Goal: Information Seeking & Learning: Learn about a topic

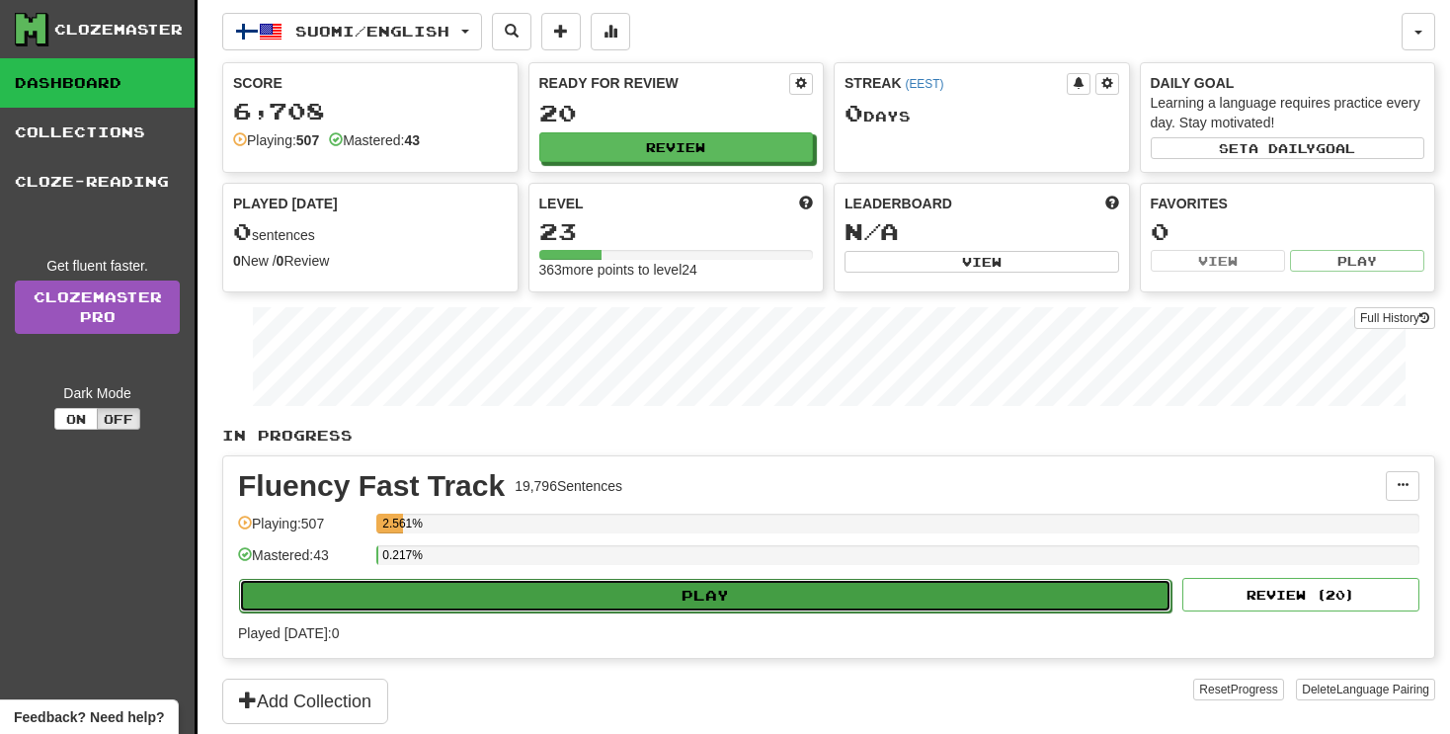
click at [855, 590] on button "Play" at bounding box center [705, 596] width 933 height 34
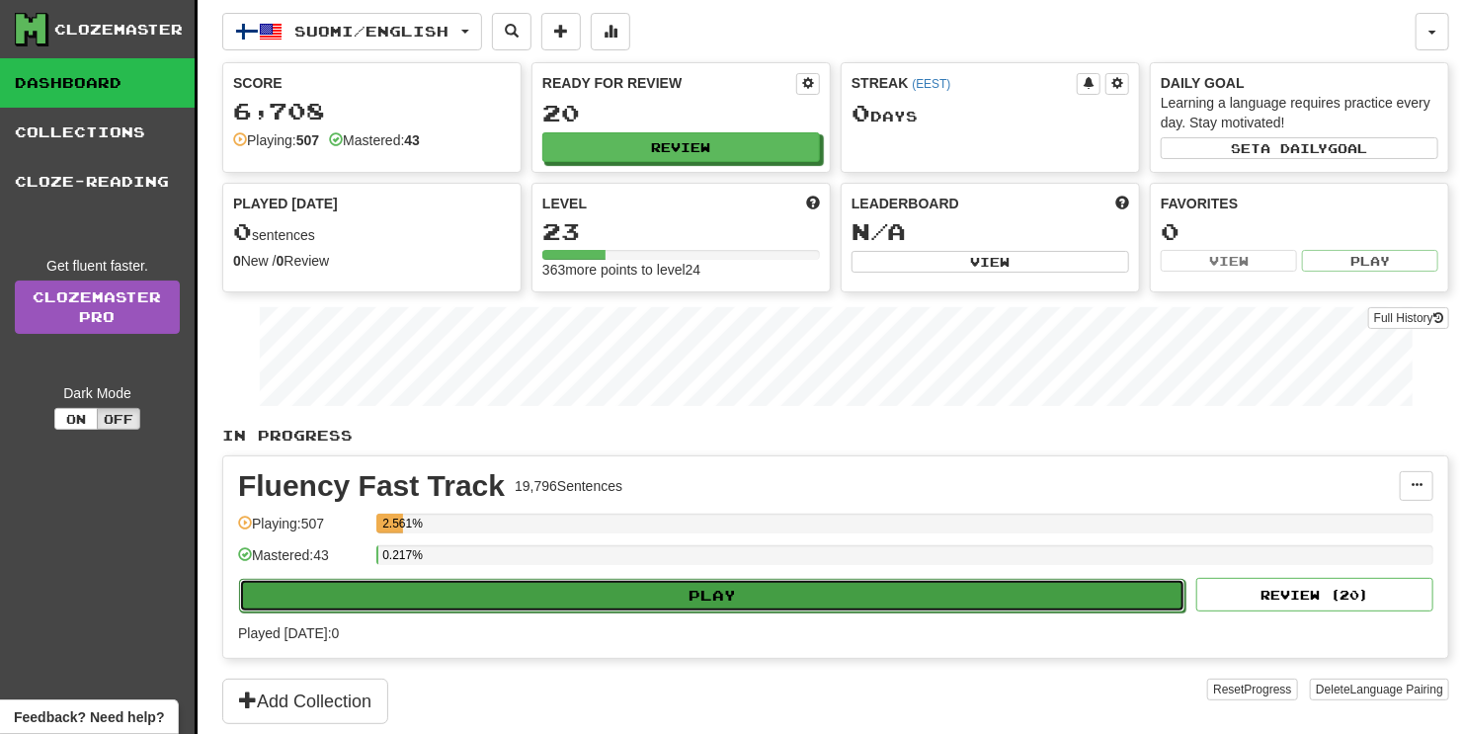
select select "**"
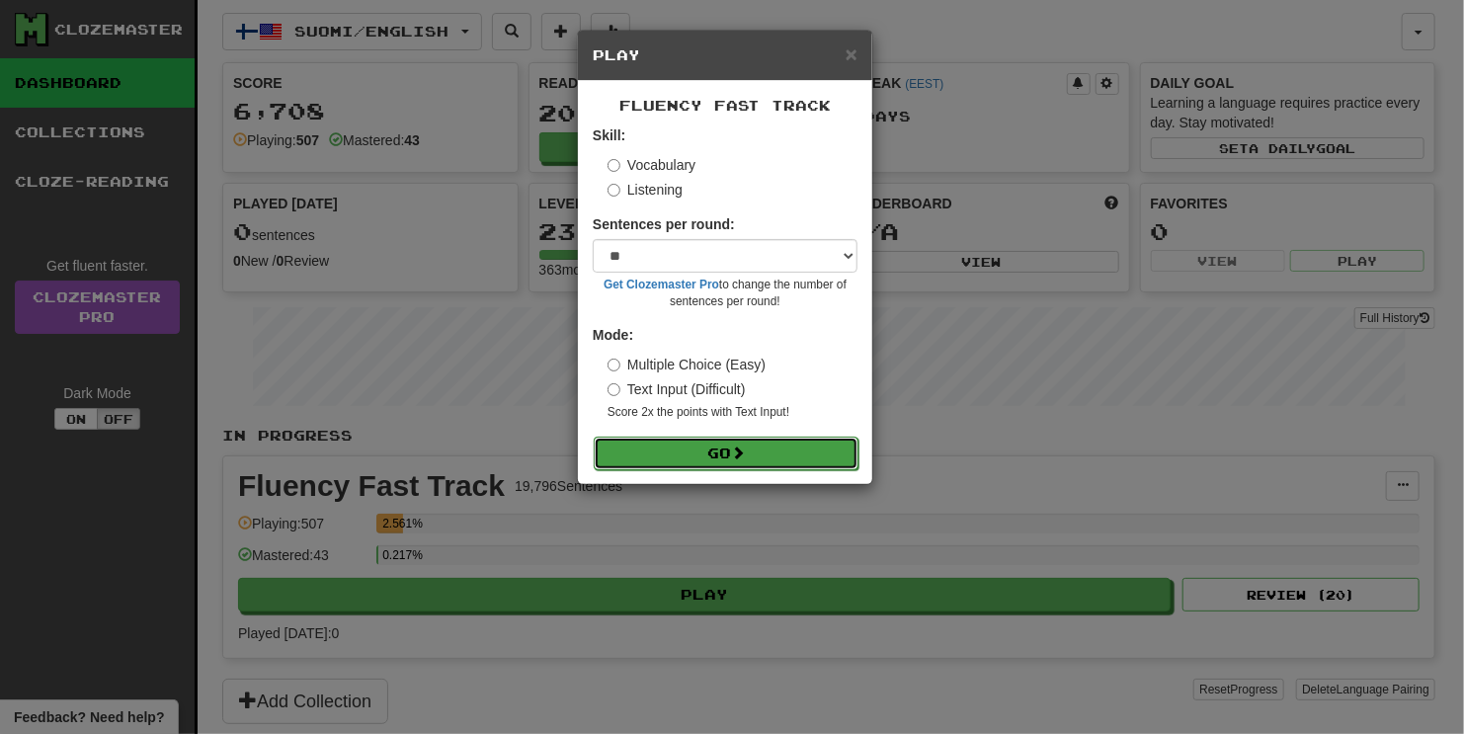
click at [698, 464] on button "Go" at bounding box center [726, 454] width 265 height 34
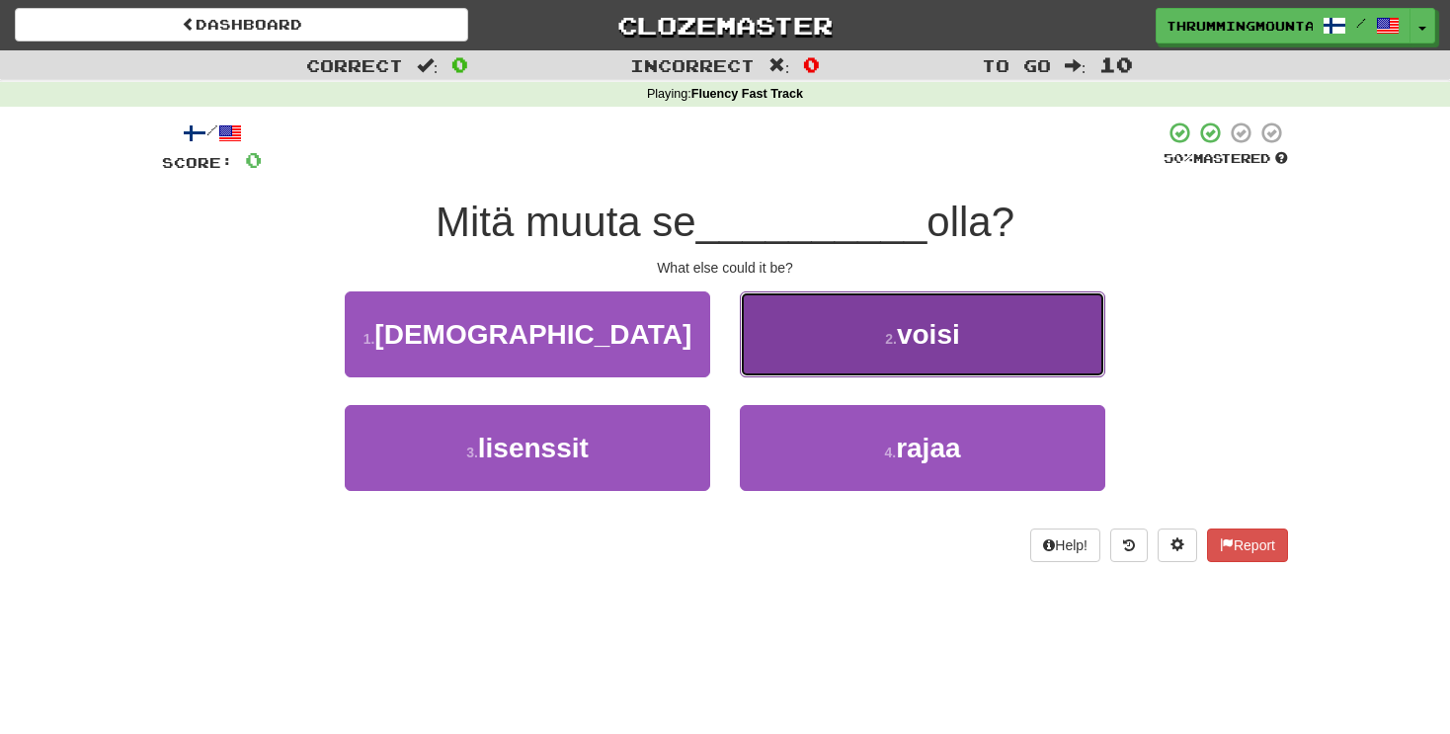
click at [875, 349] on button "2 . voisi" at bounding box center [923, 334] width 366 height 86
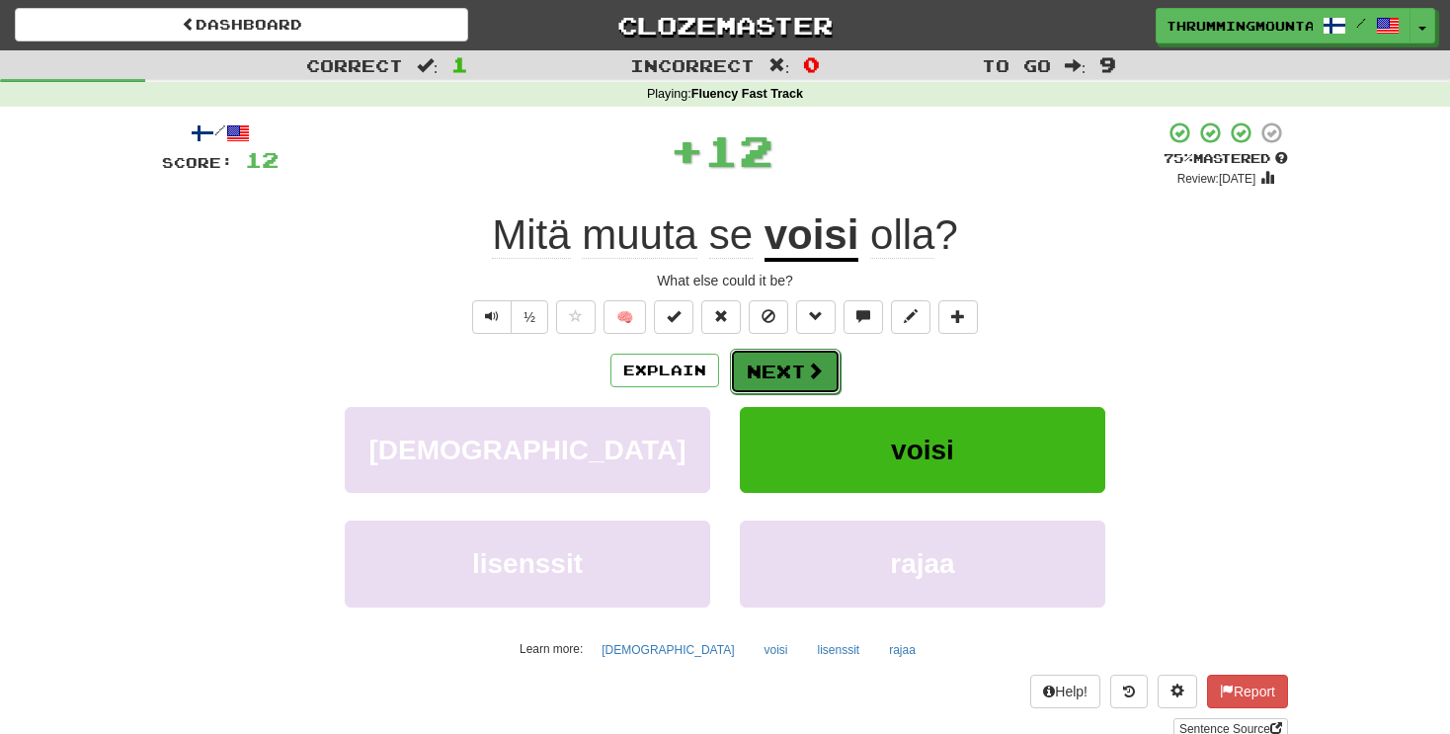
click at [809, 372] on span at bounding box center [815, 371] width 18 height 18
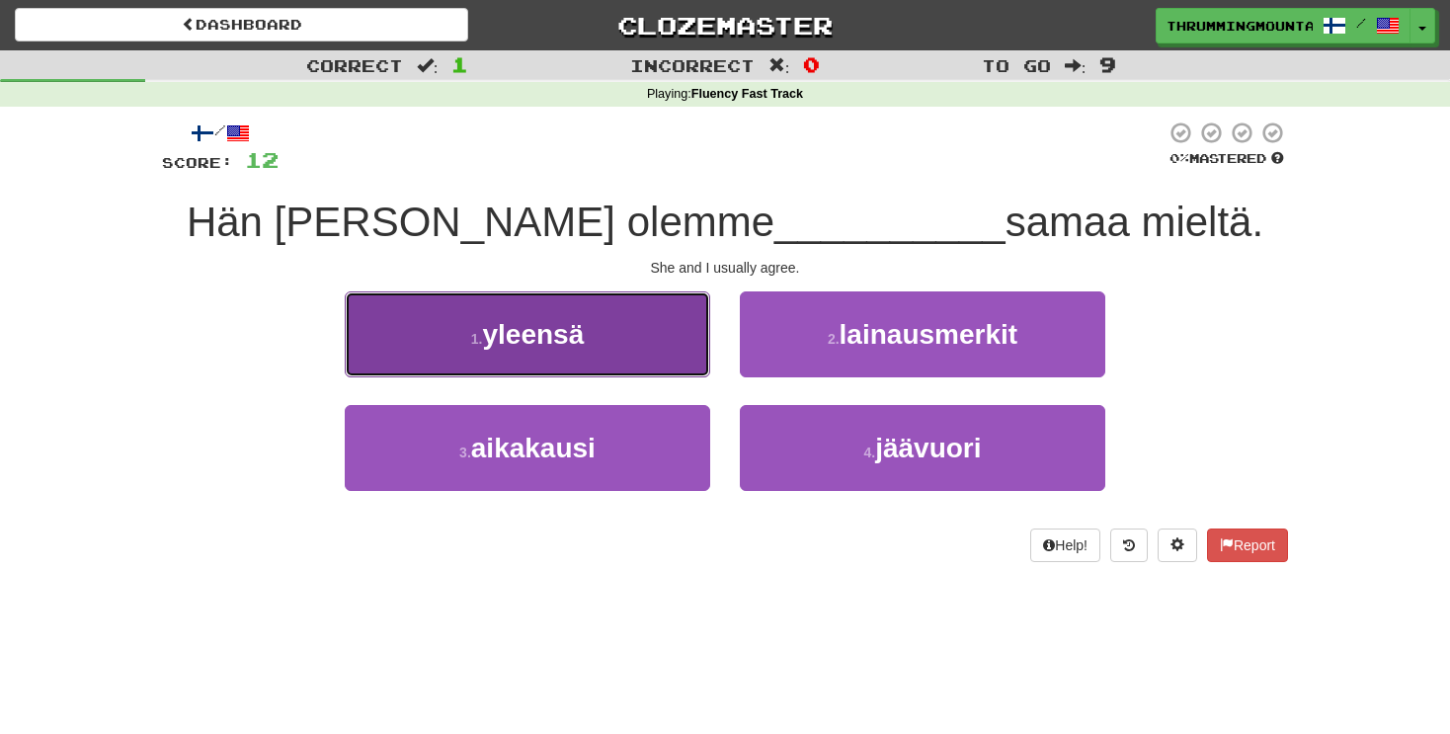
click at [635, 349] on button "1 . yleensä" at bounding box center [528, 334] width 366 height 86
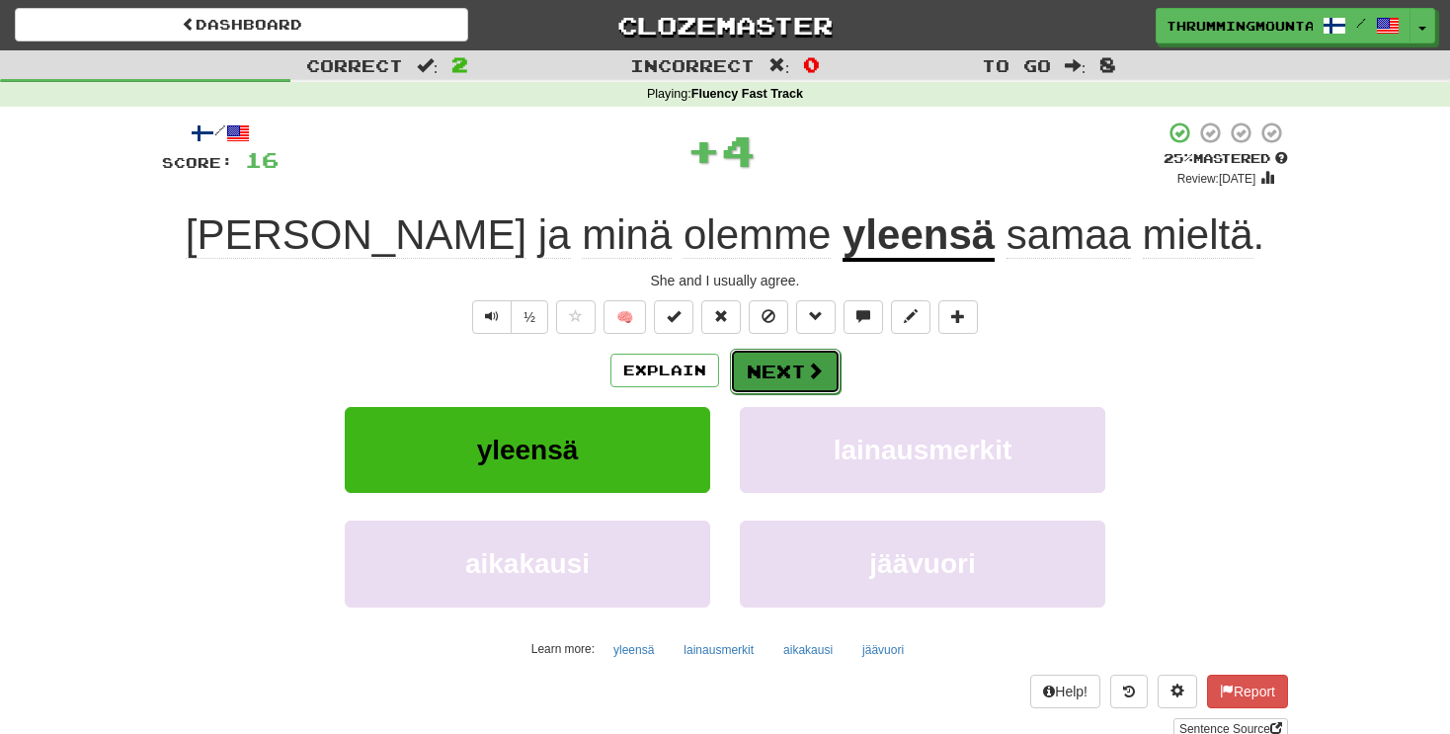
click at [800, 380] on button "Next" at bounding box center [785, 371] width 111 height 45
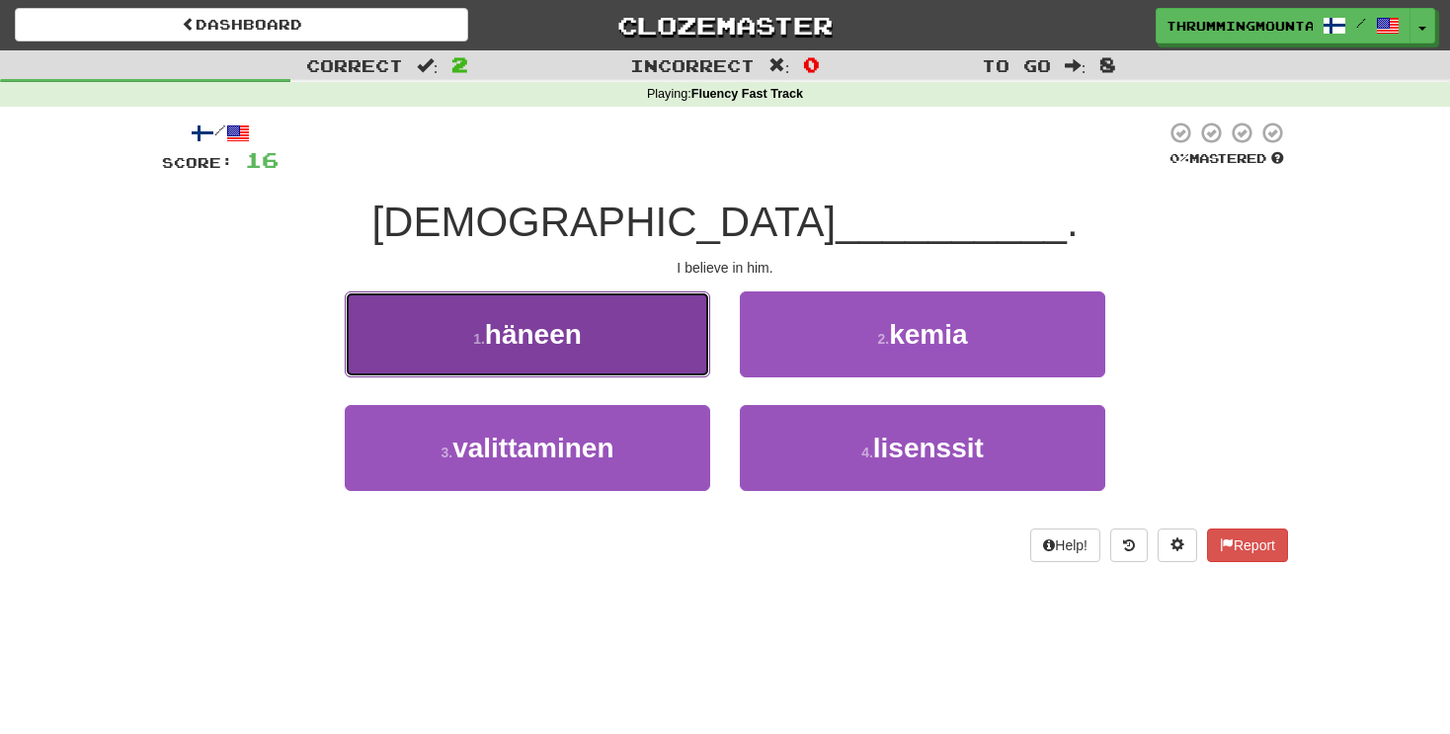
click at [631, 340] on button "1 . häneen" at bounding box center [528, 334] width 366 height 86
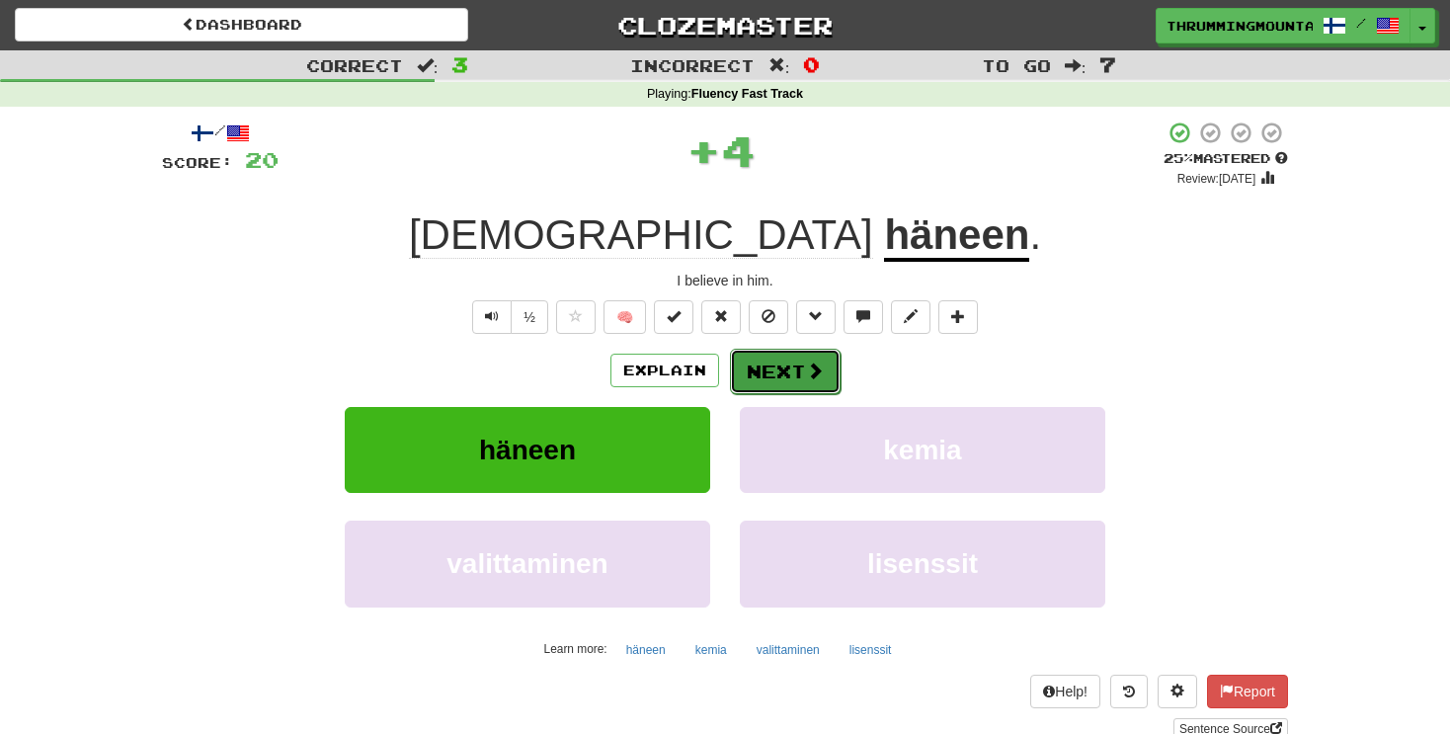
click at [796, 372] on button "Next" at bounding box center [785, 371] width 111 height 45
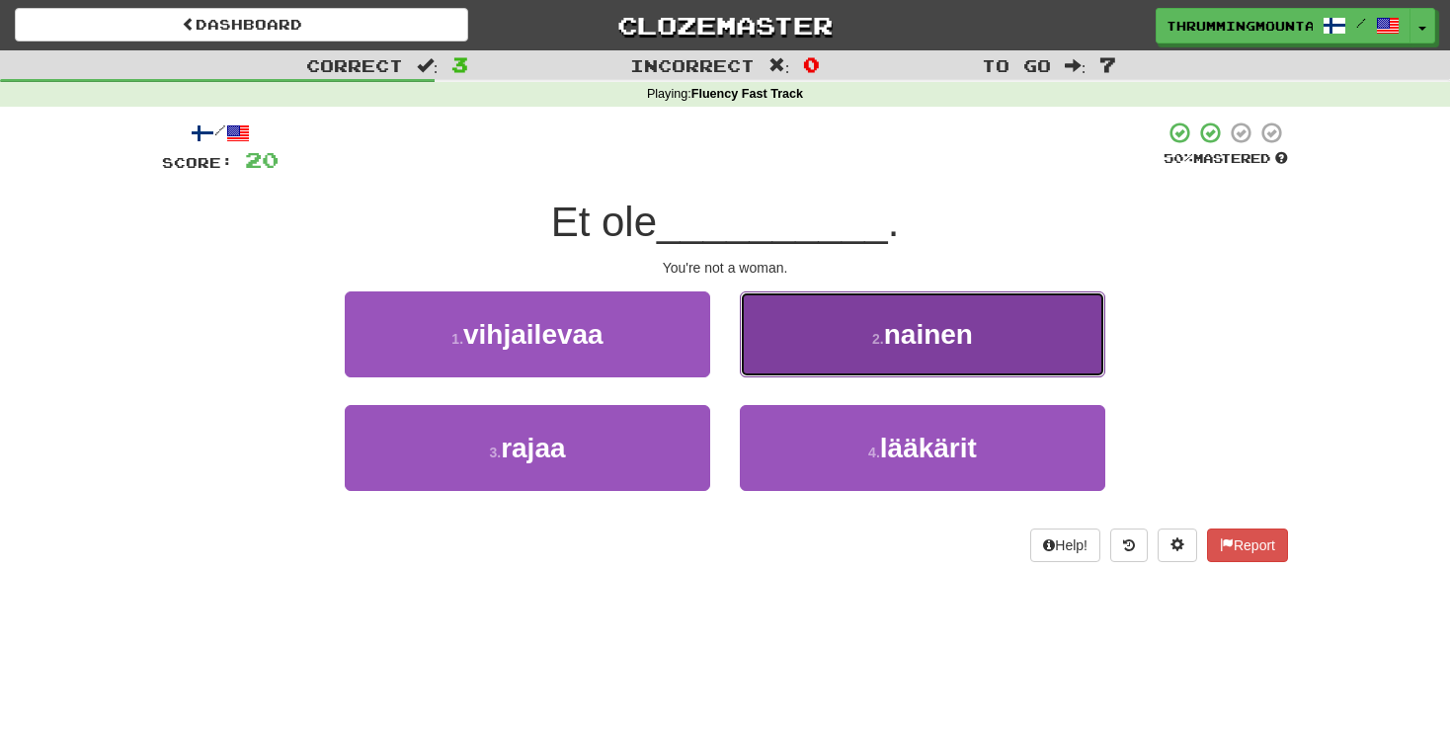
click at [795, 372] on button "2 . nainen" at bounding box center [923, 334] width 366 height 86
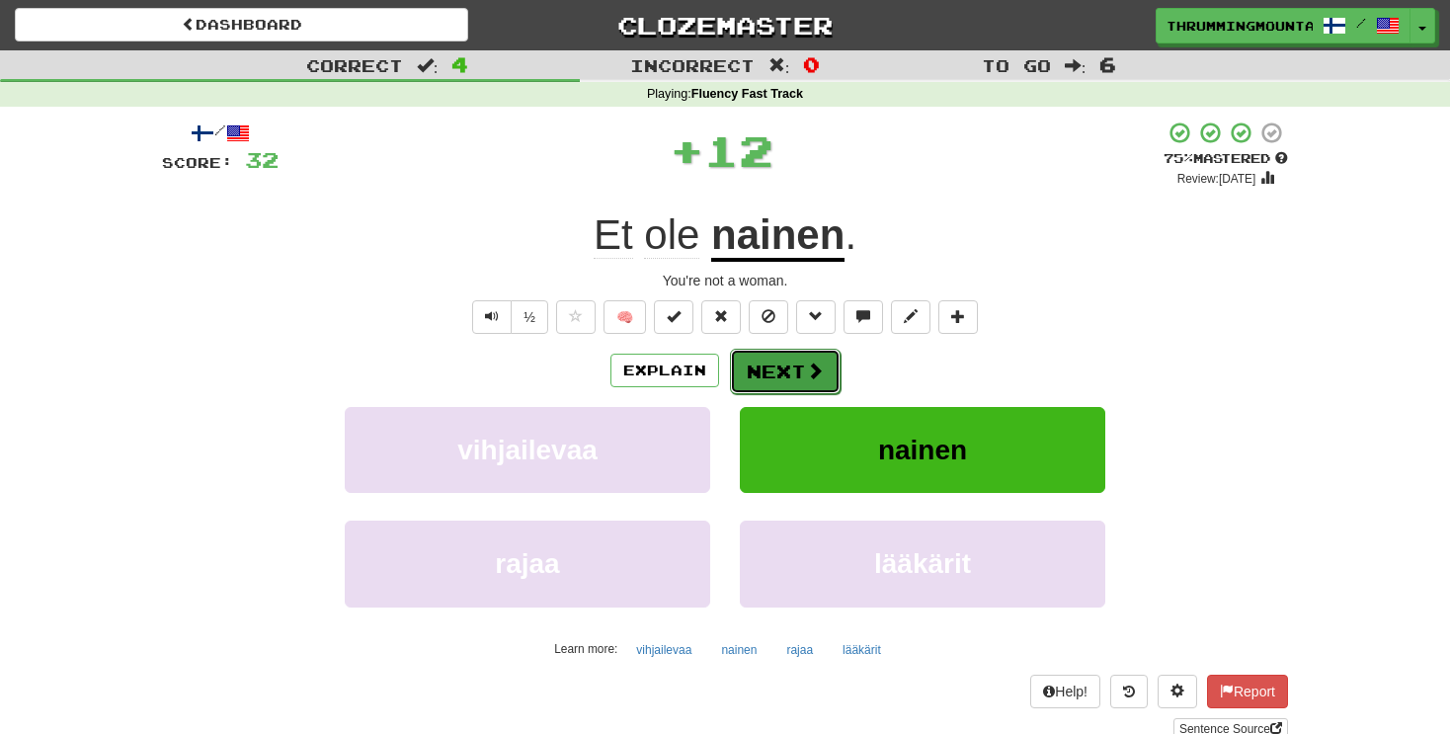
click at [793, 372] on button "Next" at bounding box center [785, 371] width 111 height 45
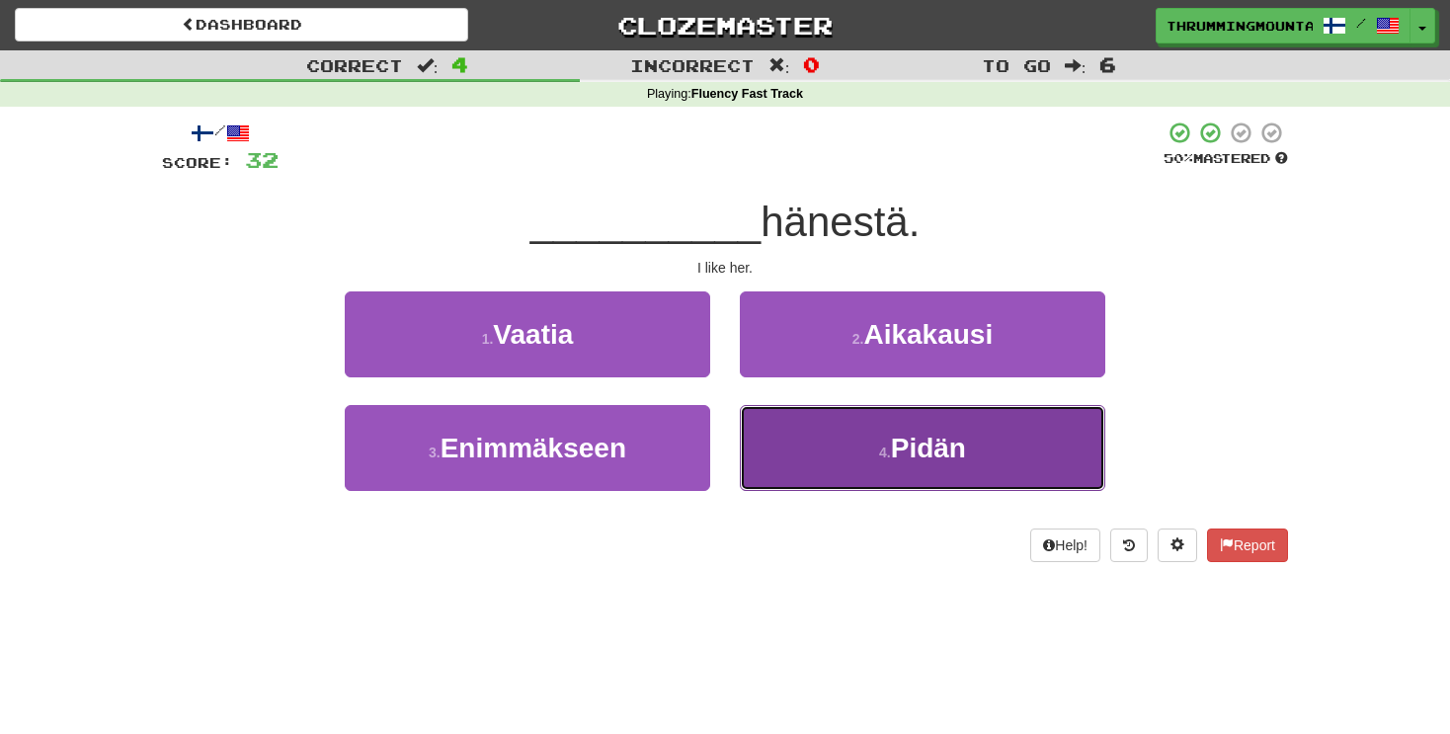
click at [848, 430] on button "4 . Pidän" at bounding box center [923, 448] width 366 height 86
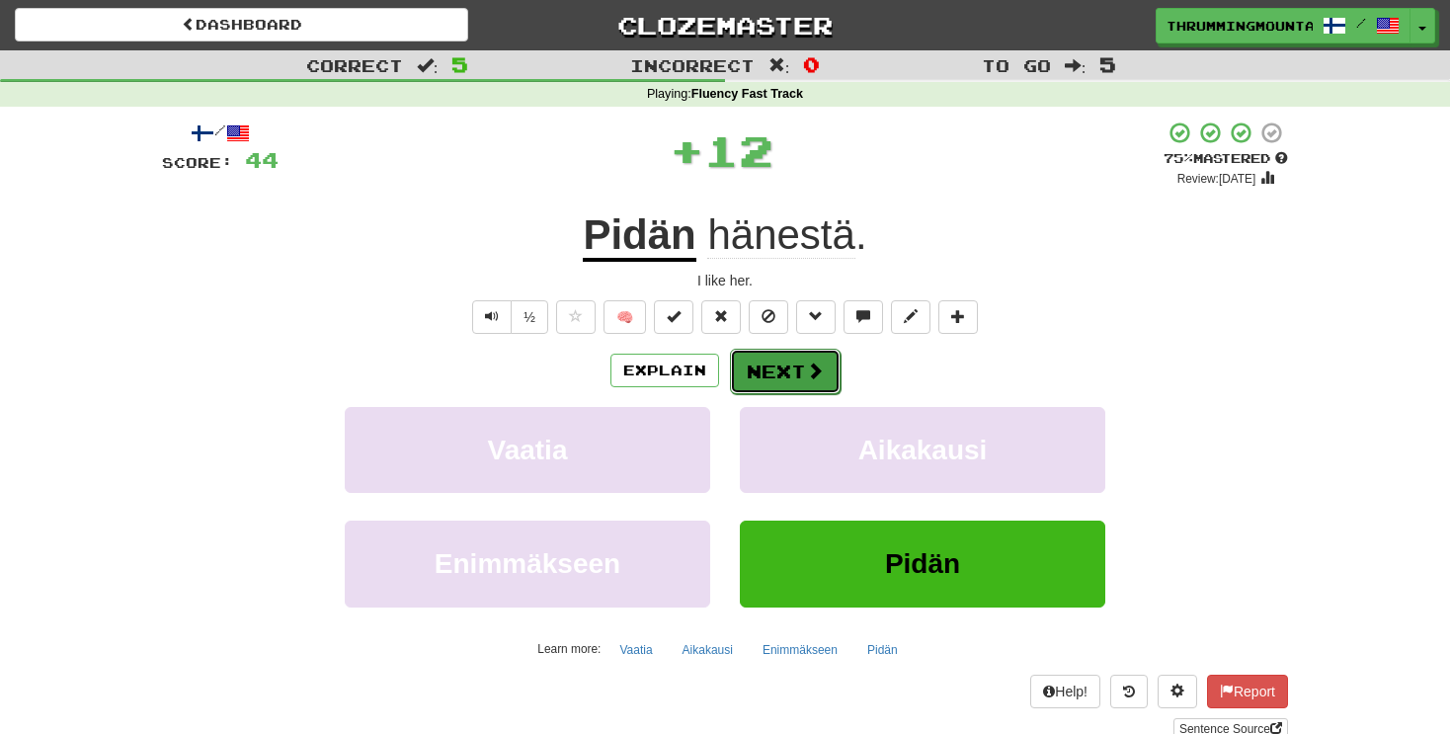
click at [759, 375] on button "Next" at bounding box center [785, 371] width 111 height 45
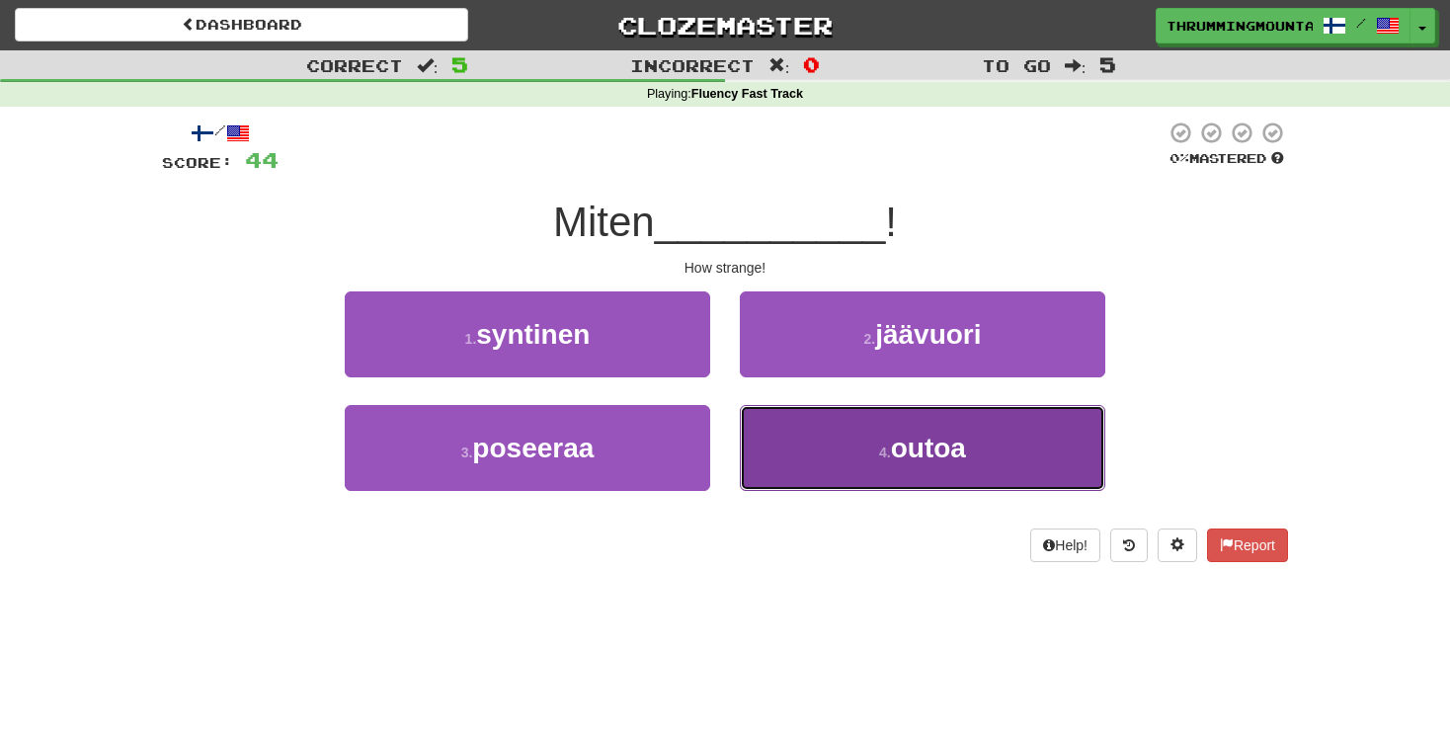
click at [827, 474] on button "4 . outoa" at bounding box center [923, 448] width 366 height 86
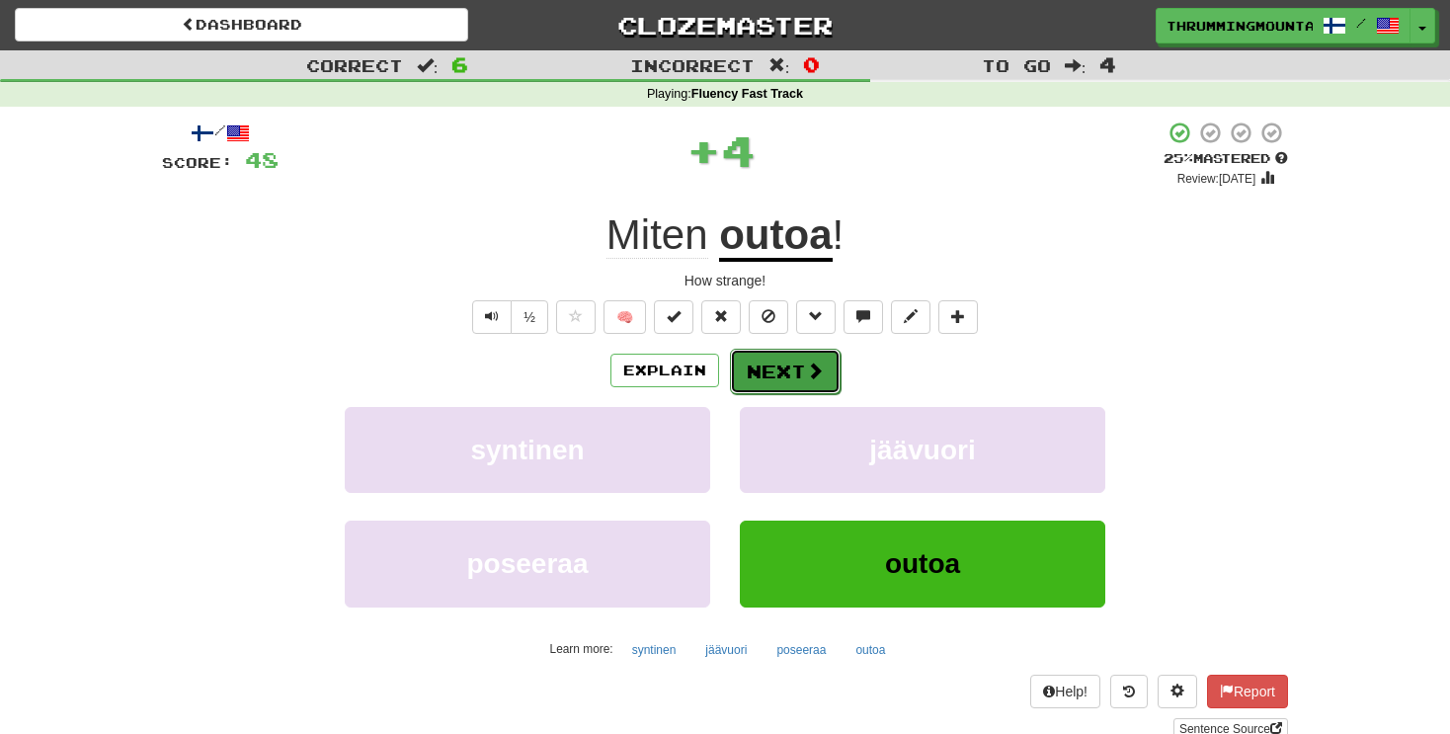
click at [790, 368] on button "Next" at bounding box center [785, 371] width 111 height 45
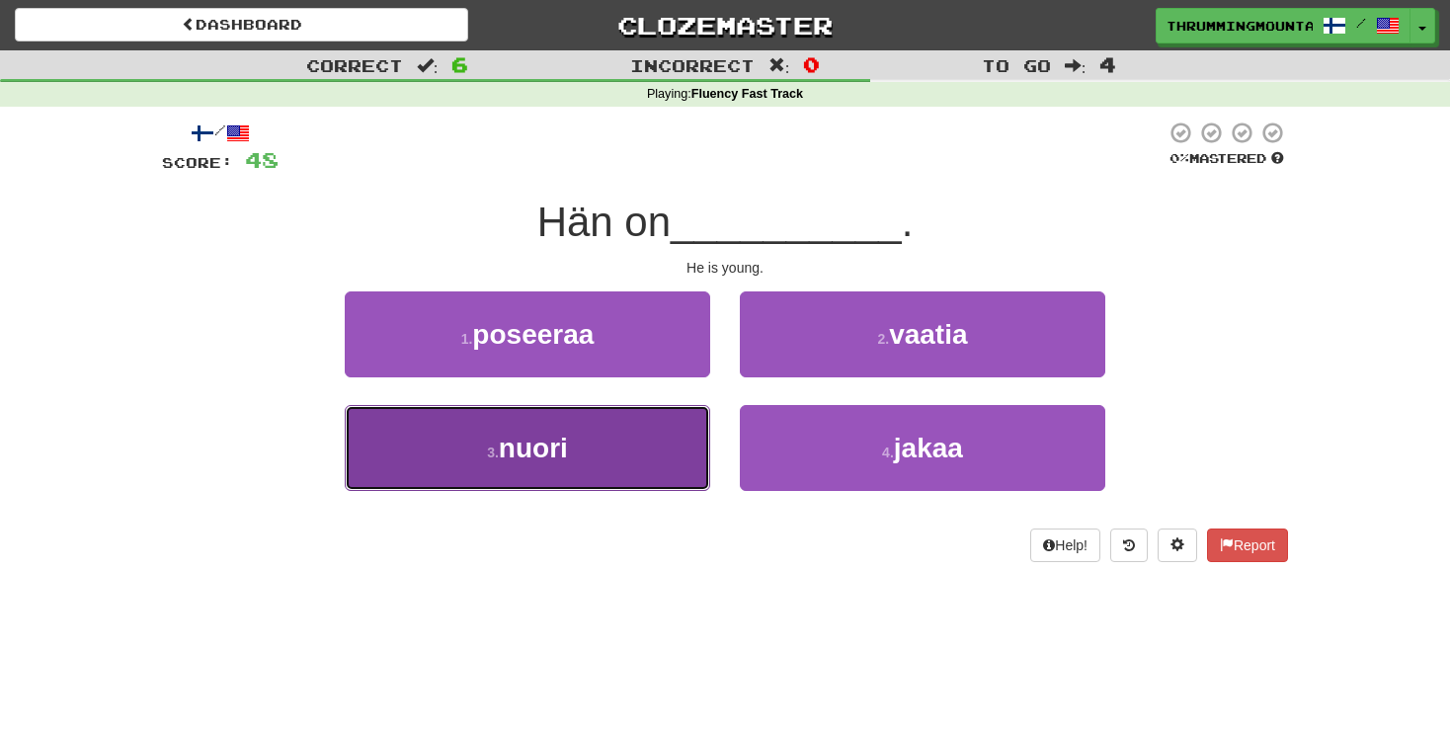
click at [544, 463] on button "3 . nuori" at bounding box center [528, 448] width 366 height 86
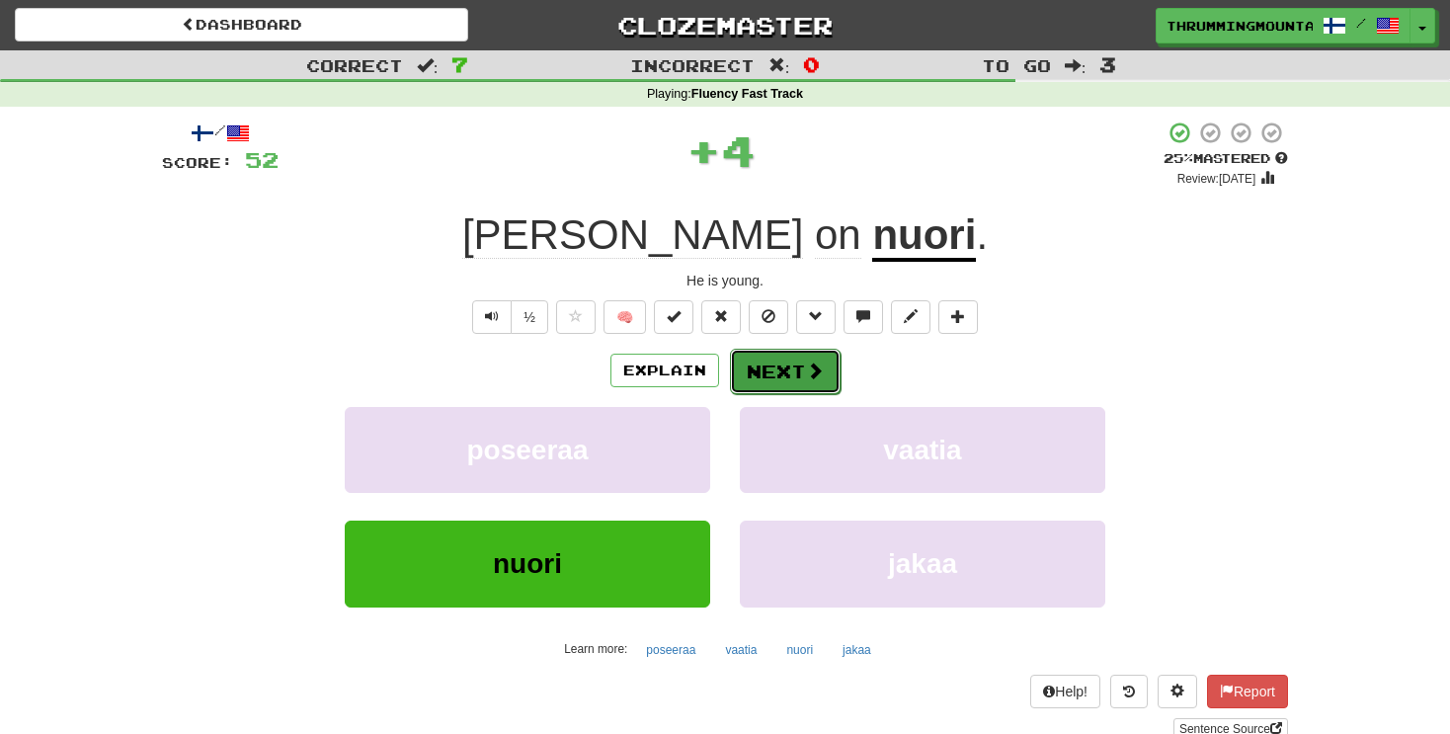
click at [777, 376] on button "Next" at bounding box center [785, 371] width 111 height 45
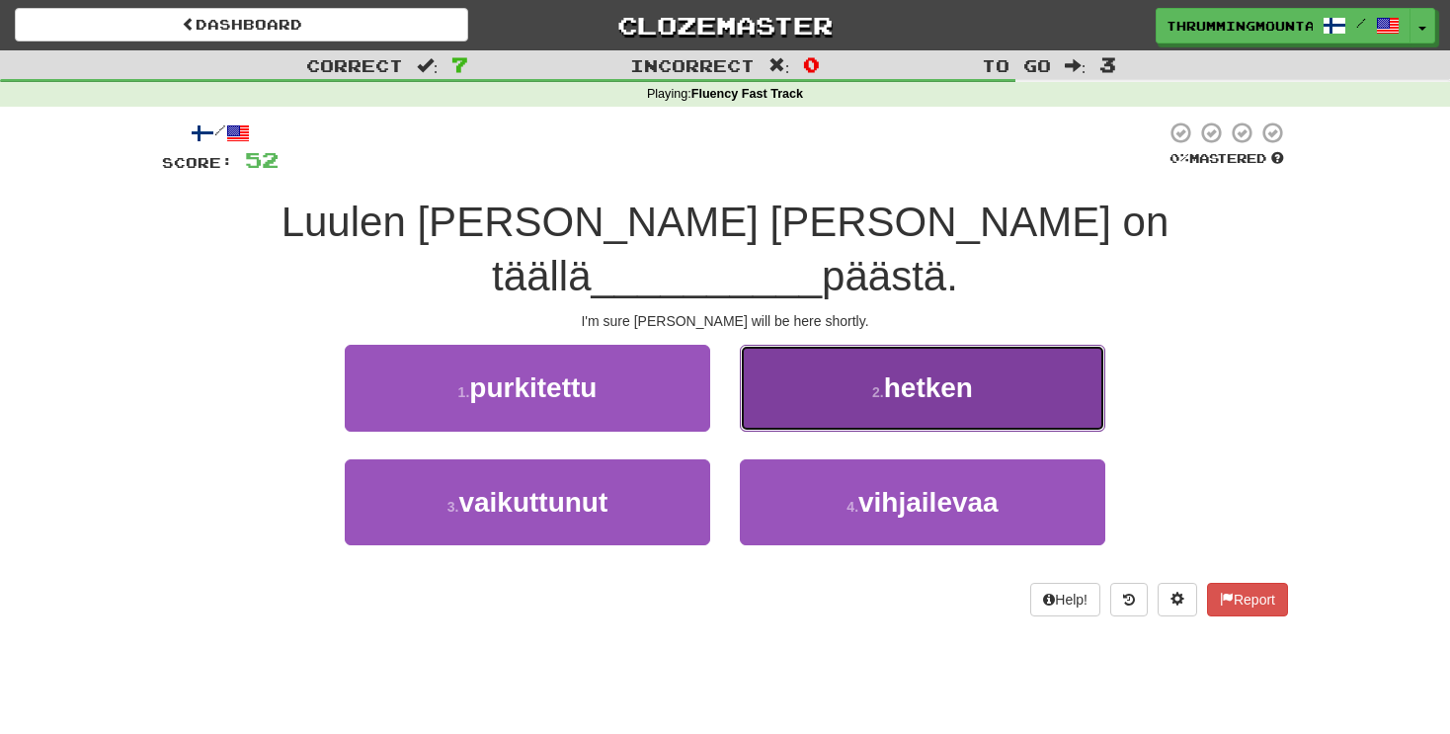
click at [914, 345] on button "2 . hetken" at bounding box center [923, 388] width 366 height 86
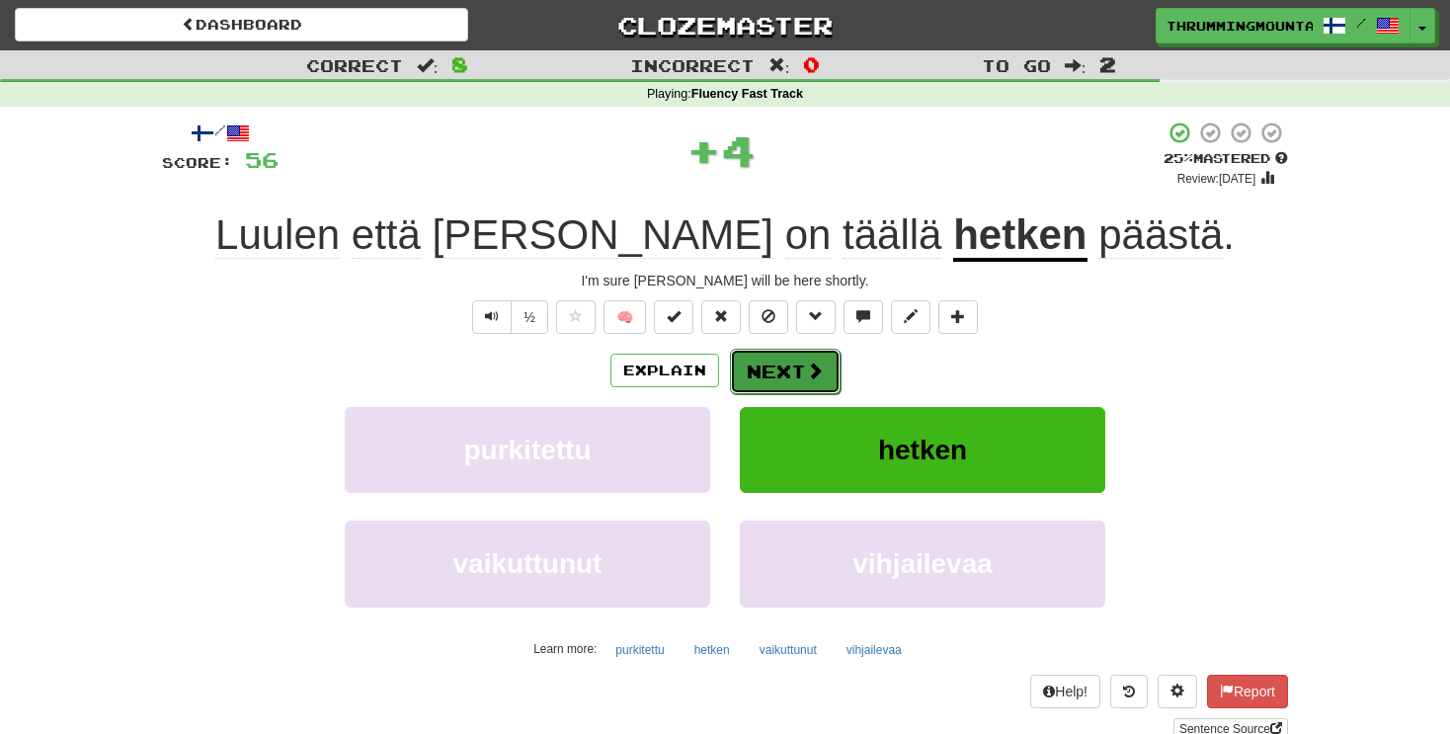
click at [797, 360] on button "Next" at bounding box center [785, 371] width 111 height 45
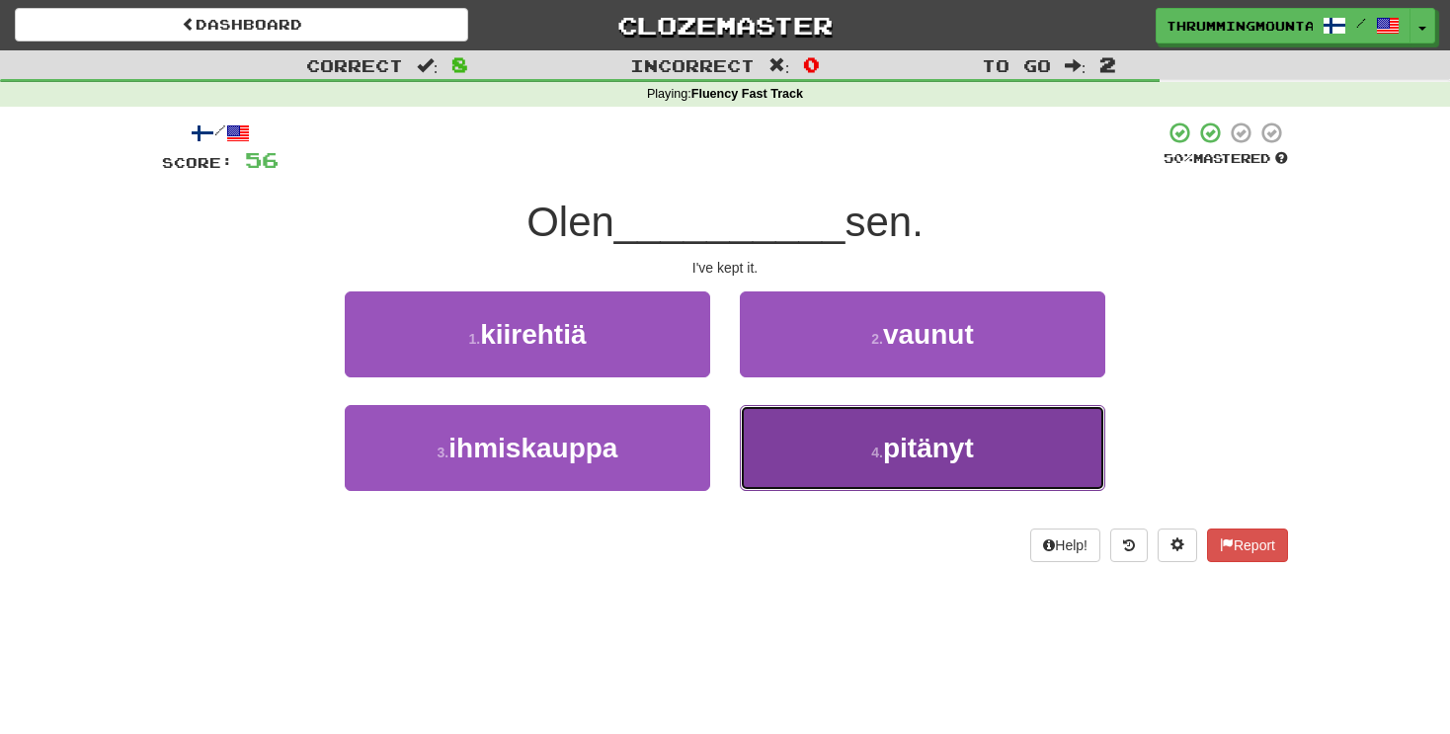
click at [930, 452] on span "pitänyt" at bounding box center [928, 448] width 91 height 31
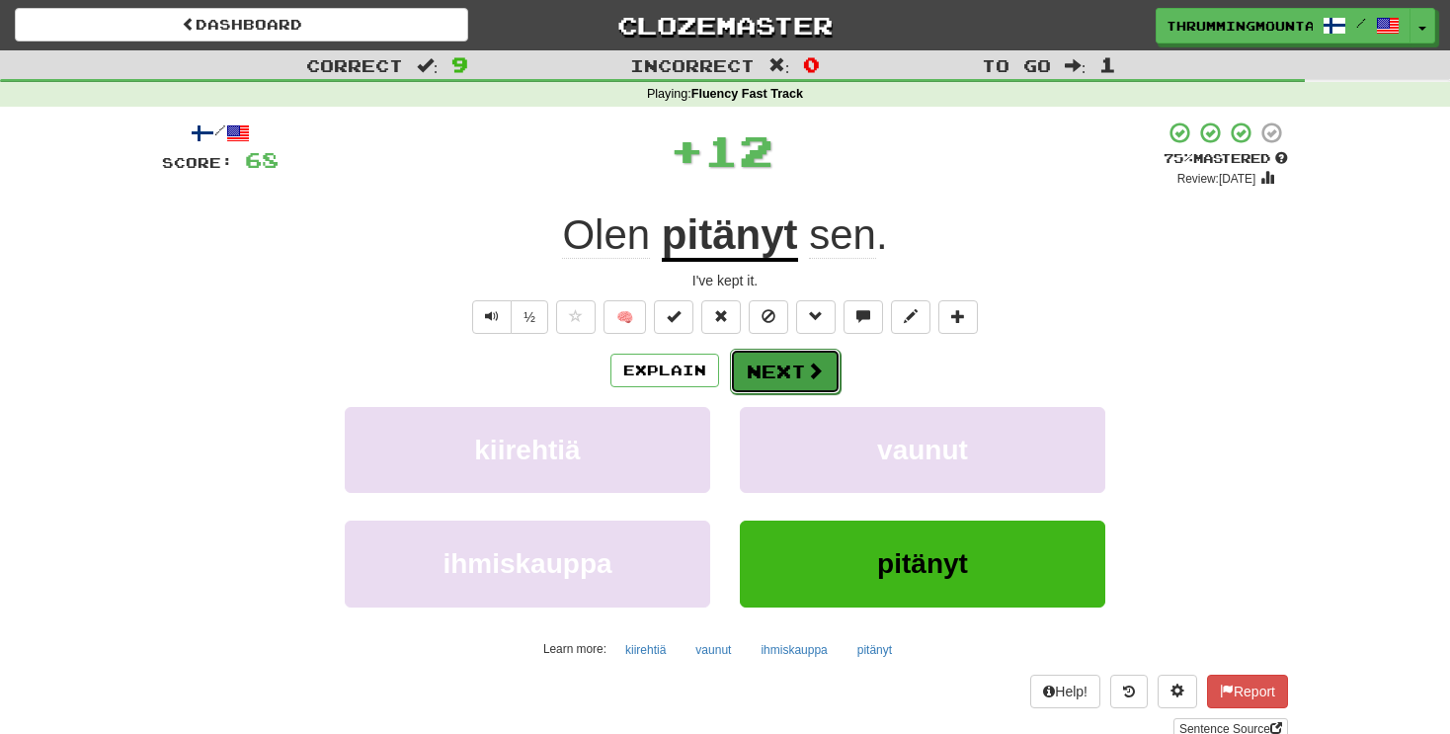
click at [768, 370] on button "Next" at bounding box center [785, 371] width 111 height 45
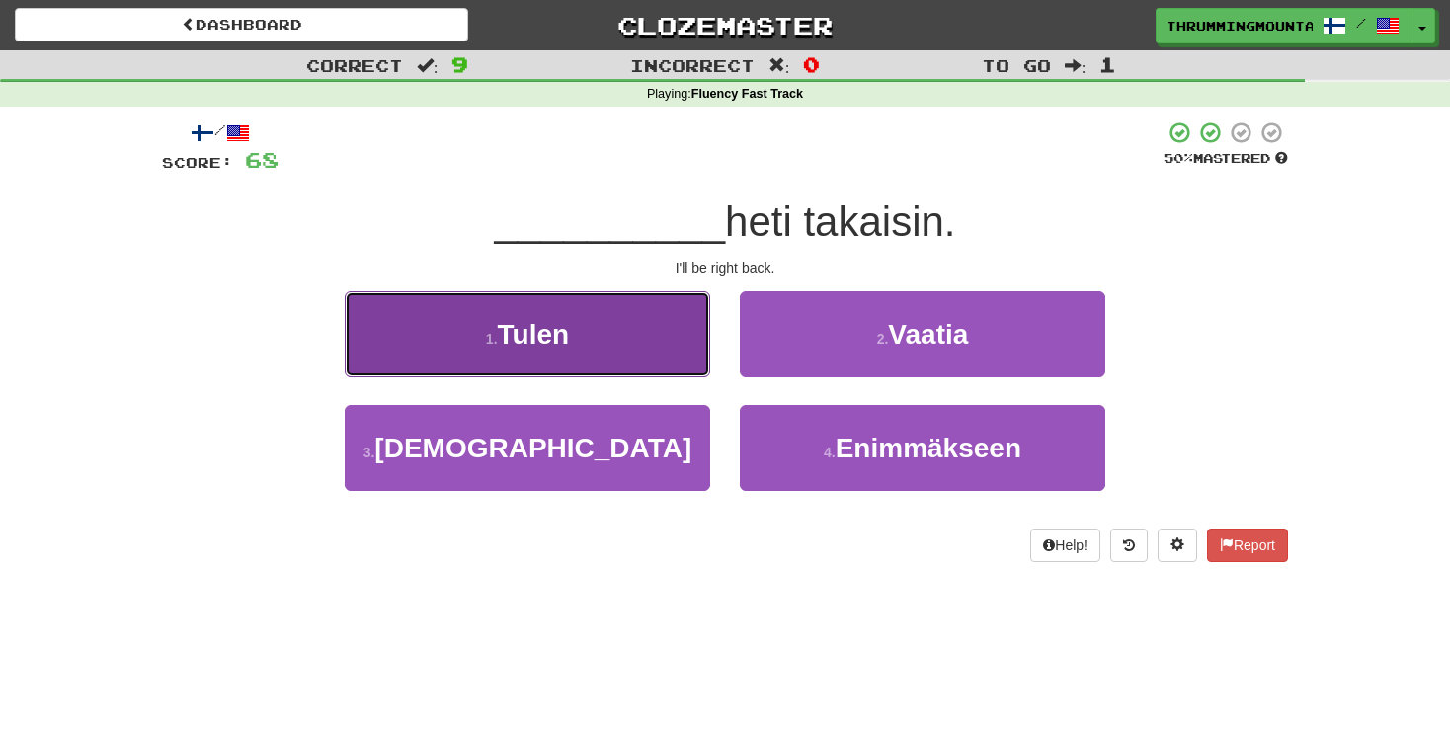
click at [639, 344] on button "1 . Tulen" at bounding box center [528, 334] width 366 height 86
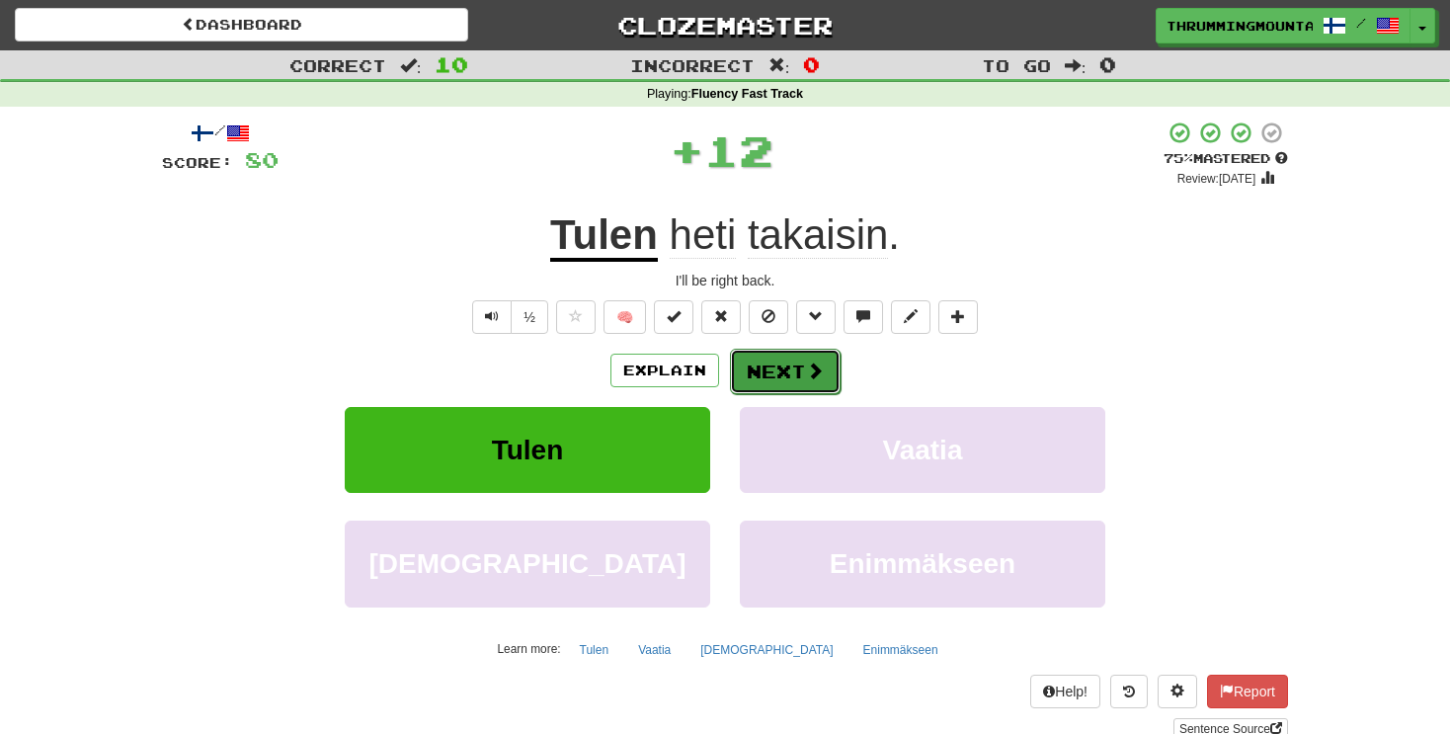
drag, startPoint x: 759, startPoint y: 390, endPoint x: 701, endPoint y: 365, distance: 63.7
click at [758, 390] on button "Next" at bounding box center [784, 370] width 111 height 45
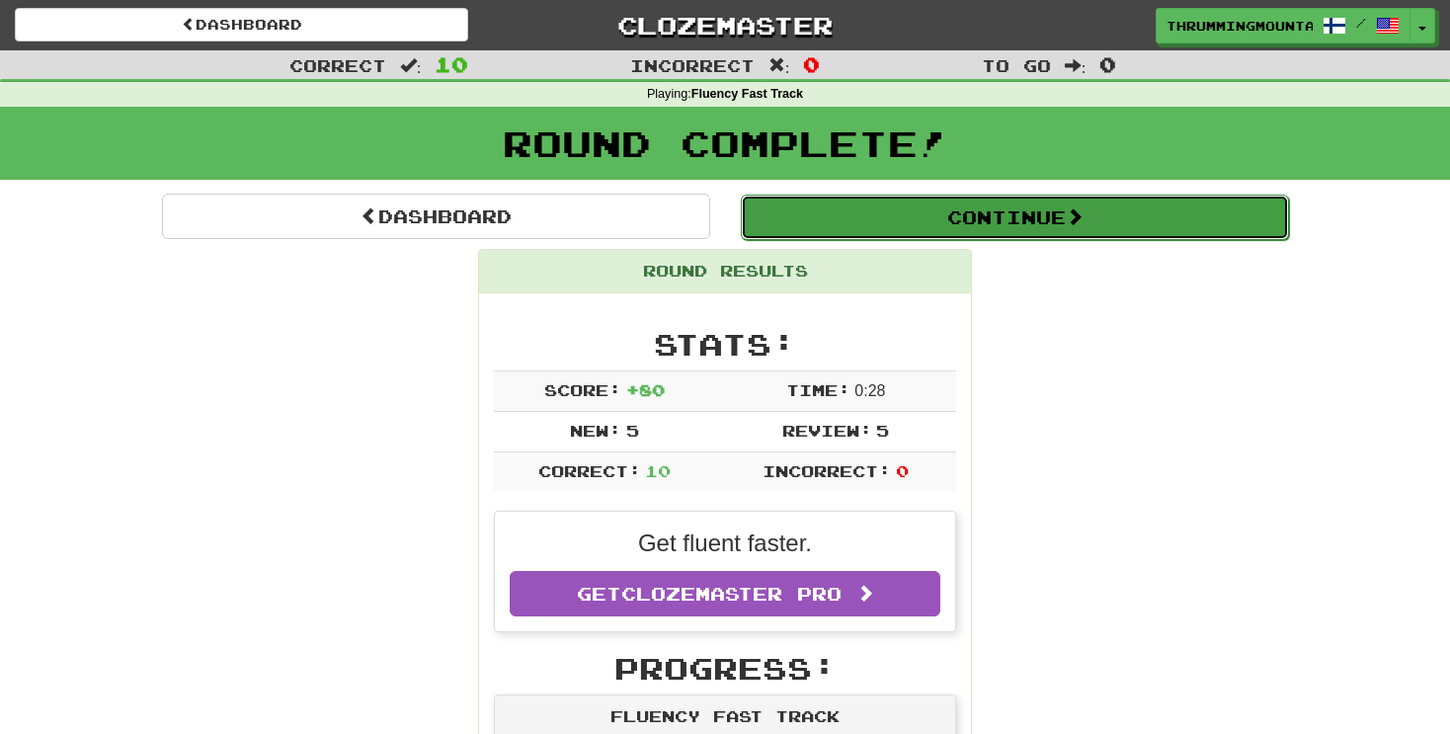
click at [929, 215] on button "Continue" at bounding box center [1015, 217] width 548 height 45
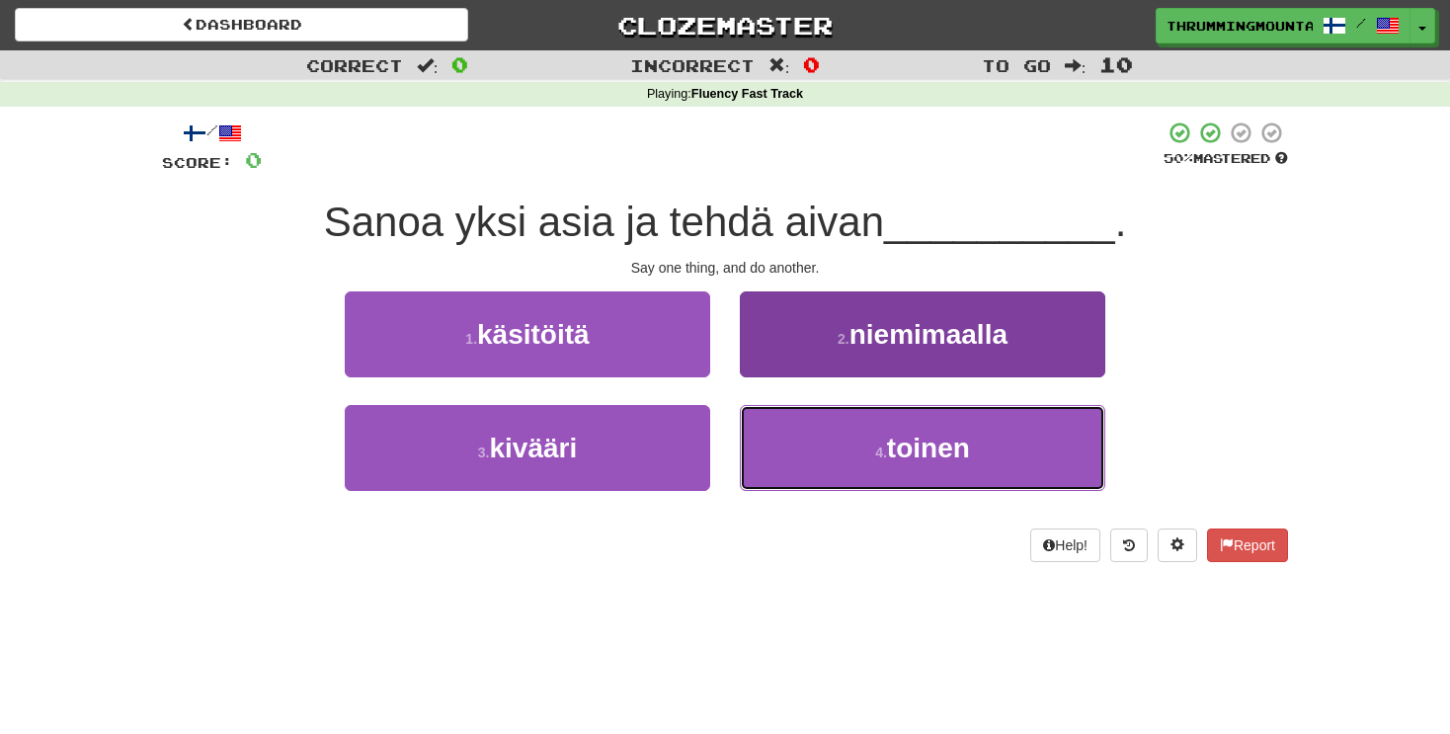
click at [936, 422] on button "4 . toinen" at bounding box center [923, 448] width 366 height 86
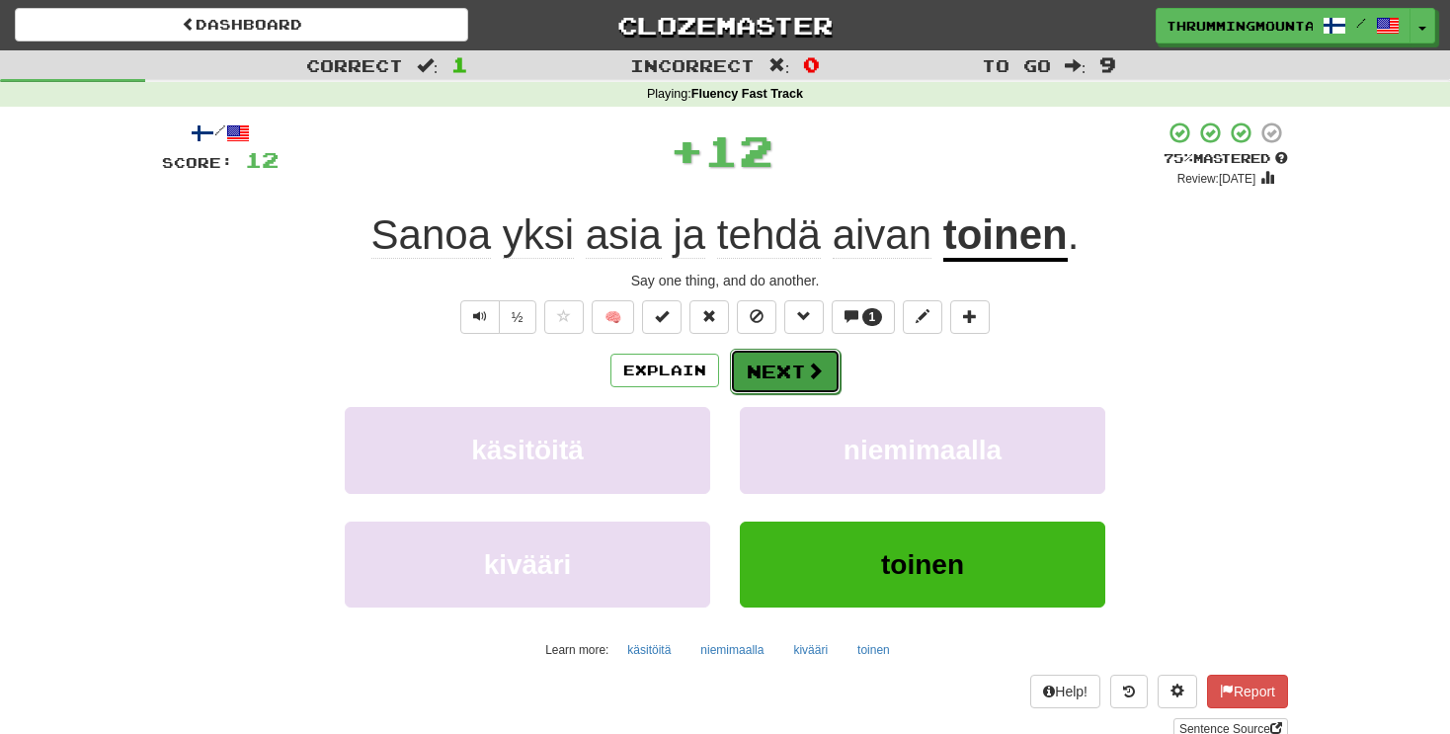
click at [751, 364] on button "Next" at bounding box center [785, 371] width 111 height 45
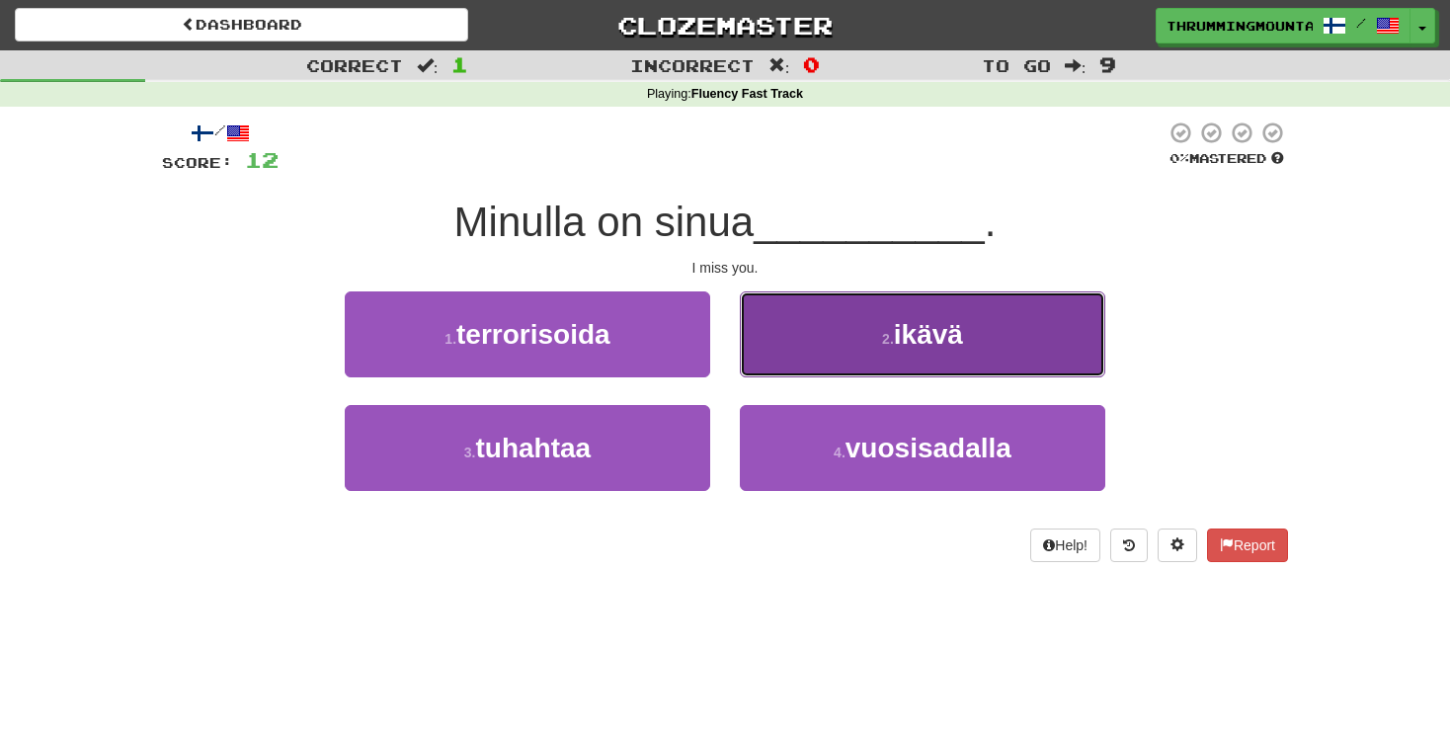
click at [846, 317] on button "2 . ikävä" at bounding box center [923, 334] width 366 height 86
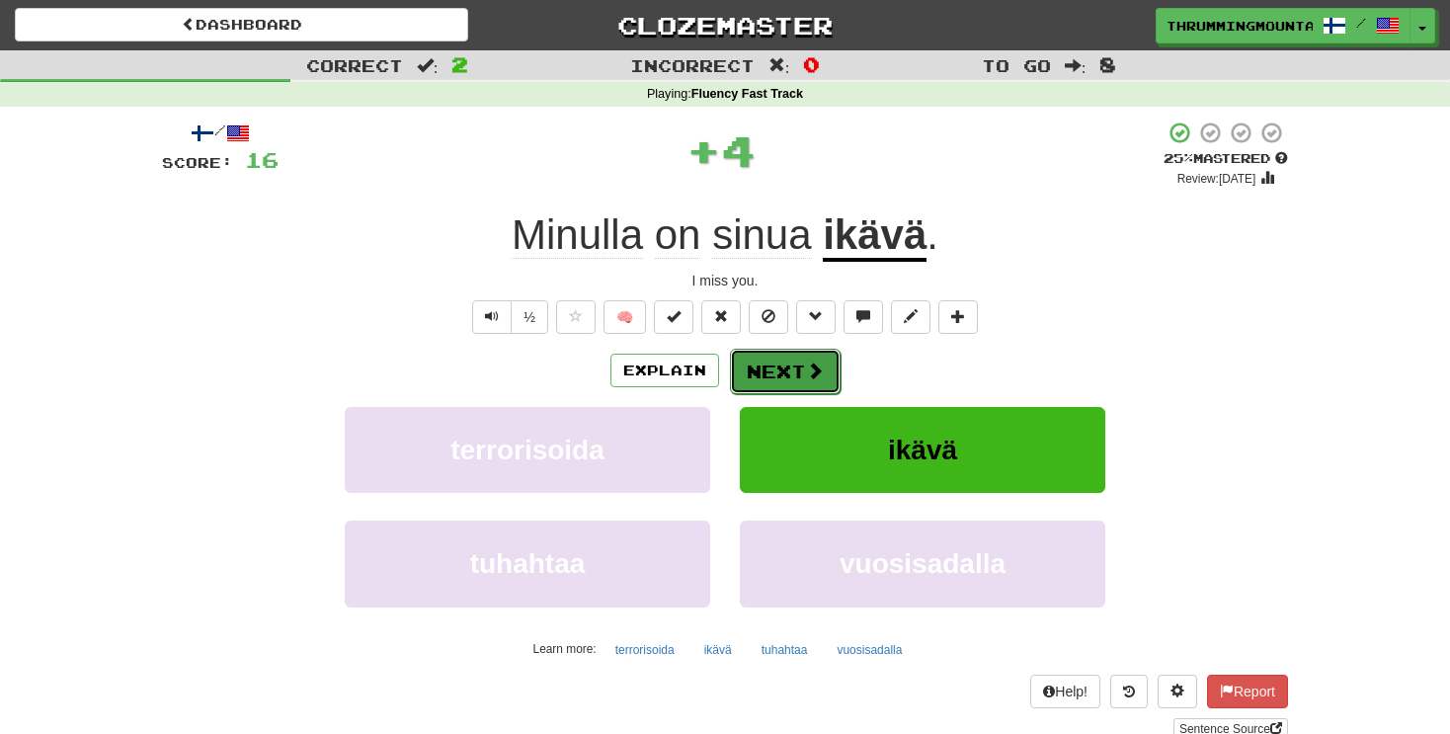
click at [816, 372] on span at bounding box center [815, 371] width 18 height 18
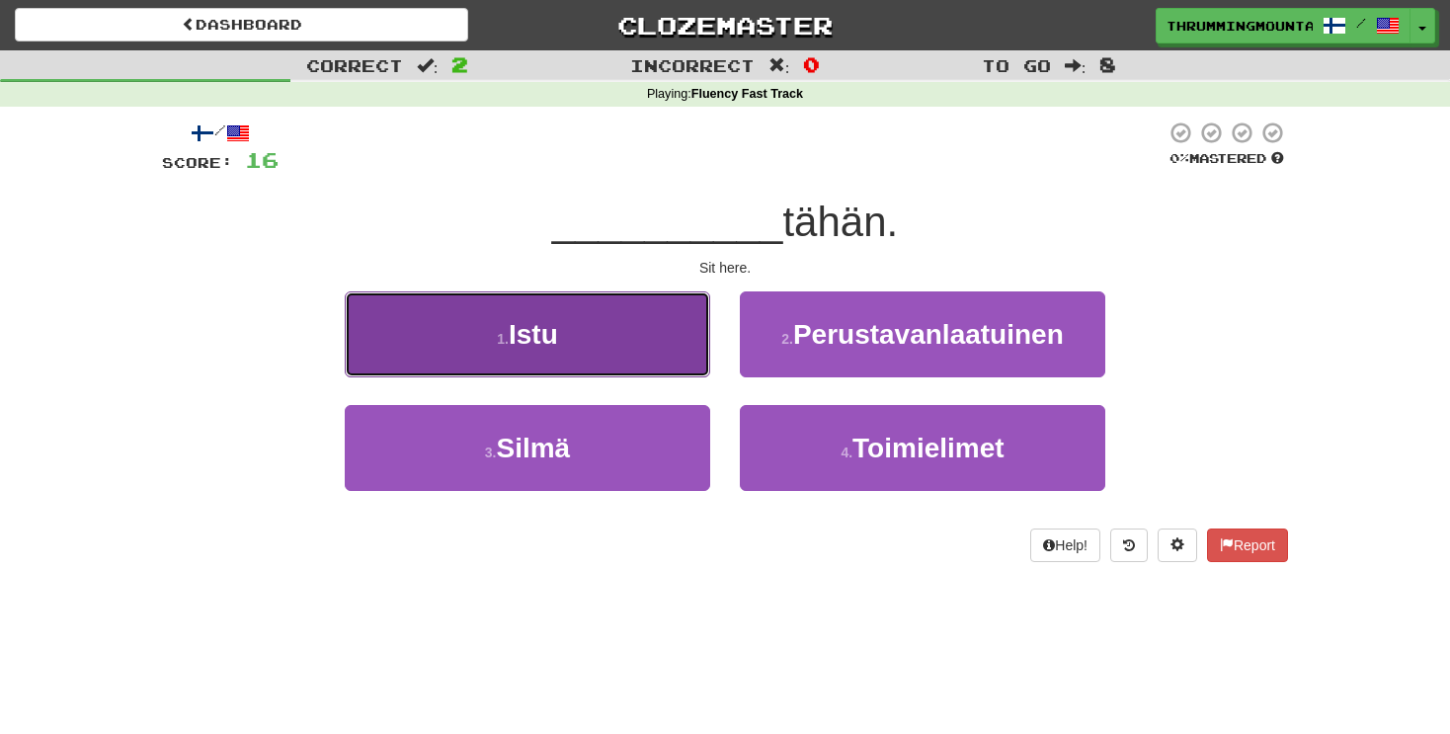
click at [662, 372] on button "1 . Istu" at bounding box center [528, 334] width 366 height 86
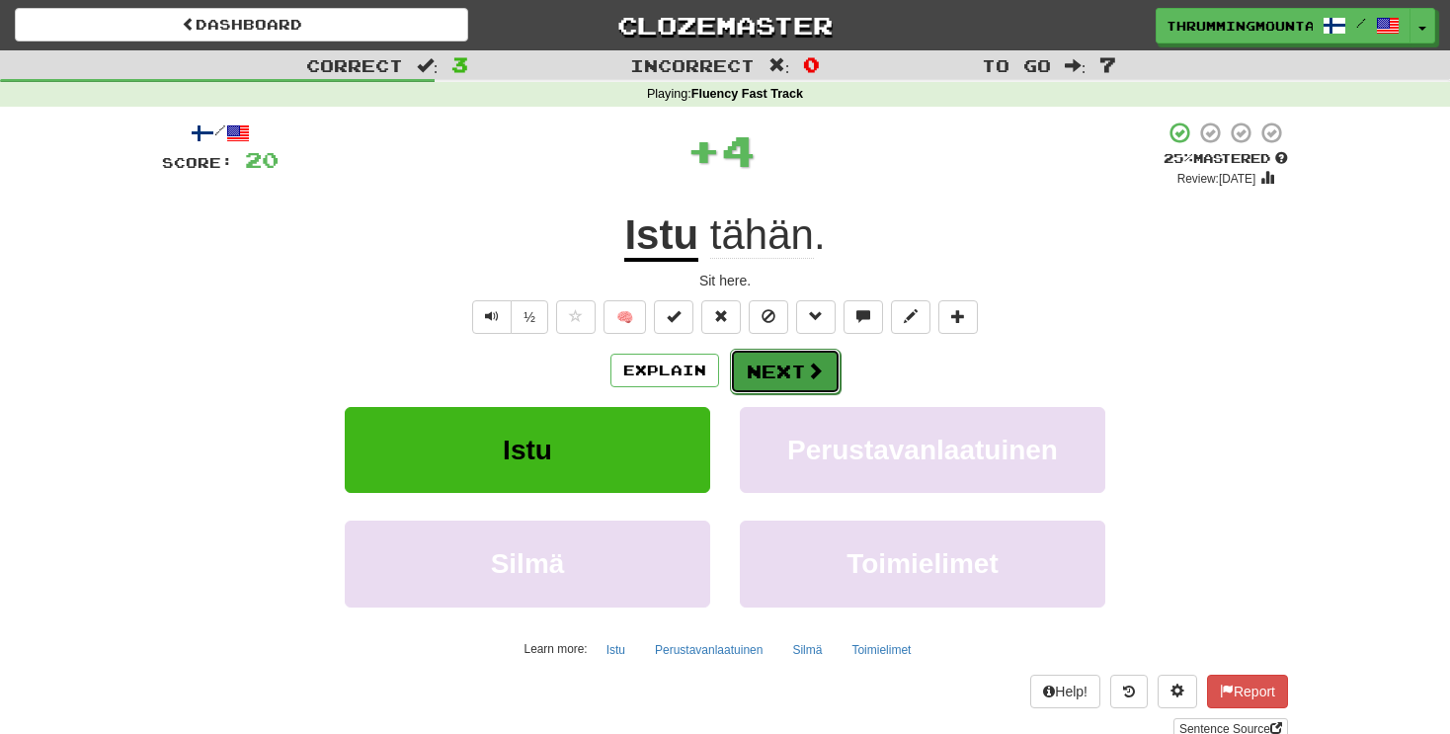
click at [819, 353] on button "Next" at bounding box center [785, 371] width 111 height 45
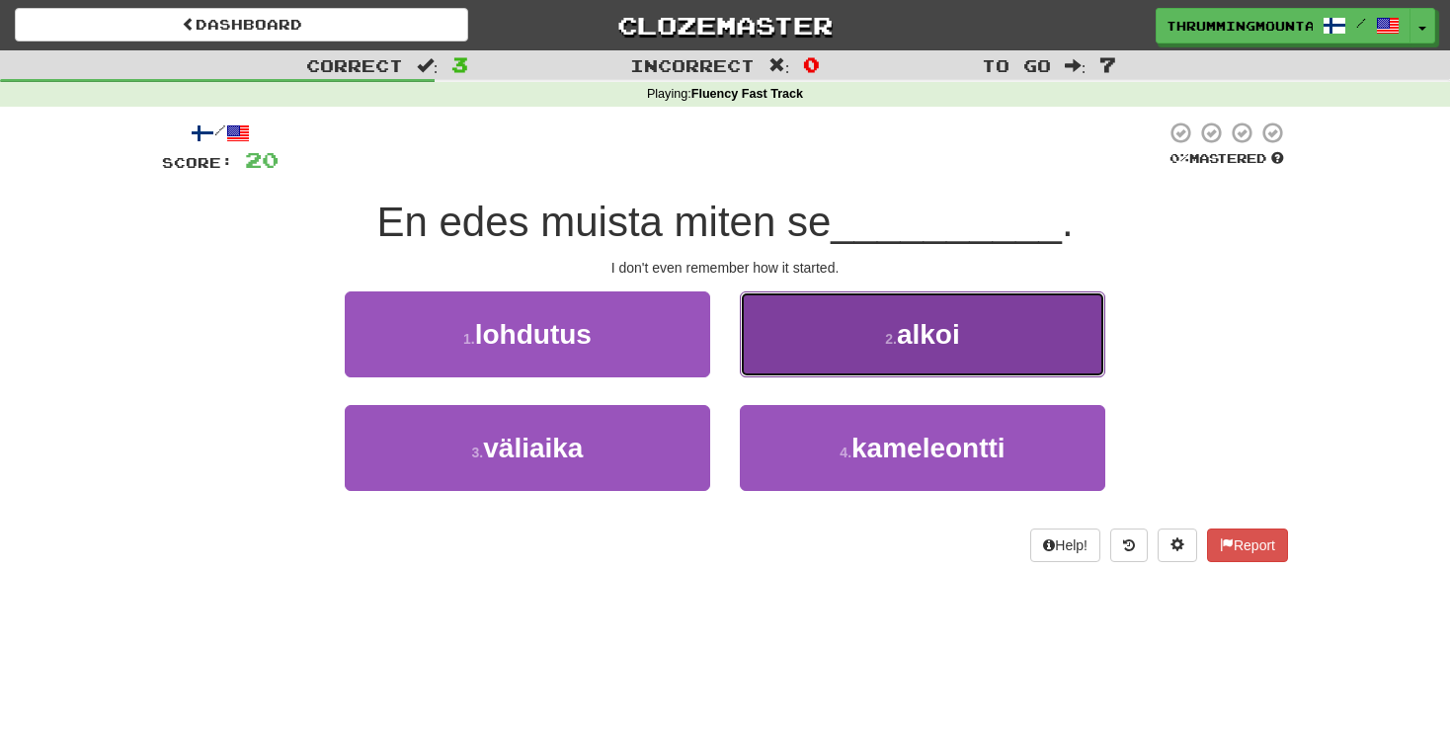
click at [815, 353] on button "2 . alkoi" at bounding box center [923, 334] width 366 height 86
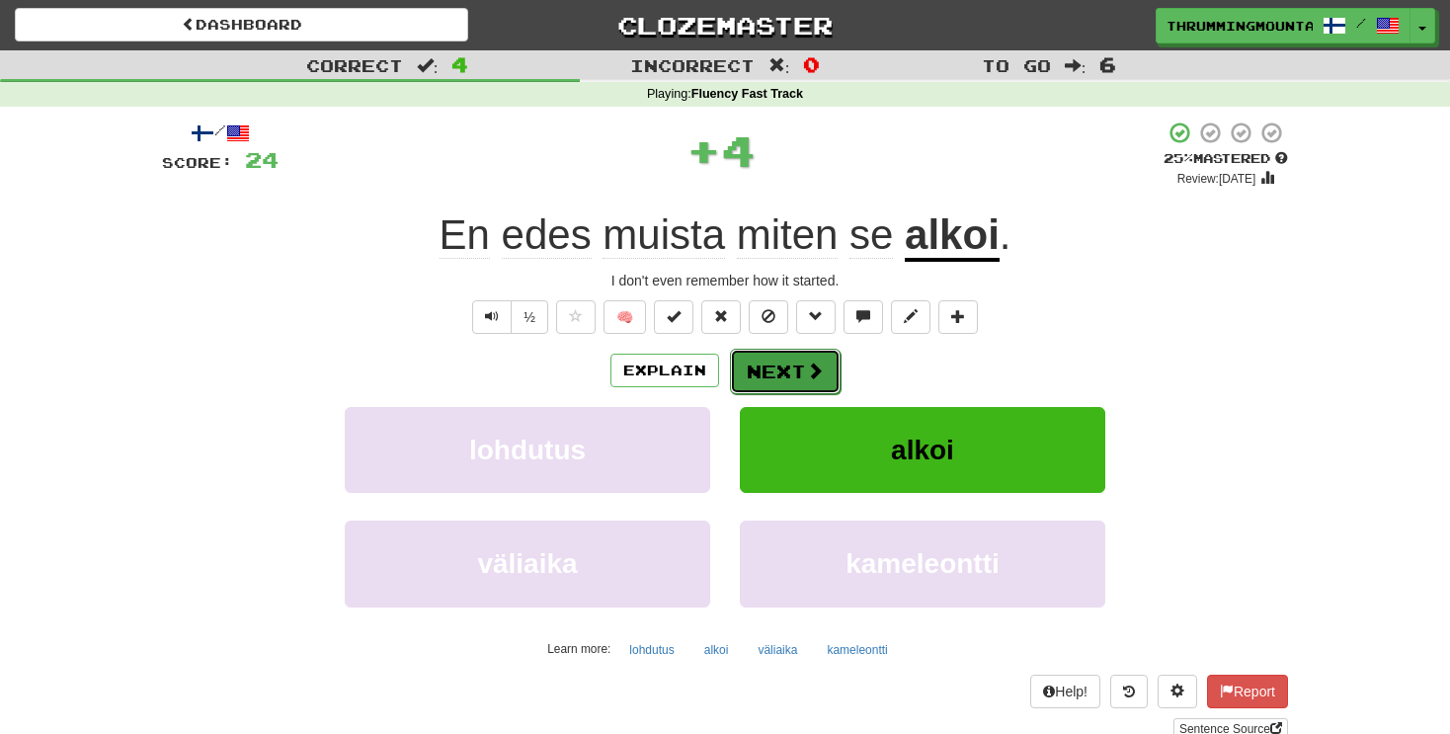
click at [777, 372] on button "Next" at bounding box center [785, 371] width 111 height 45
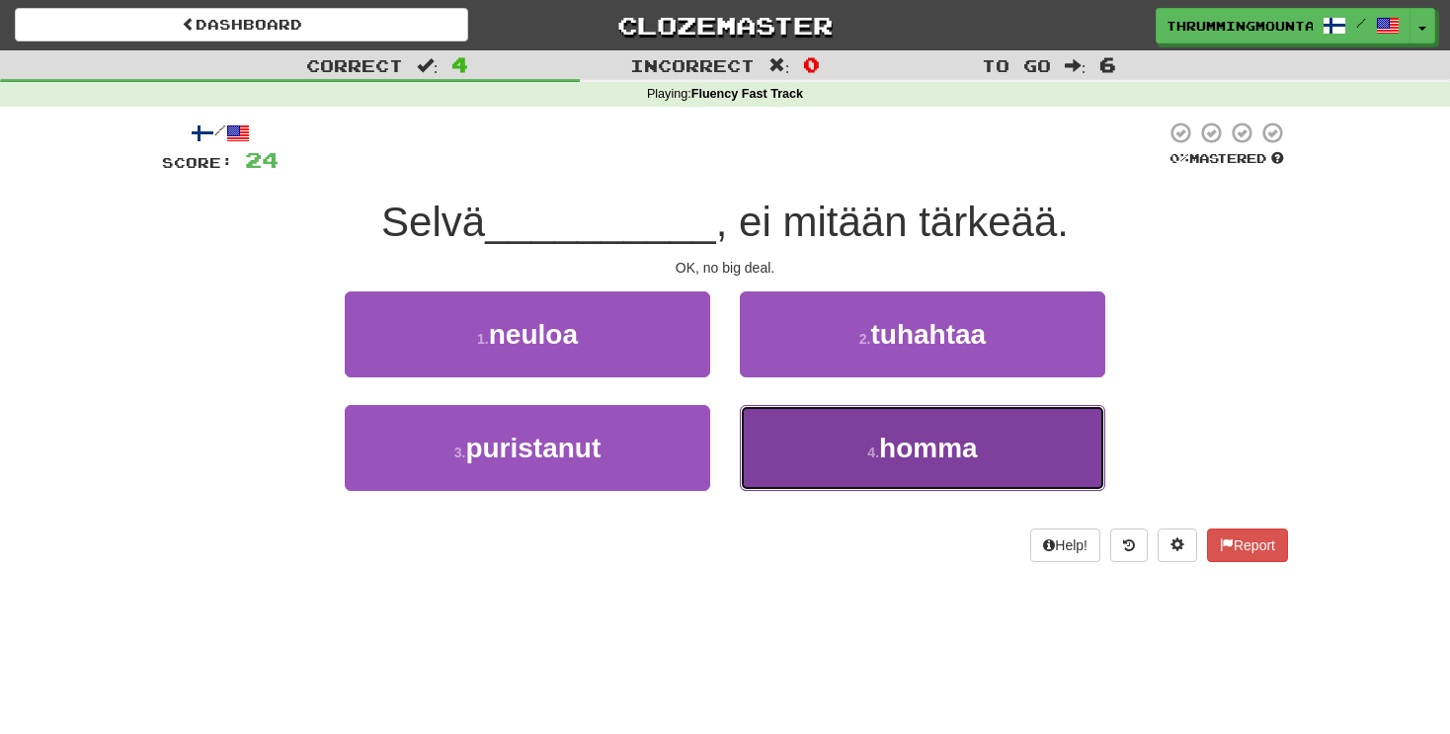
click at [919, 452] on span "homma" at bounding box center [928, 448] width 99 height 31
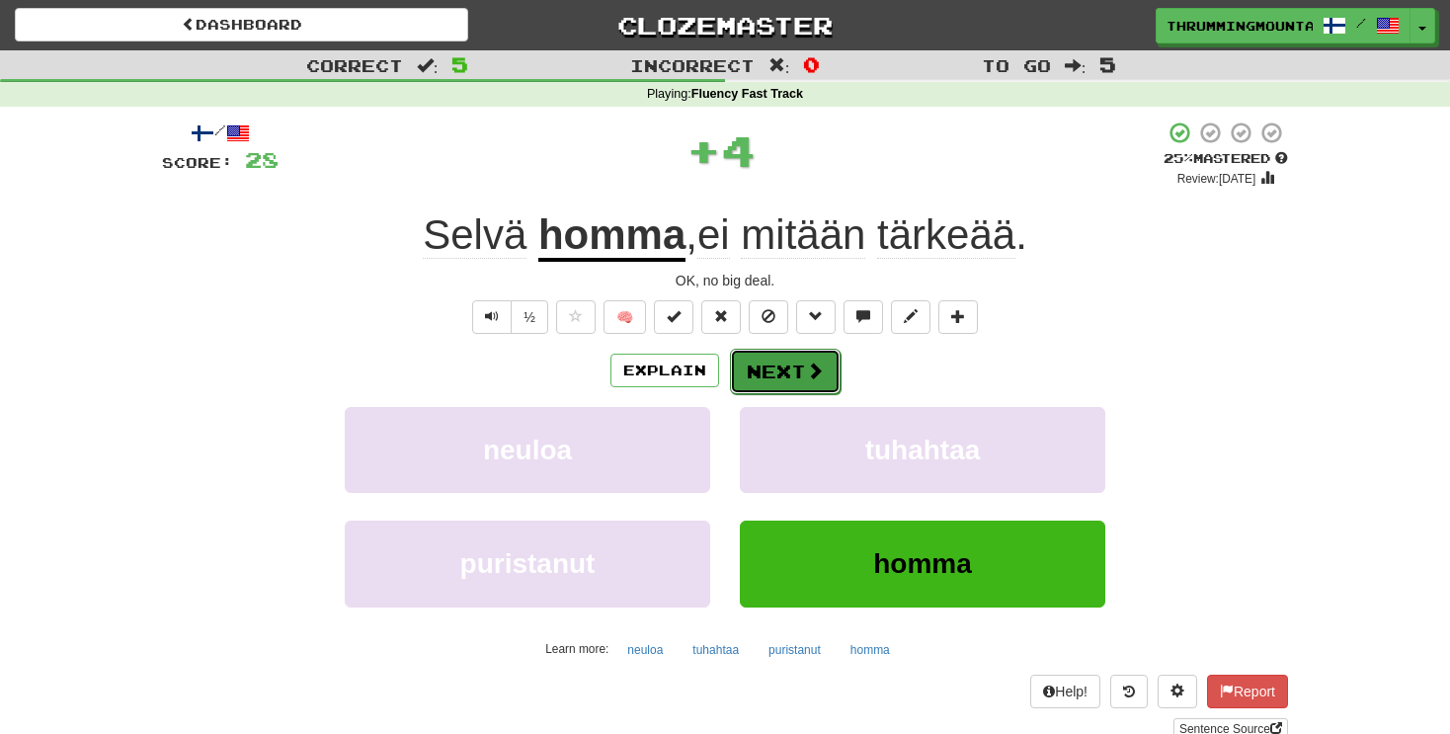
click at [808, 380] on button "Next" at bounding box center [785, 371] width 111 height 45
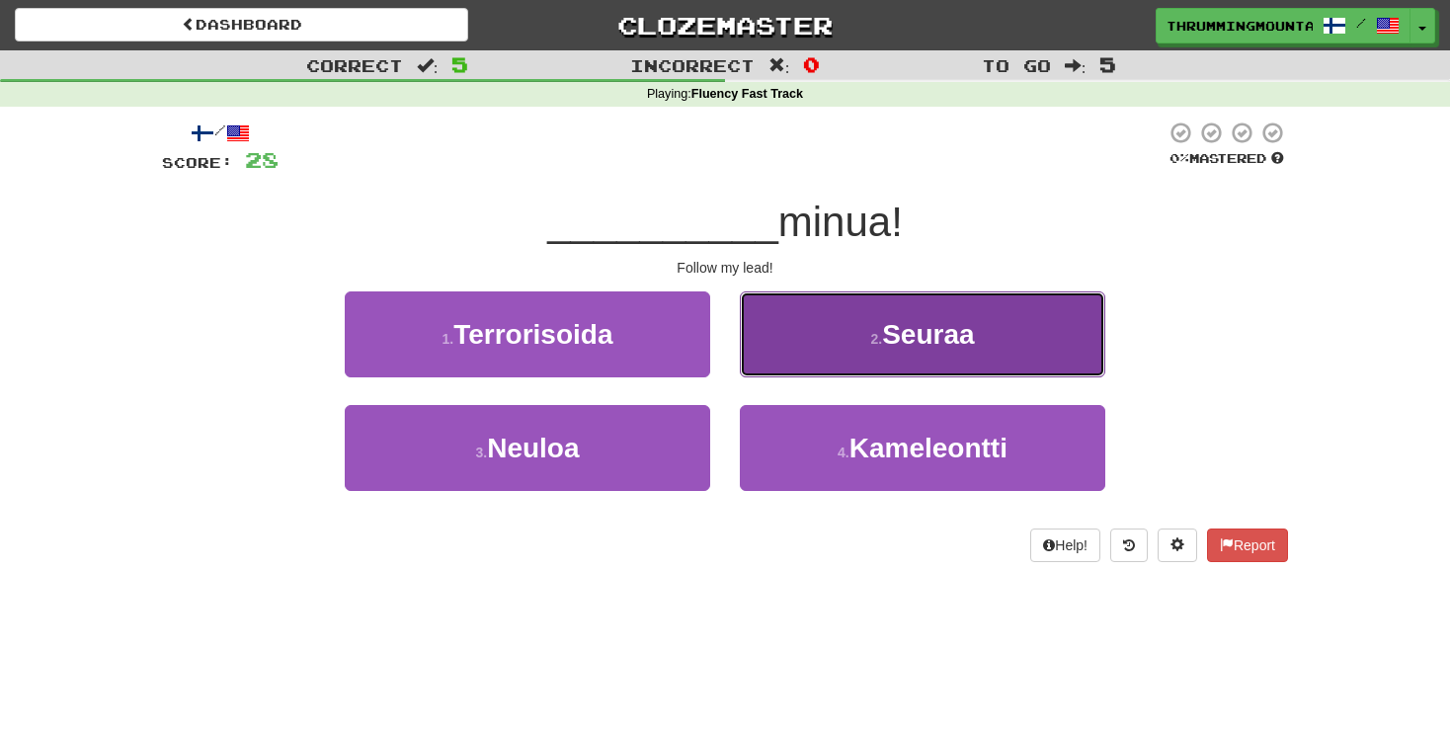
click at [1070, 334] on button "2 . Seuraa" at bounding box center [923, 334] width 366 height 86
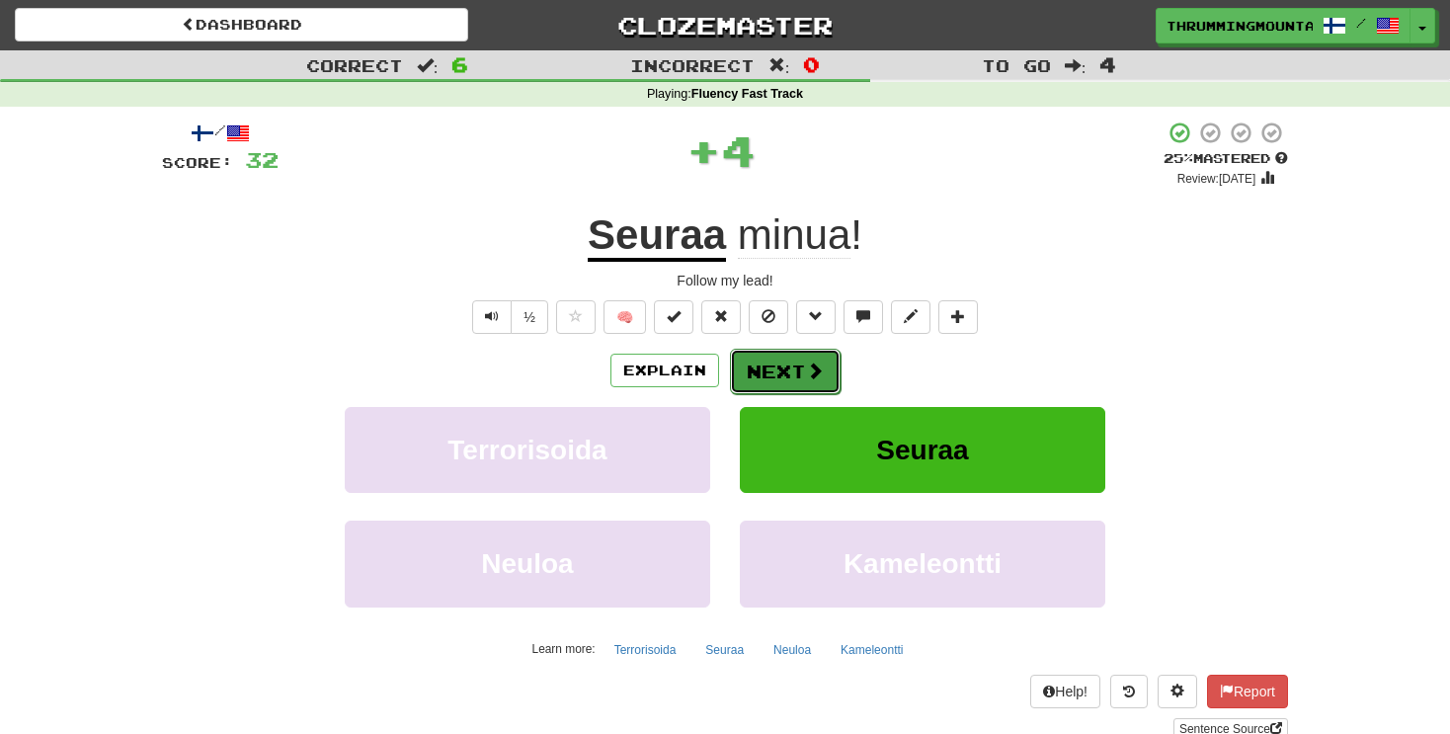
click at [813, 368] on span at bounding box center [815, 371] width 18 height 18
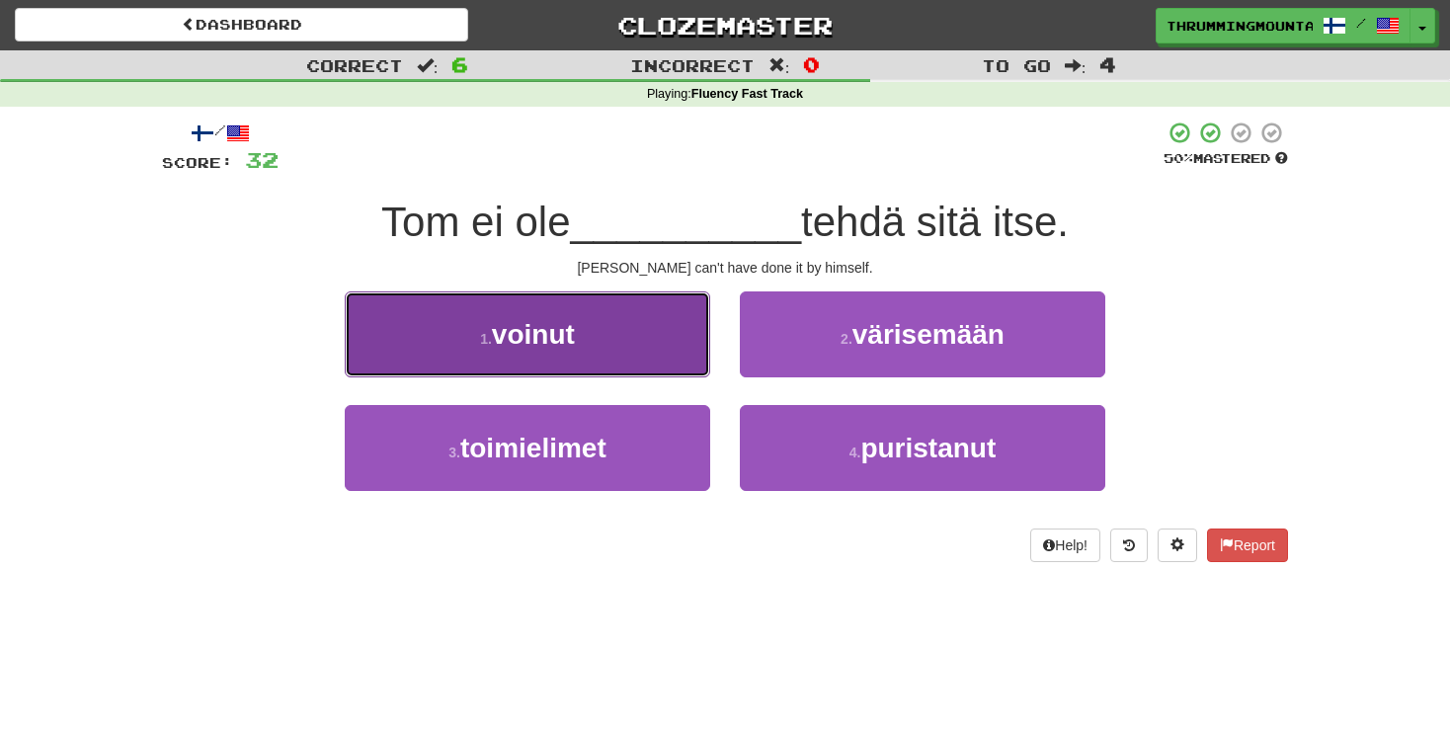
click at [654, 321] on button "1 . voinut" at bounding box center [528, 334] width 366 height 86
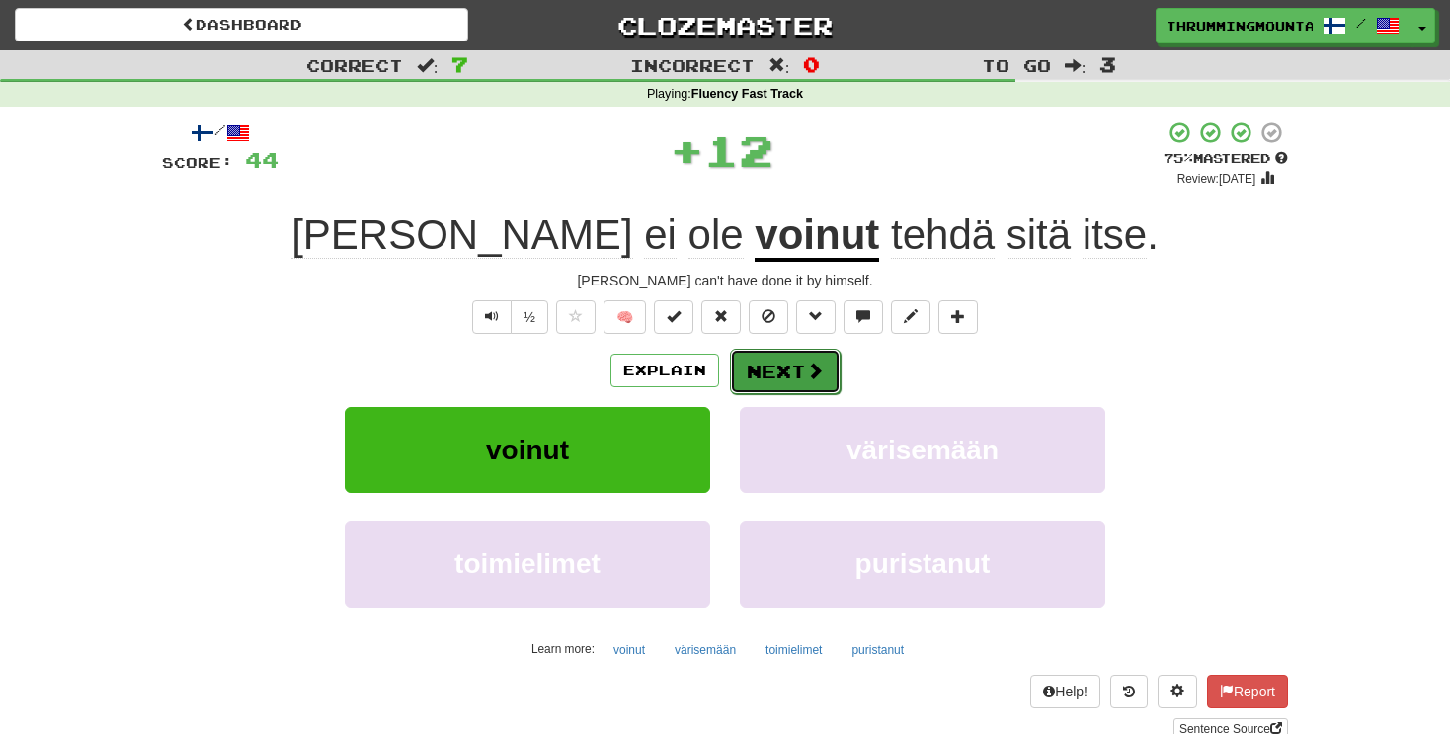
click at [793, 365] on button "Next" at bounding box center [785, 371] width 111 height 45
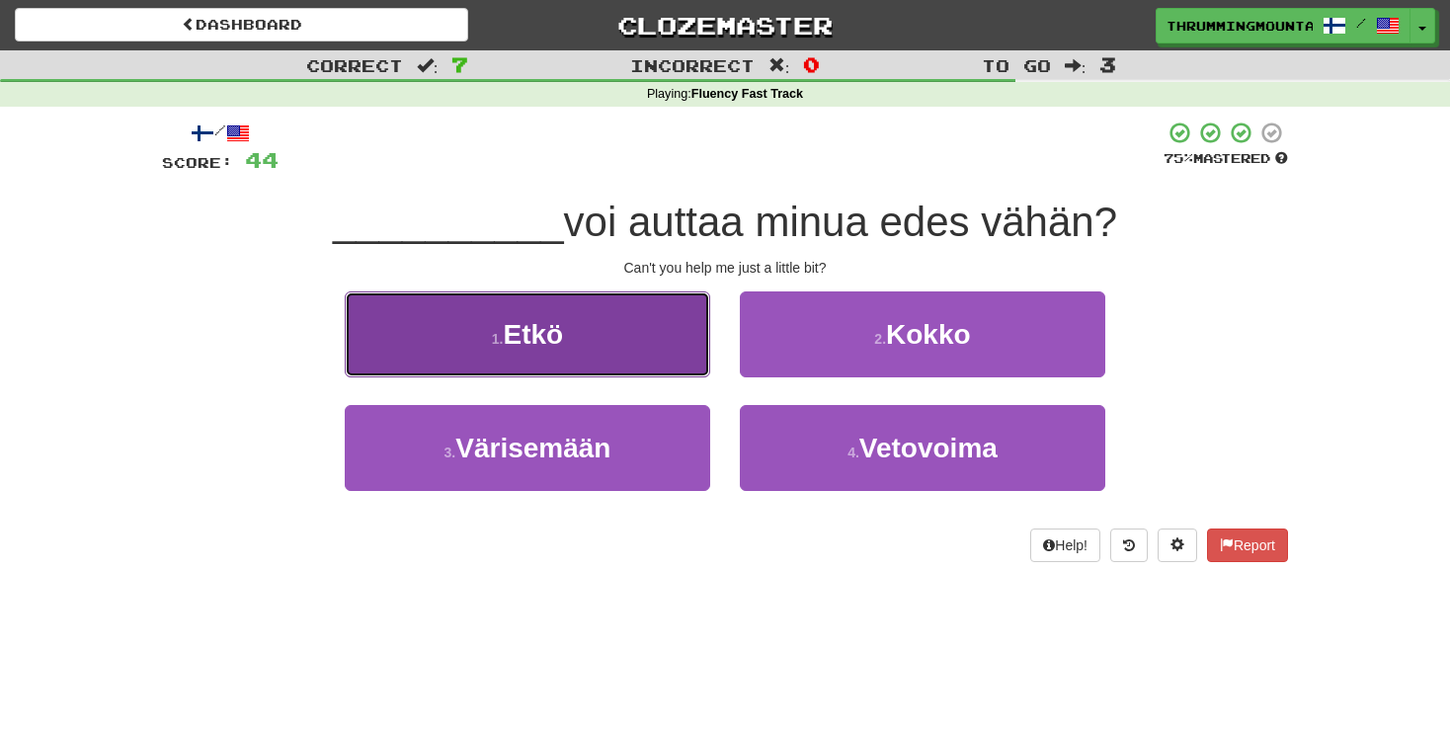
click at [623, 368] on button "1 . Etkö" at bounding box center [528, 334] width 366 height 86
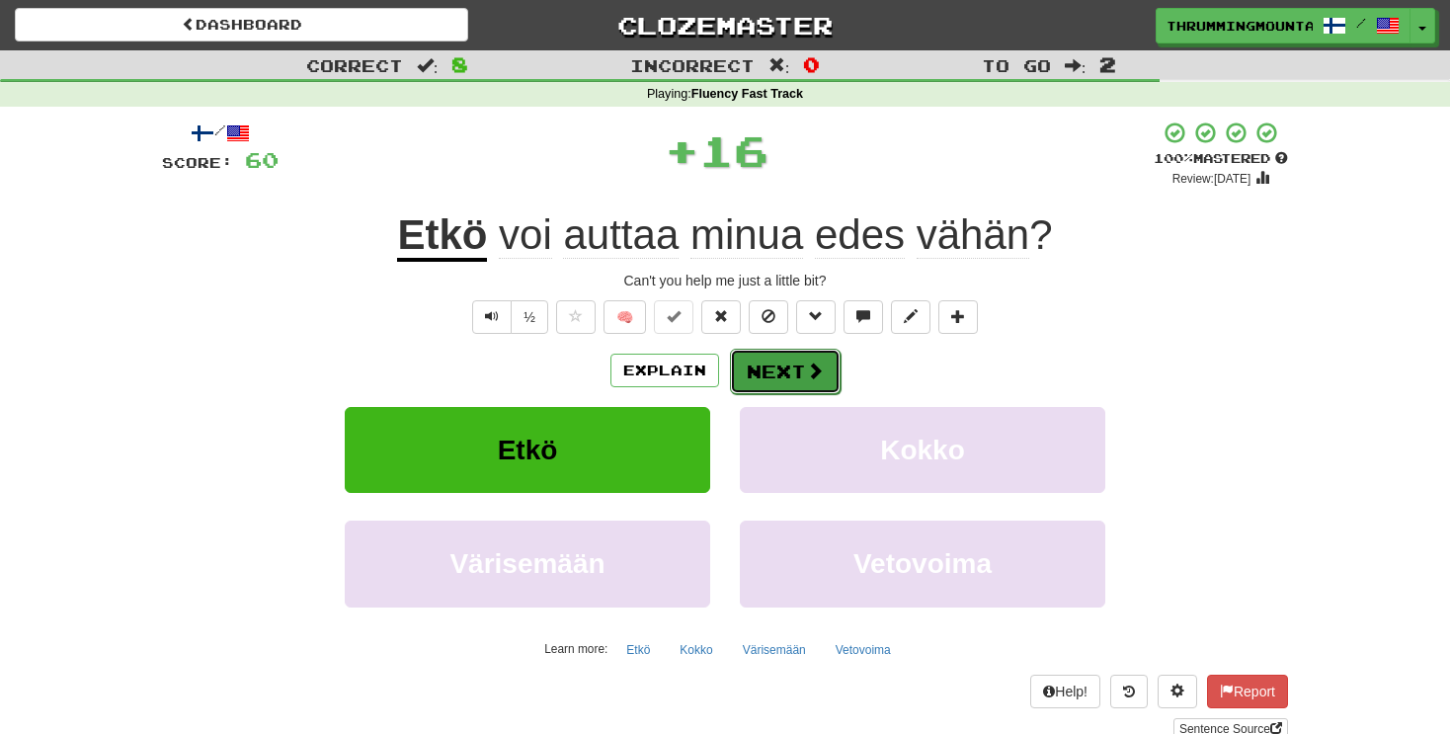
click at [740, 363] on button "Next" at bounding box center [785, 371] width 111 height 45
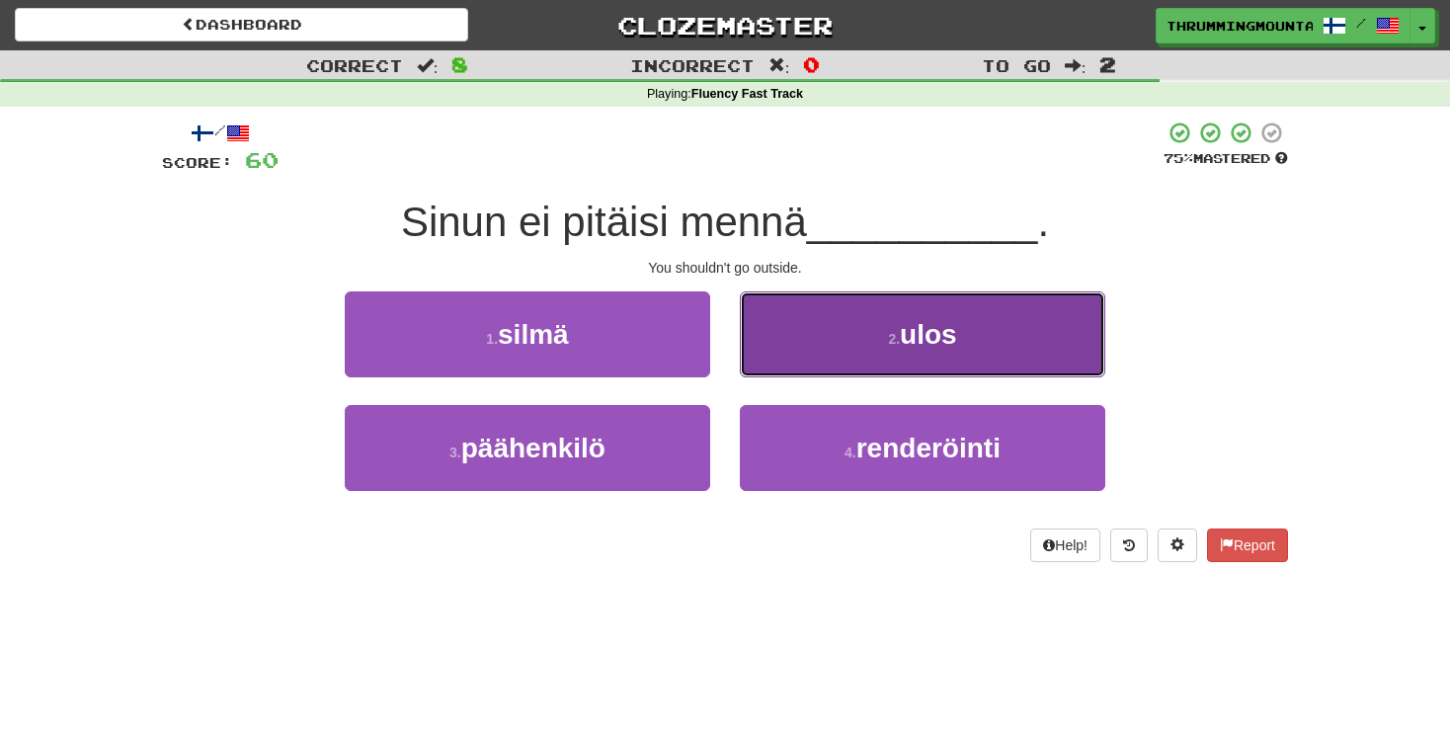
click at [868, 334] on button "2 . ulos" at bounding box center [923, 334] width 366 height 86
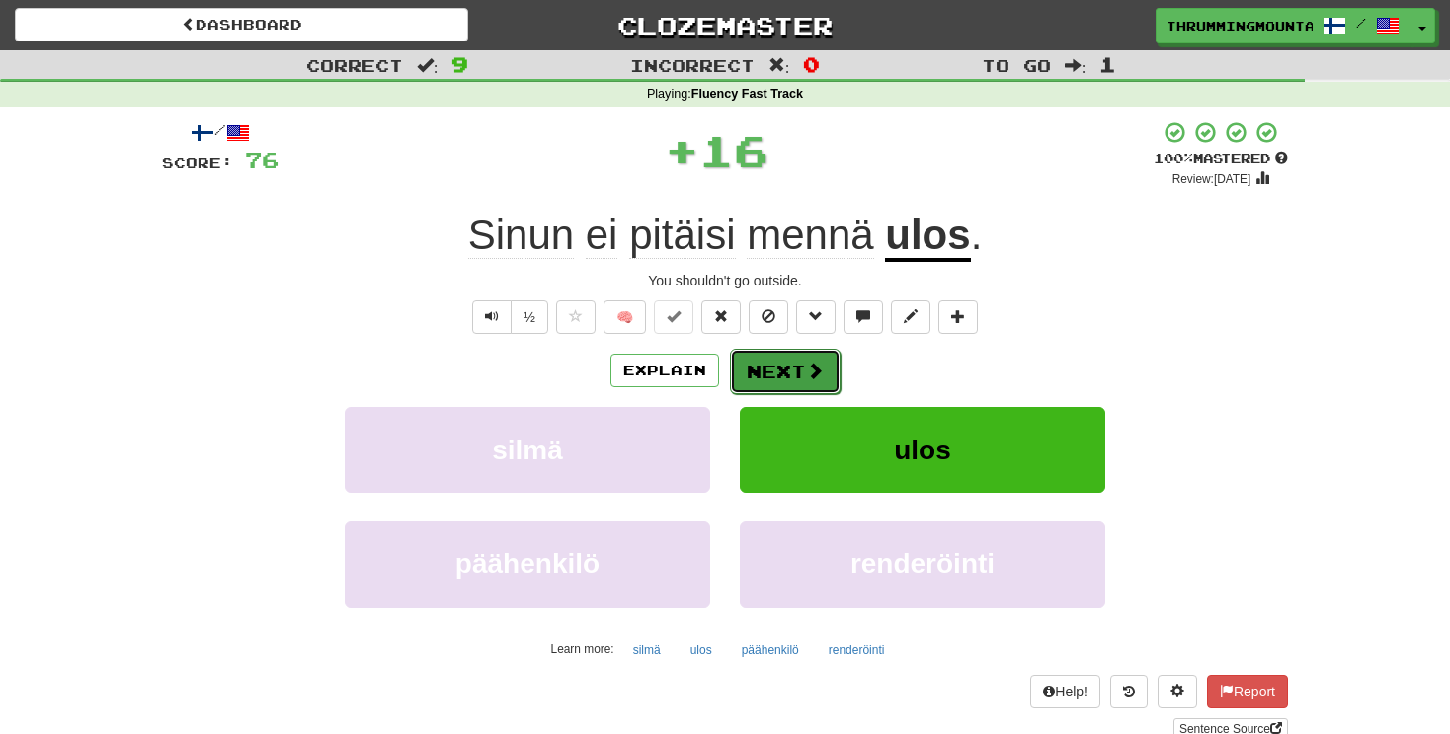
click at [789, 353] on button "Next" at bounding box center [785, 371] width 111 height 45
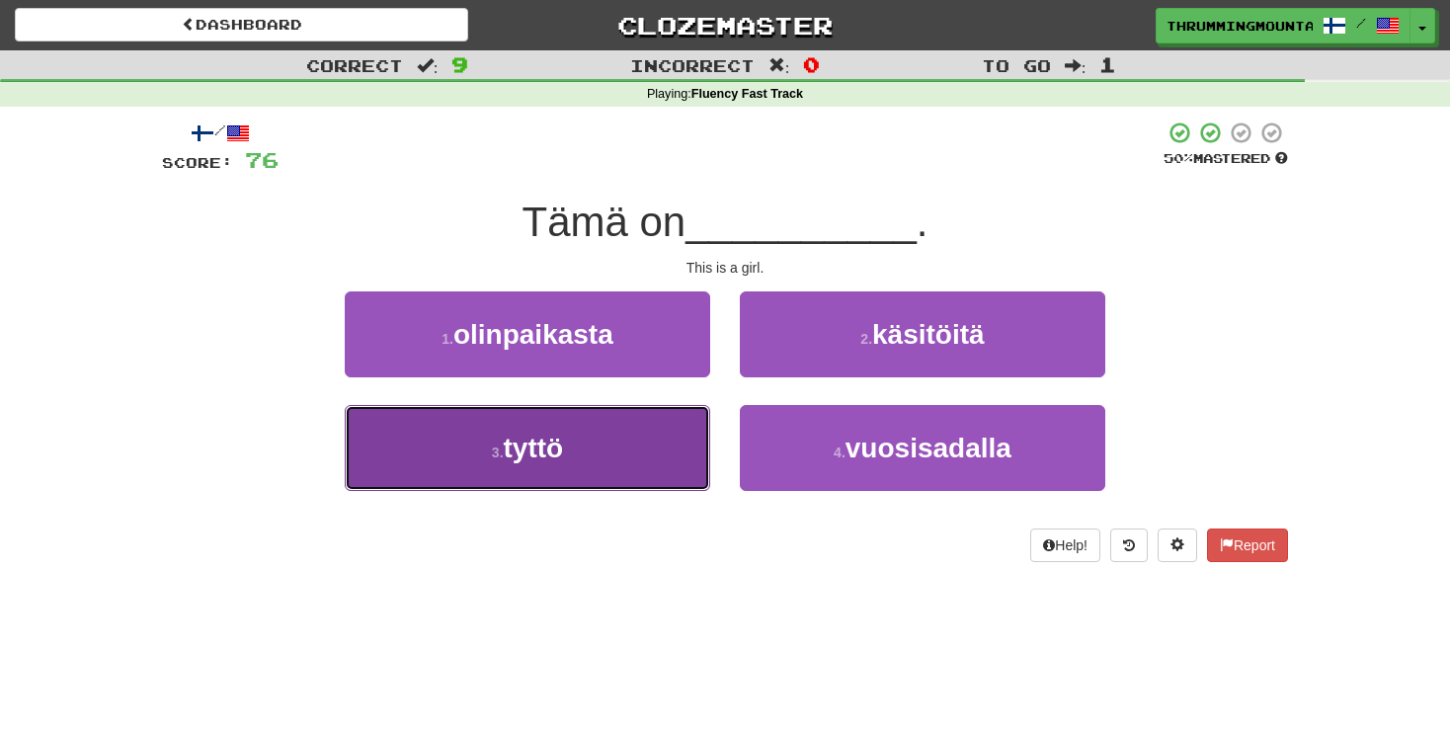
click at [608, 430] on button "3 . tyttö" at bounding box center [528, 448] width 366 height 86
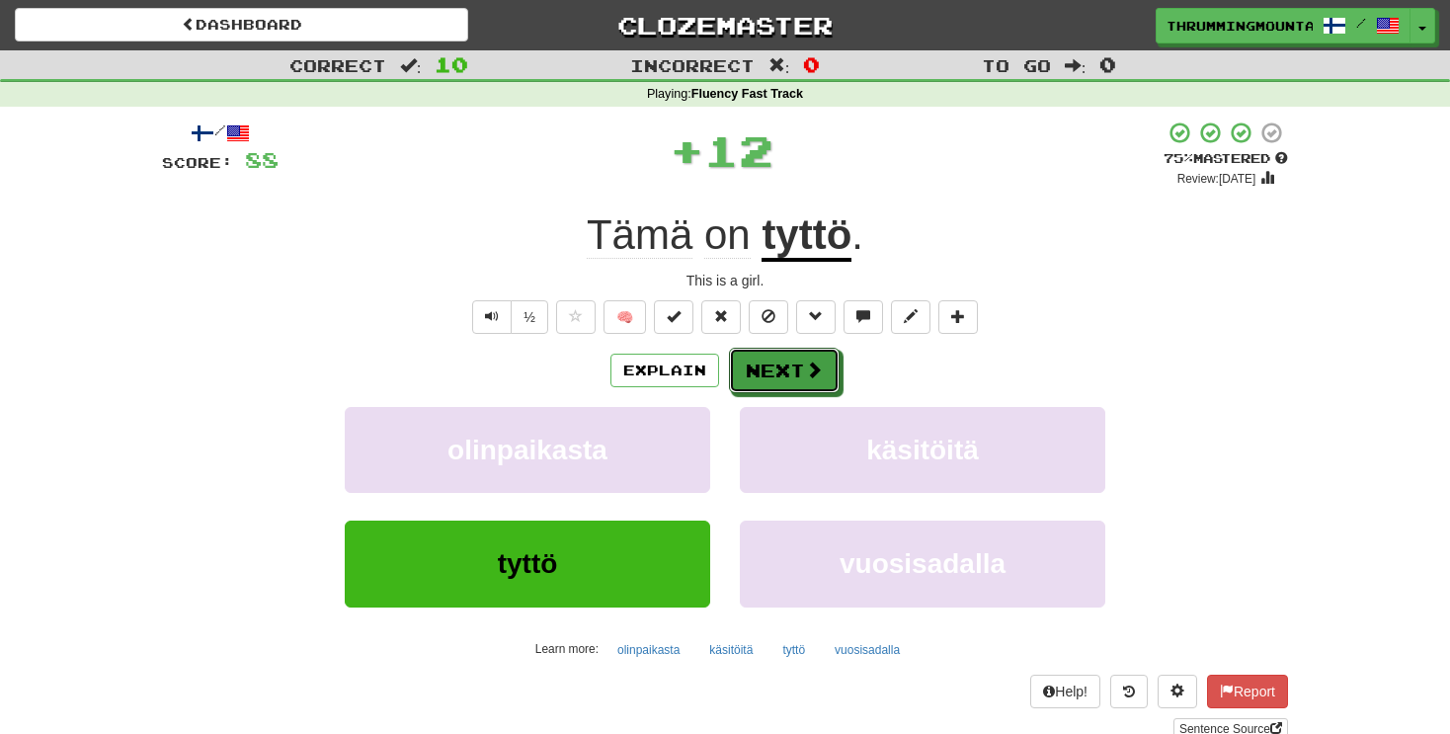
click at [758, 369] on button "Next" at bounding box center [784, 370] width 111 height 45
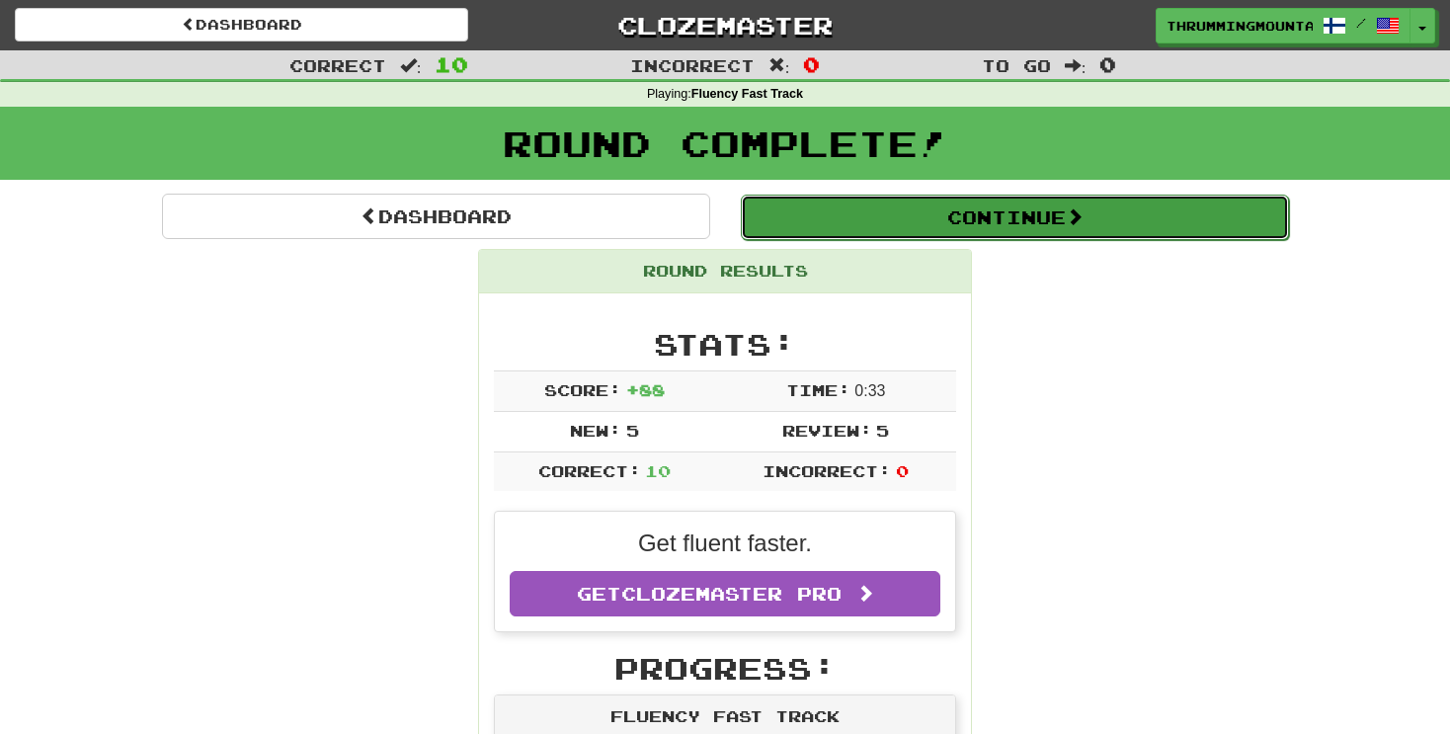
click at [1084, 218] on span at bounding box center [1075, 216] width 18 height 18
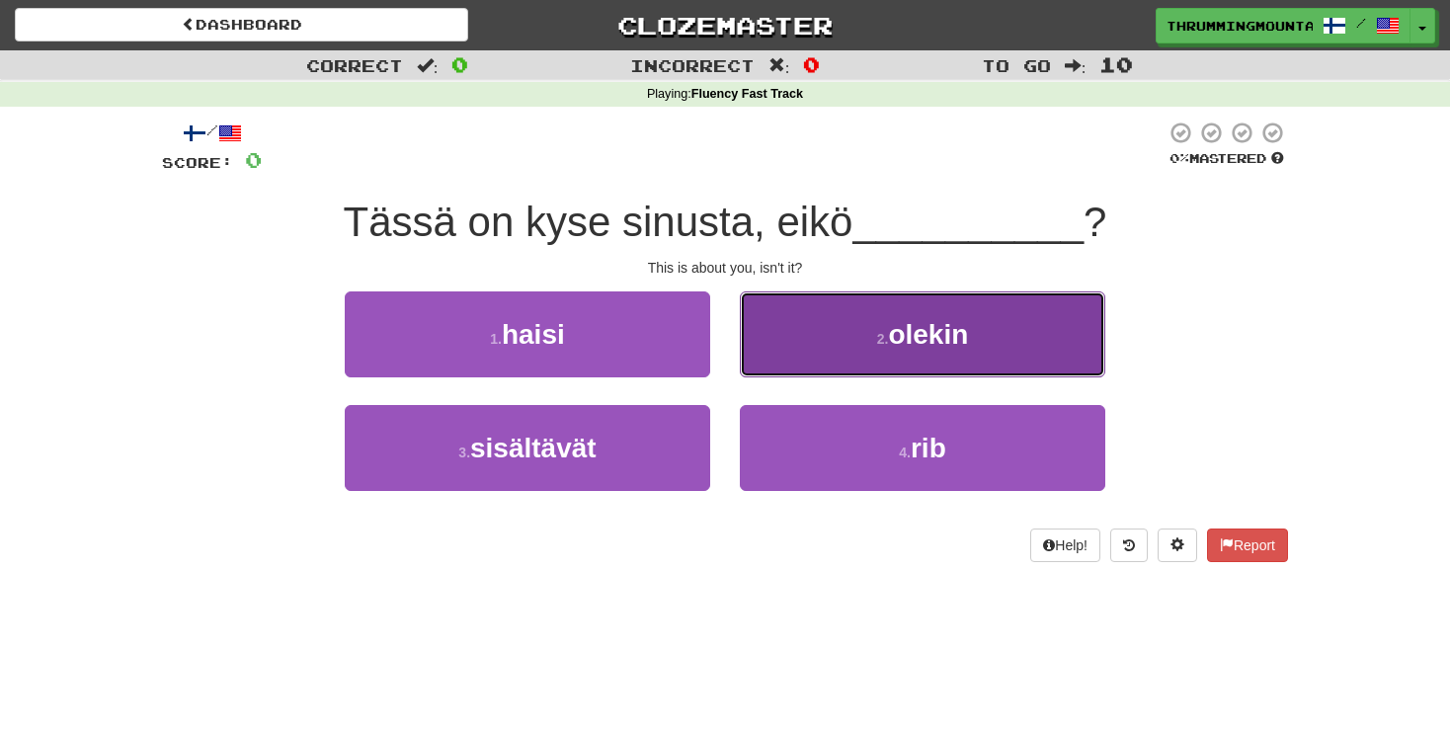
click at [899, 344] on span "olekin" at bounding box center [928, 334] width 80 height 31
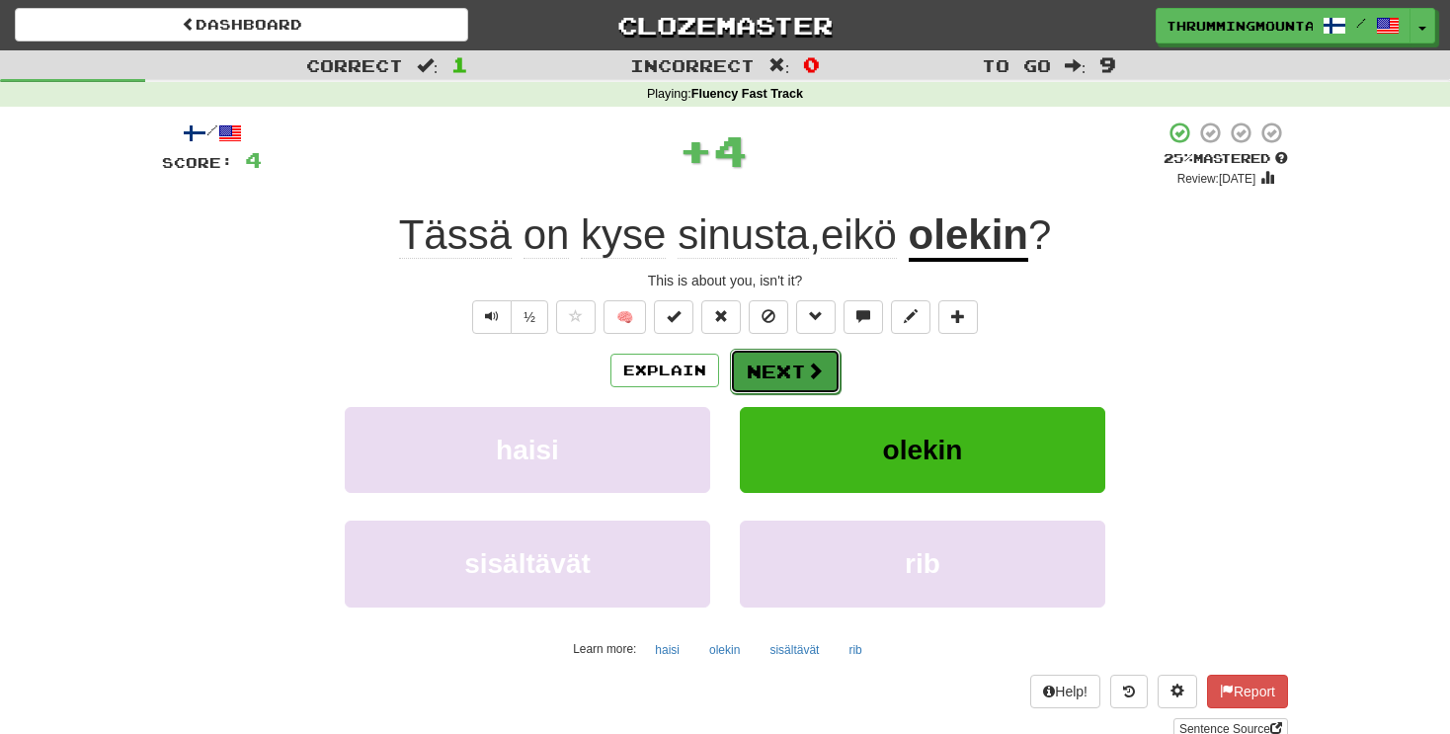
click at [783, 366] on button "Next" at bounding box center [785, 371] width 111 height 45
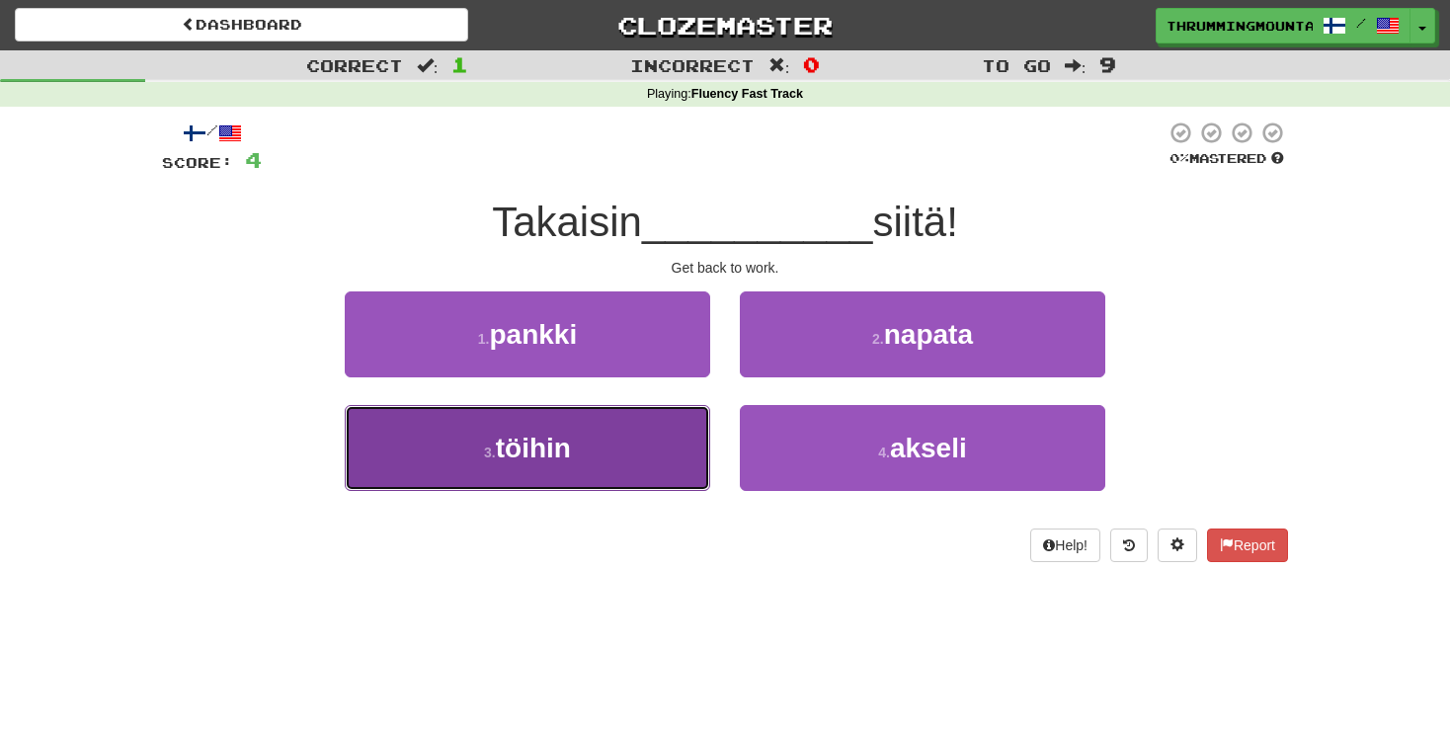
click at [625, 449] on button "3 . töihin" at bounding box center [528, 448] width 366 height 86
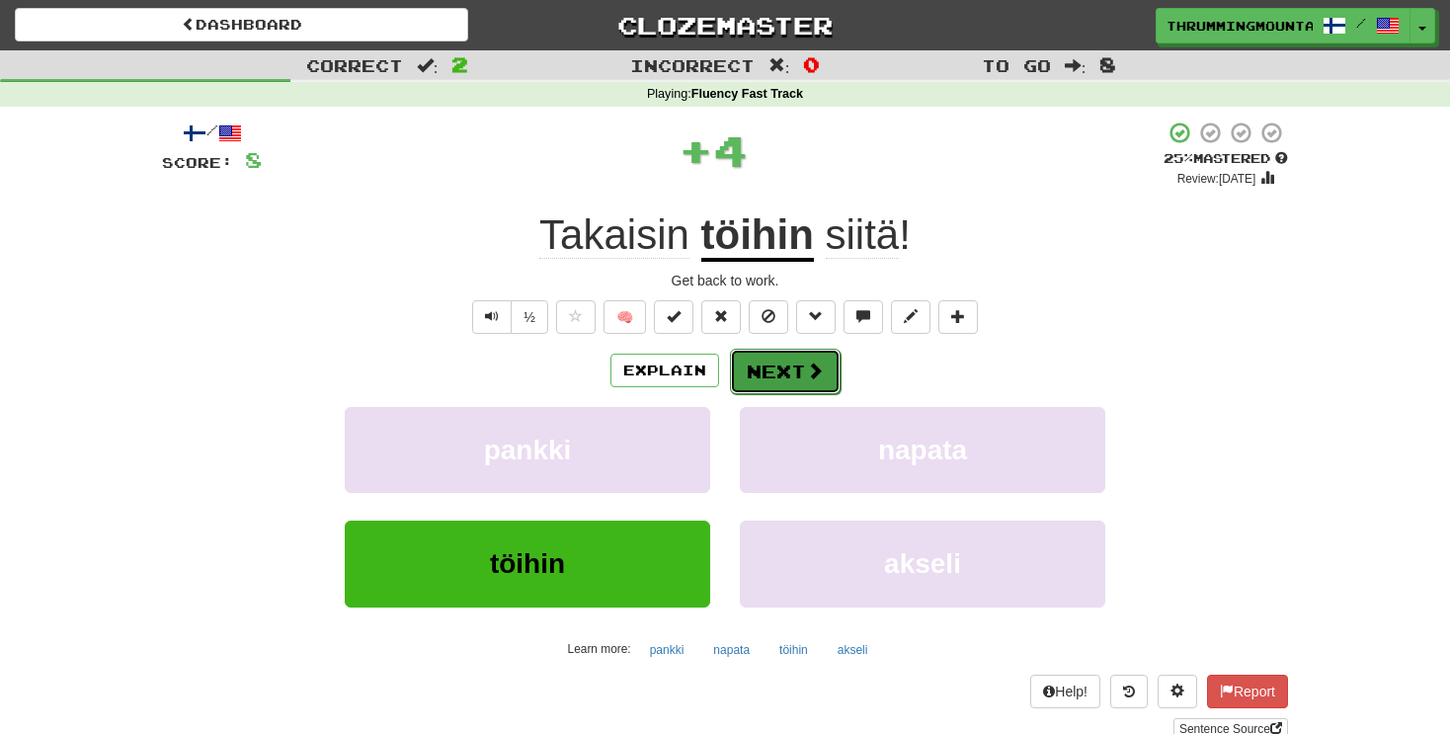
click at [770, 390] on button "Next" at bounding box center [785, 371] width 111 height 45
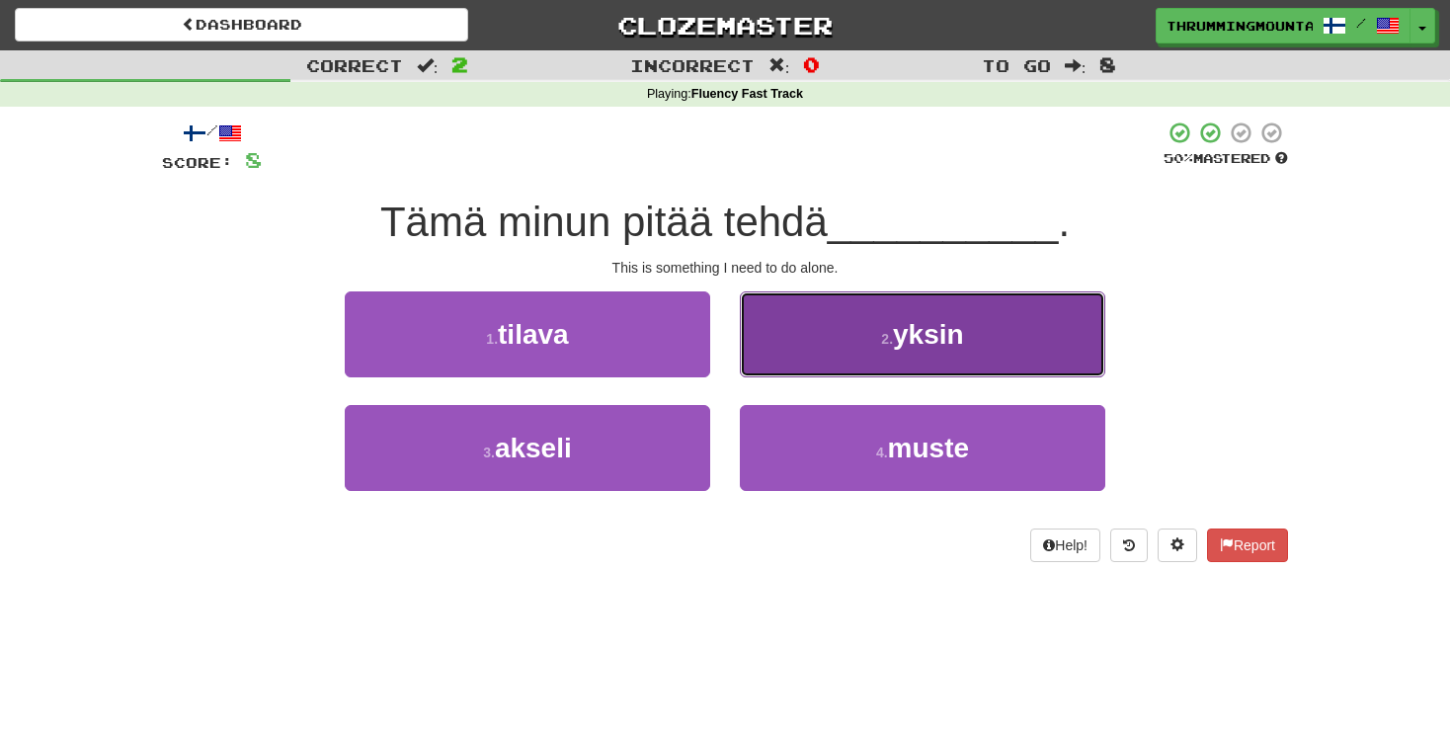
click at [865, 365] on button "2 . yksin" at bounding box center [923, 334] width 366 height 86
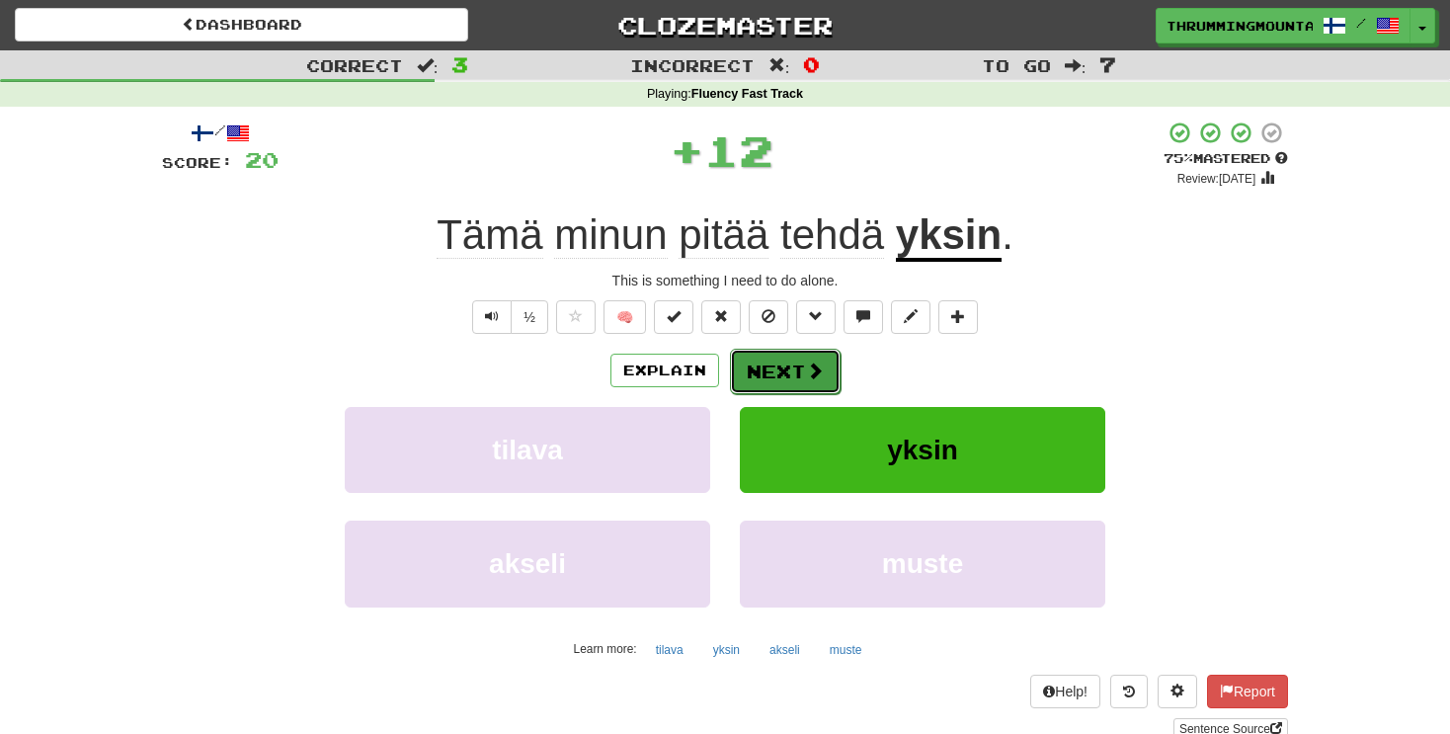
click at [817, 365] on span at bounding box center [815, 371] width 18 height 18
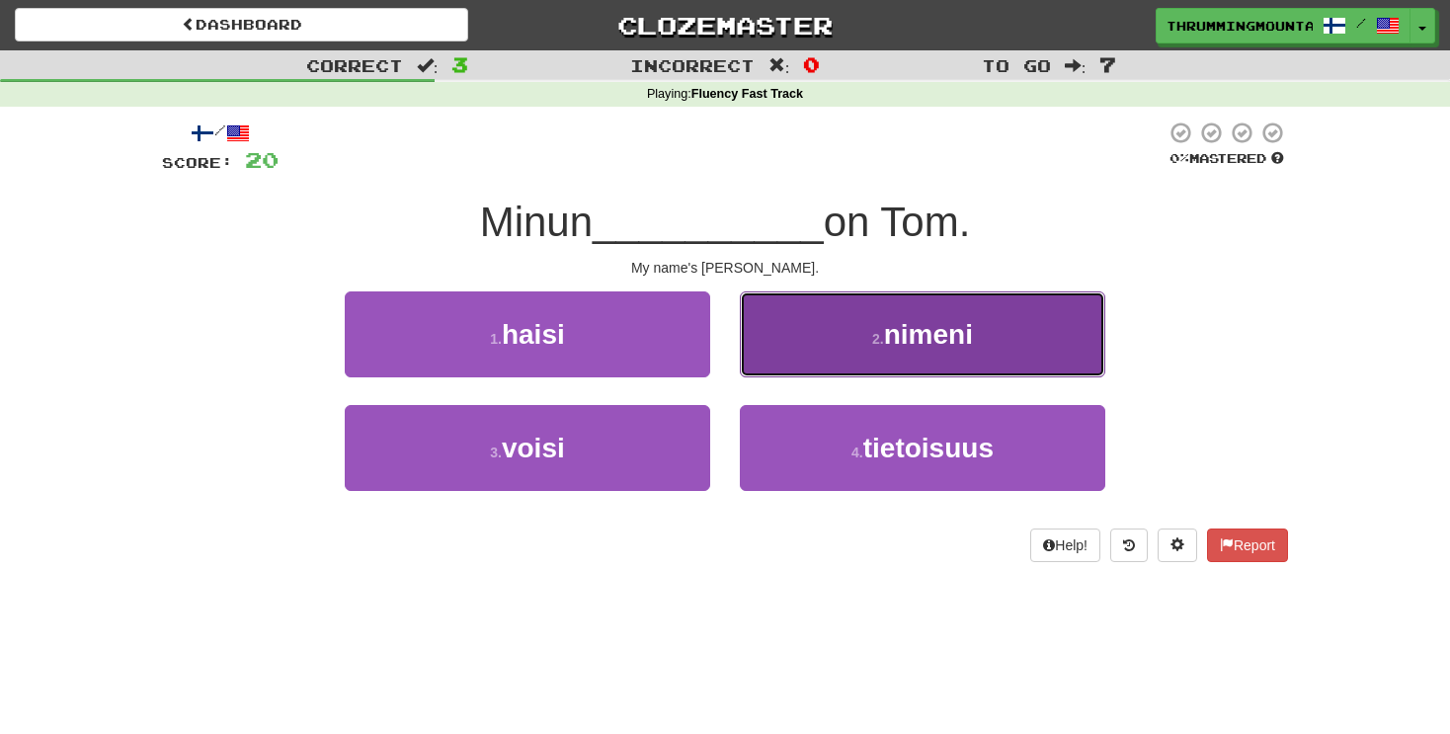
click at [849, 357] on button "2 . nimeni" at bounding box center [923, 334] width 366 height 86
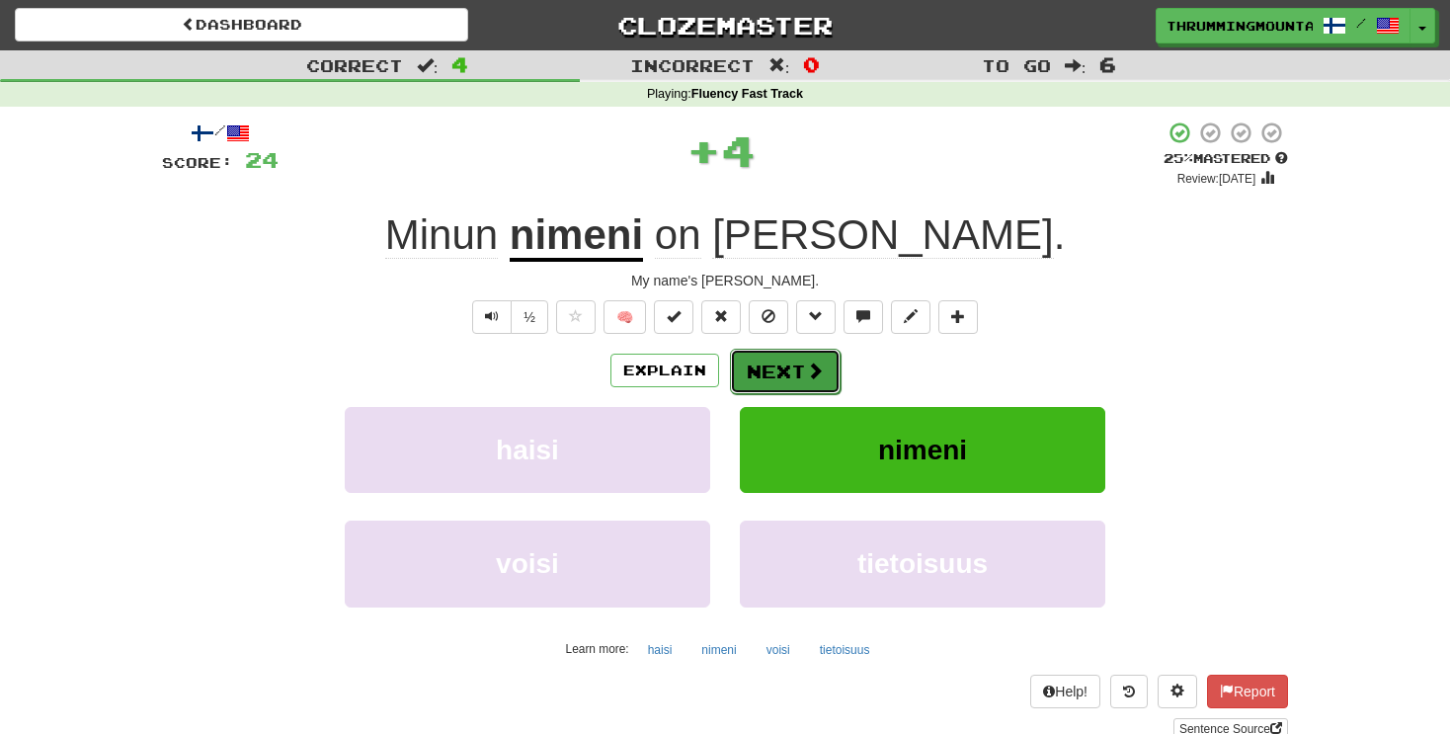
click at [782, 372] on button "Next" at bounding box center [785, 371] width 111 height 45
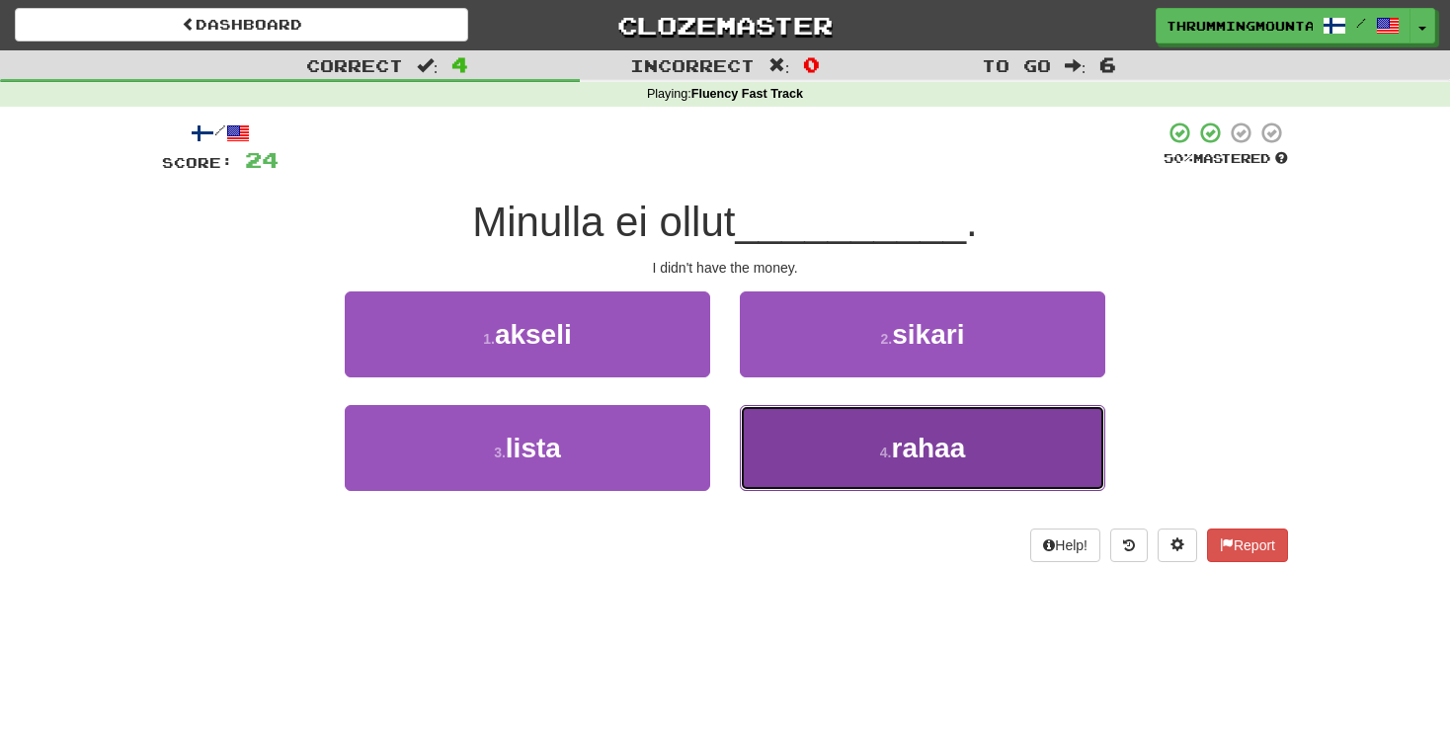
click at [828, 465] on button "4 . rahaa" at bounding box center [923, 448] width 366 height 86
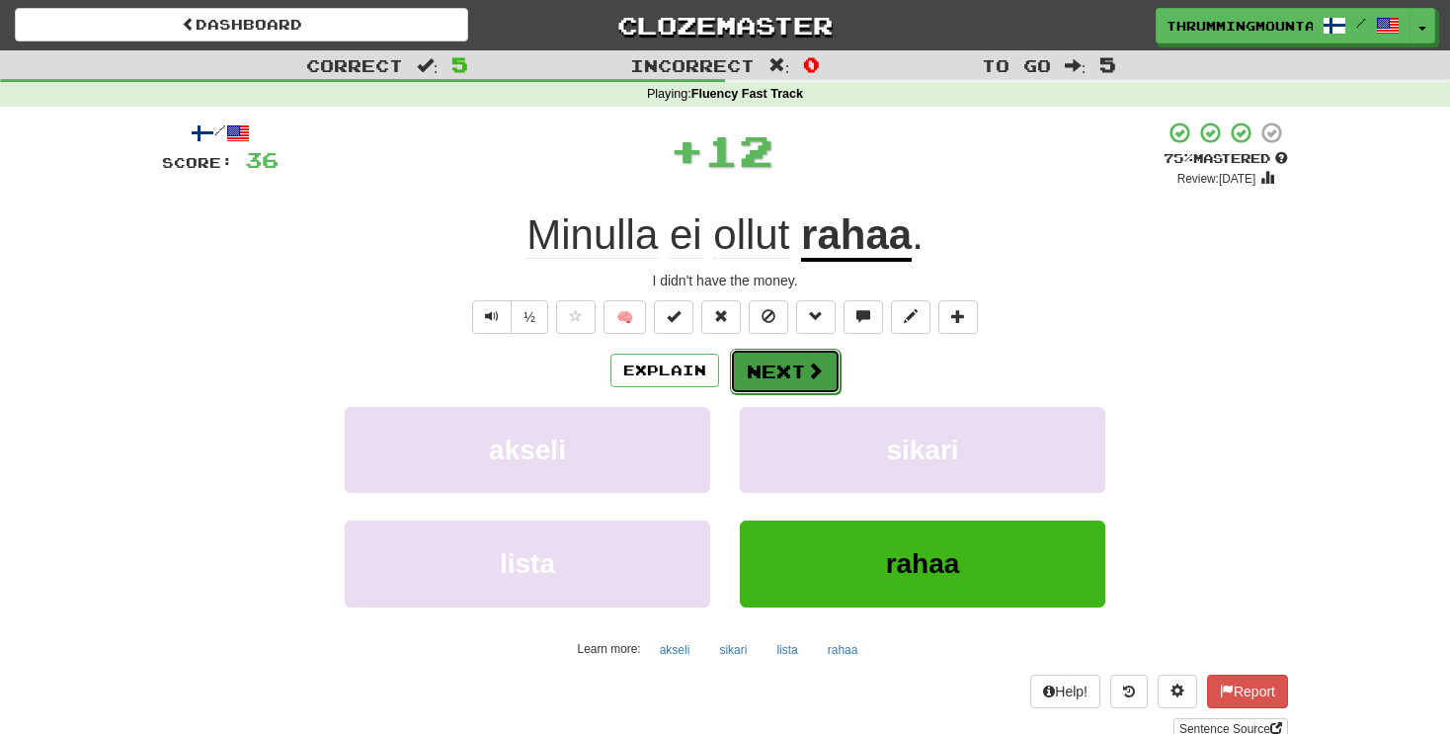
click at [785, 386] on button "Next" at bounding box center [785, 371] width 111 height 45
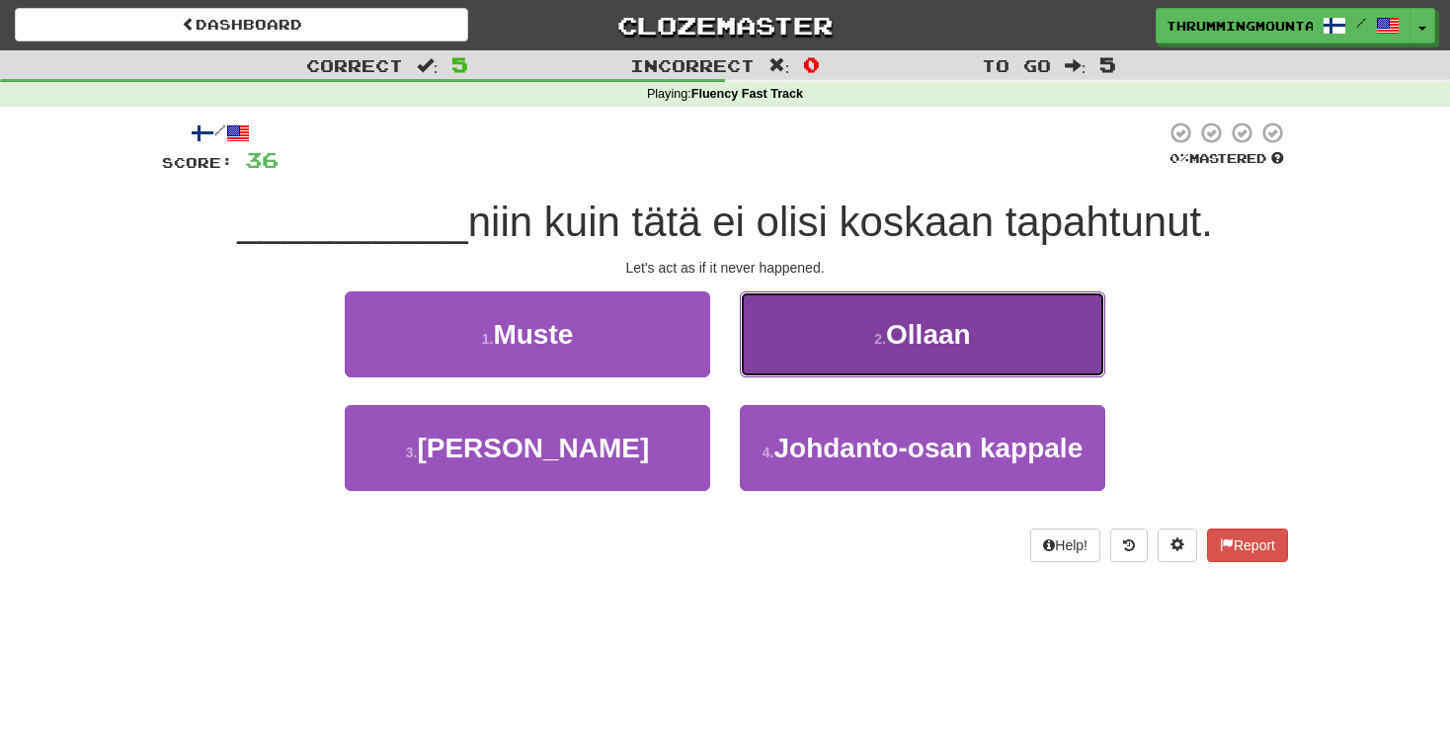
click at [853, 366] on button "2 . Ollaan" at bounding box center [923, 334] width 366 height 86
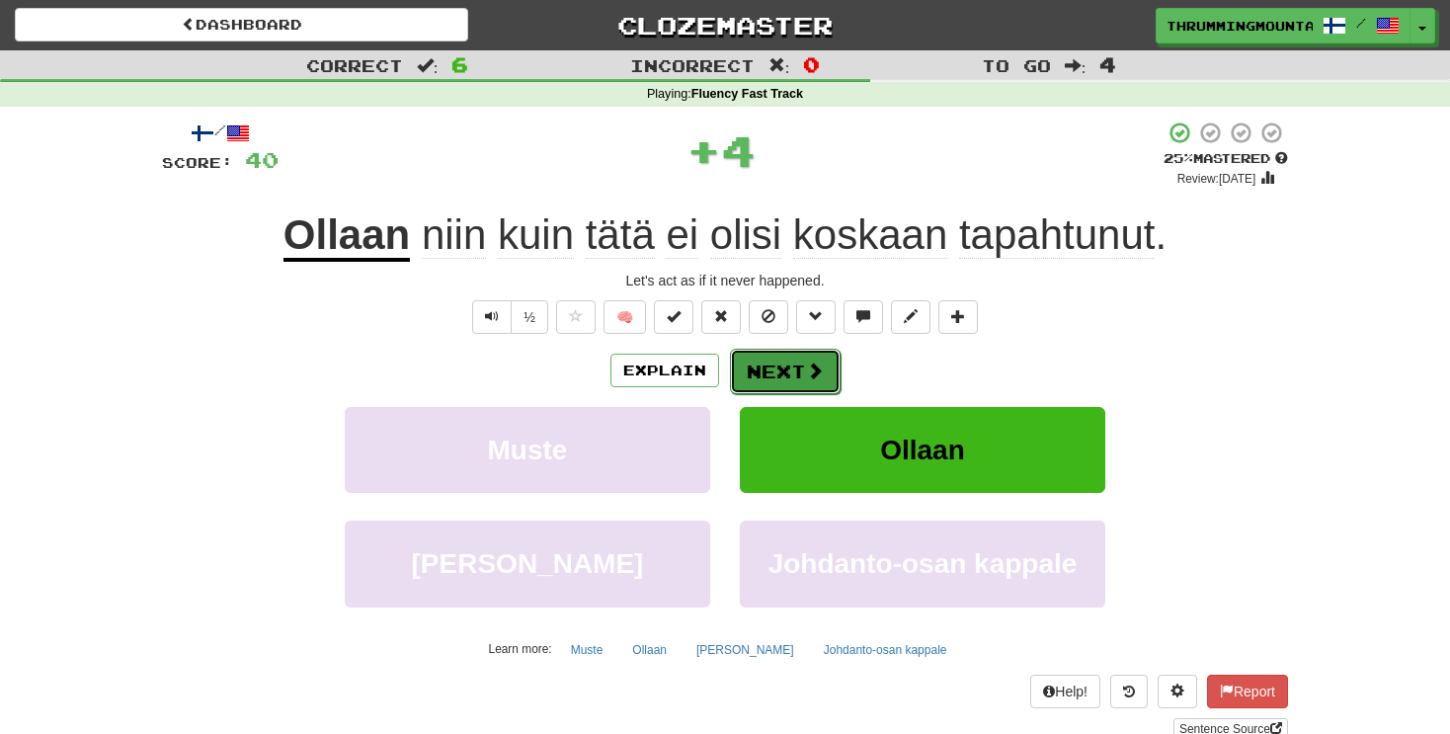
click at [782, 377] on button "Next" at bounding box center [785, 371] width 111 height 45
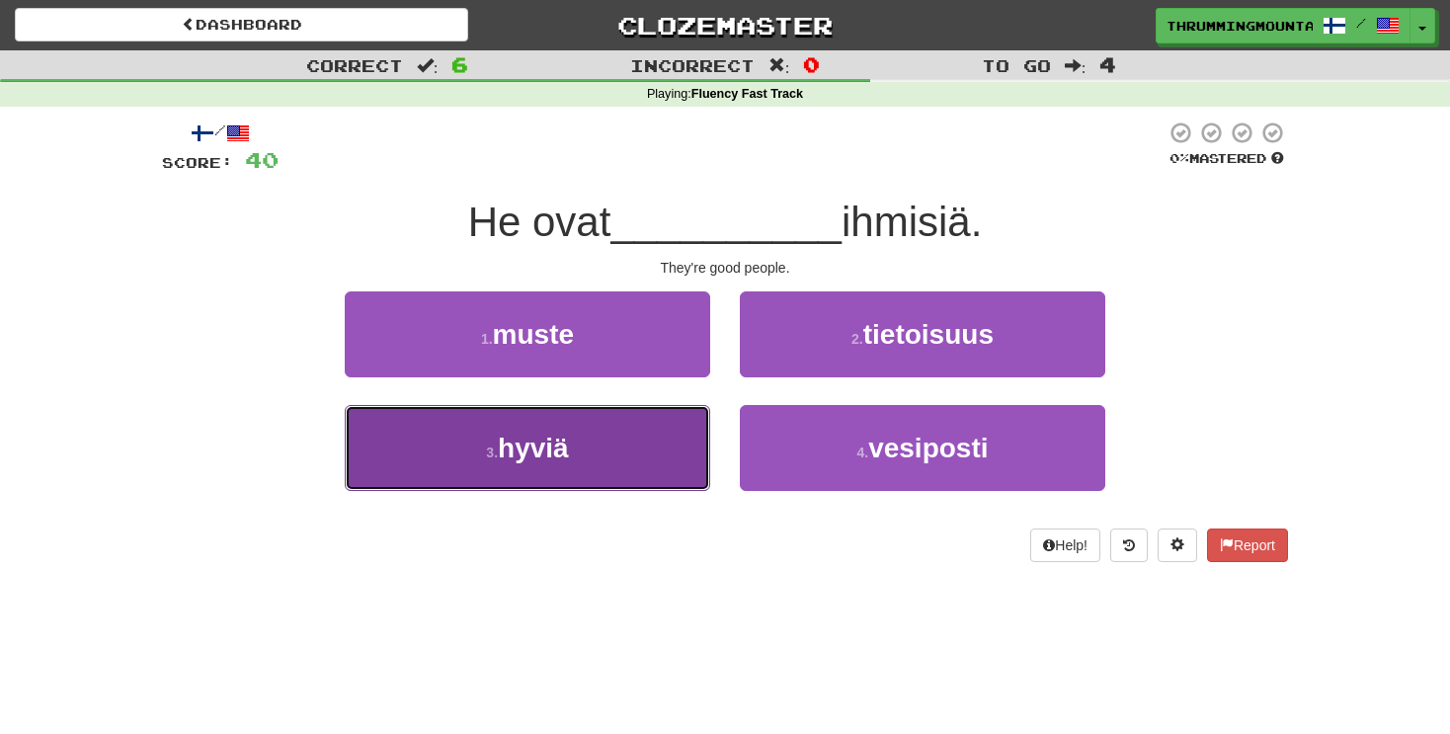
click at [565, 448] on span "hyviä" at bounding box center [533, 448] width 71 height 31
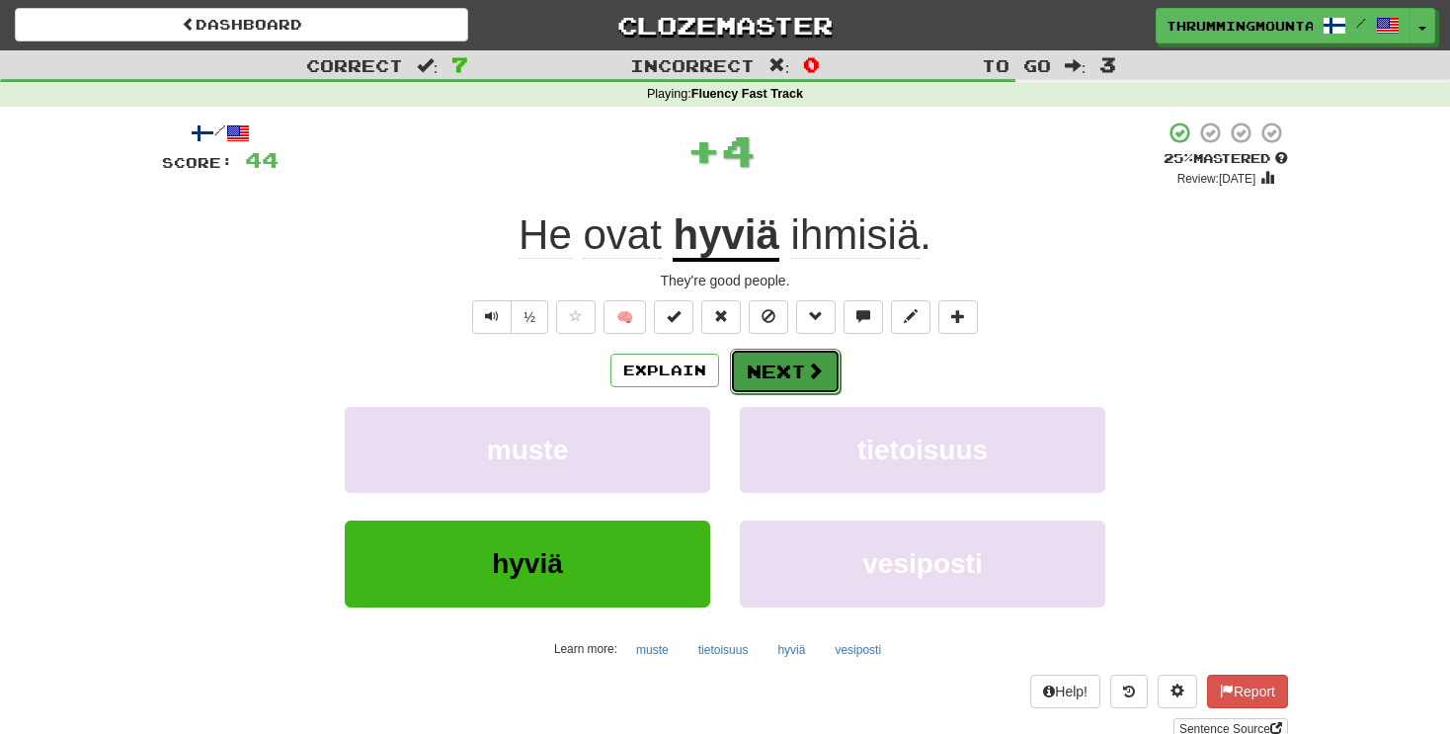
click at [795, 373] on button "Next" at bounding box center [785, 371] width 111 height 45
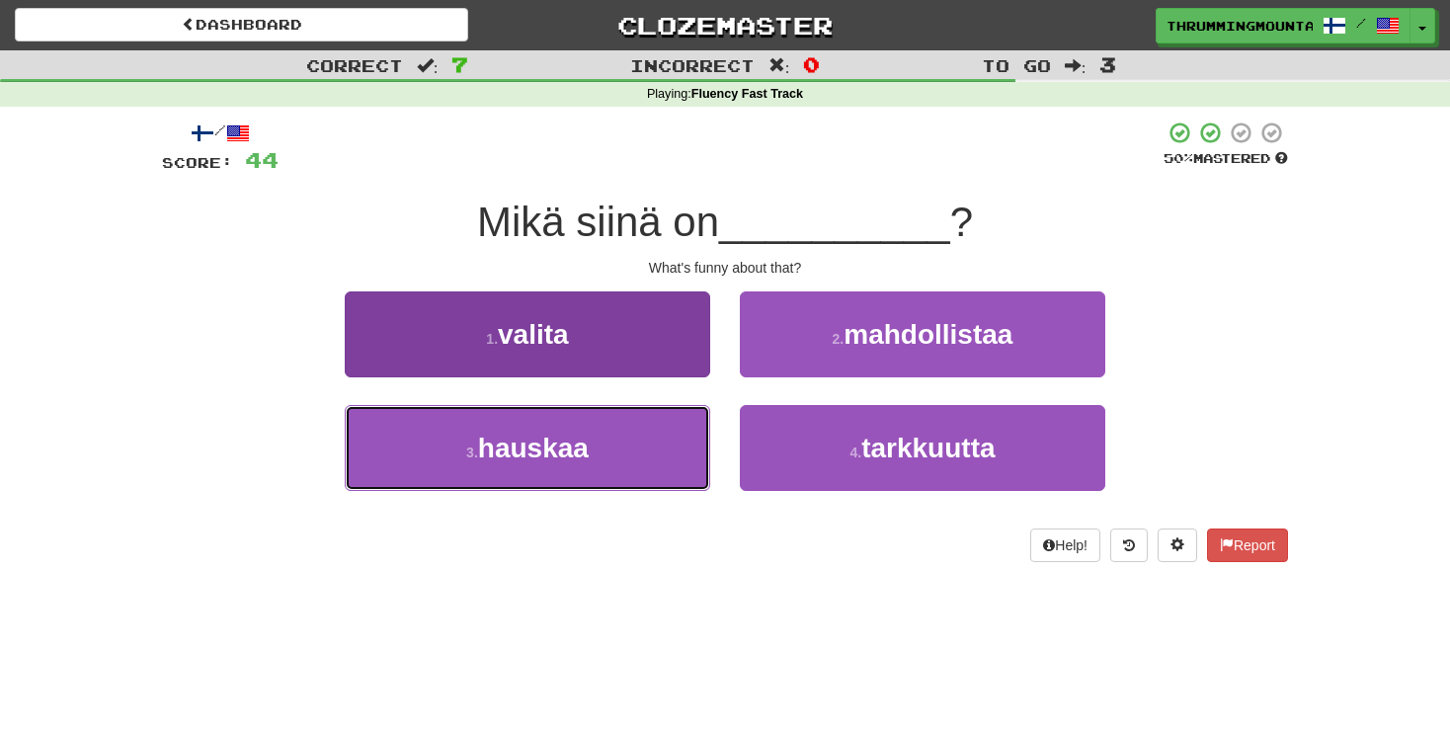
click at [616, 466] on button "3 . hauskaa" at bounding box center [528, 448] width 366 height 86
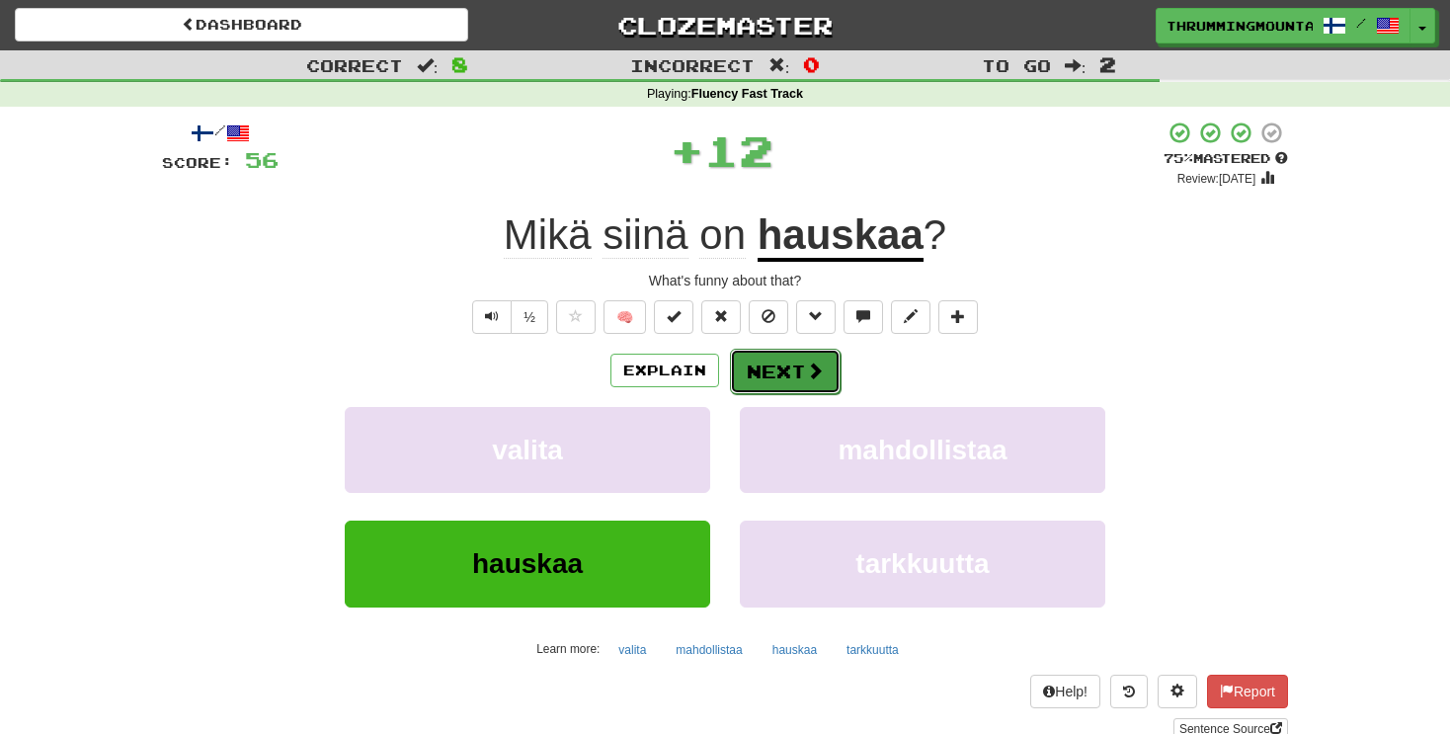
click at [786, 370] on button "Next" at bounding box center [785, 371] width 111 height 45
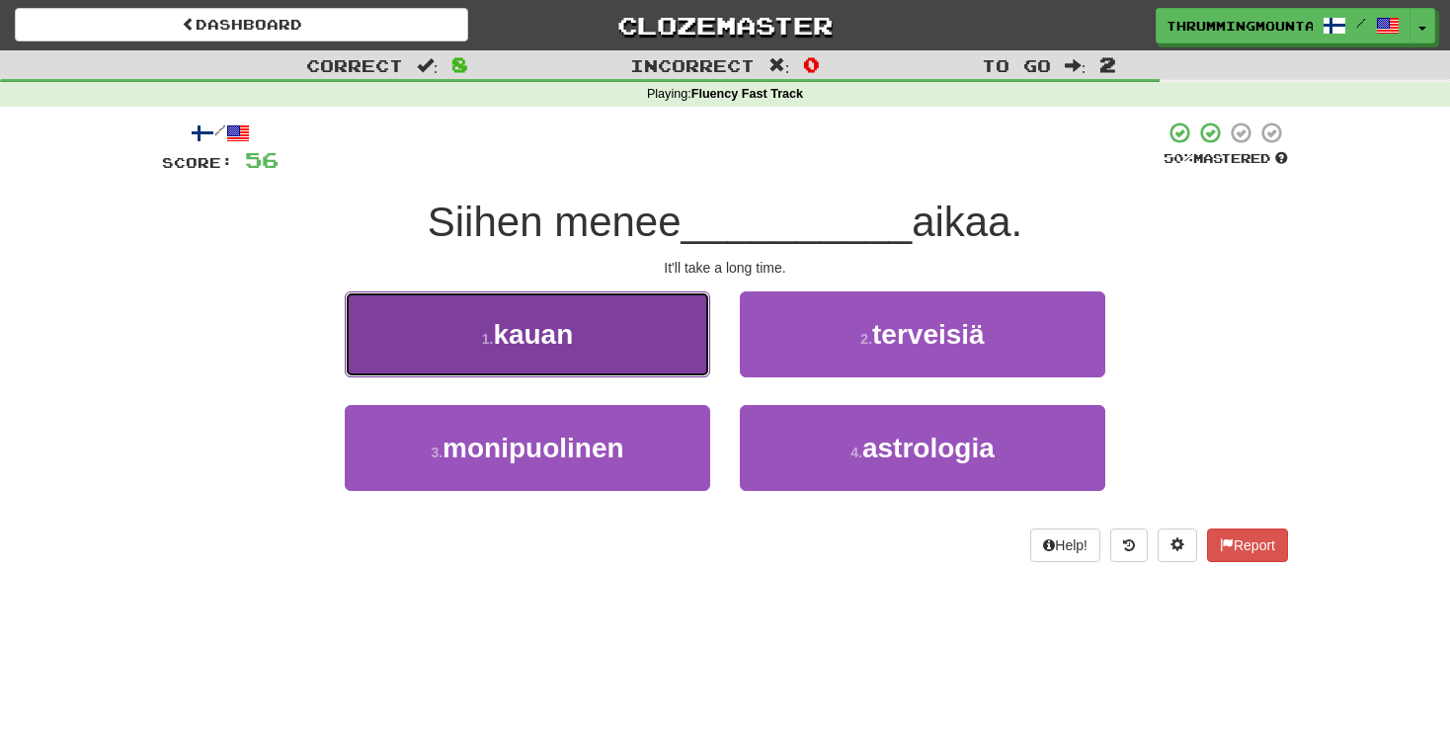
click at [537, 374] on button "1 . kauan" at bounding box center [528, 334] width 366 height 86
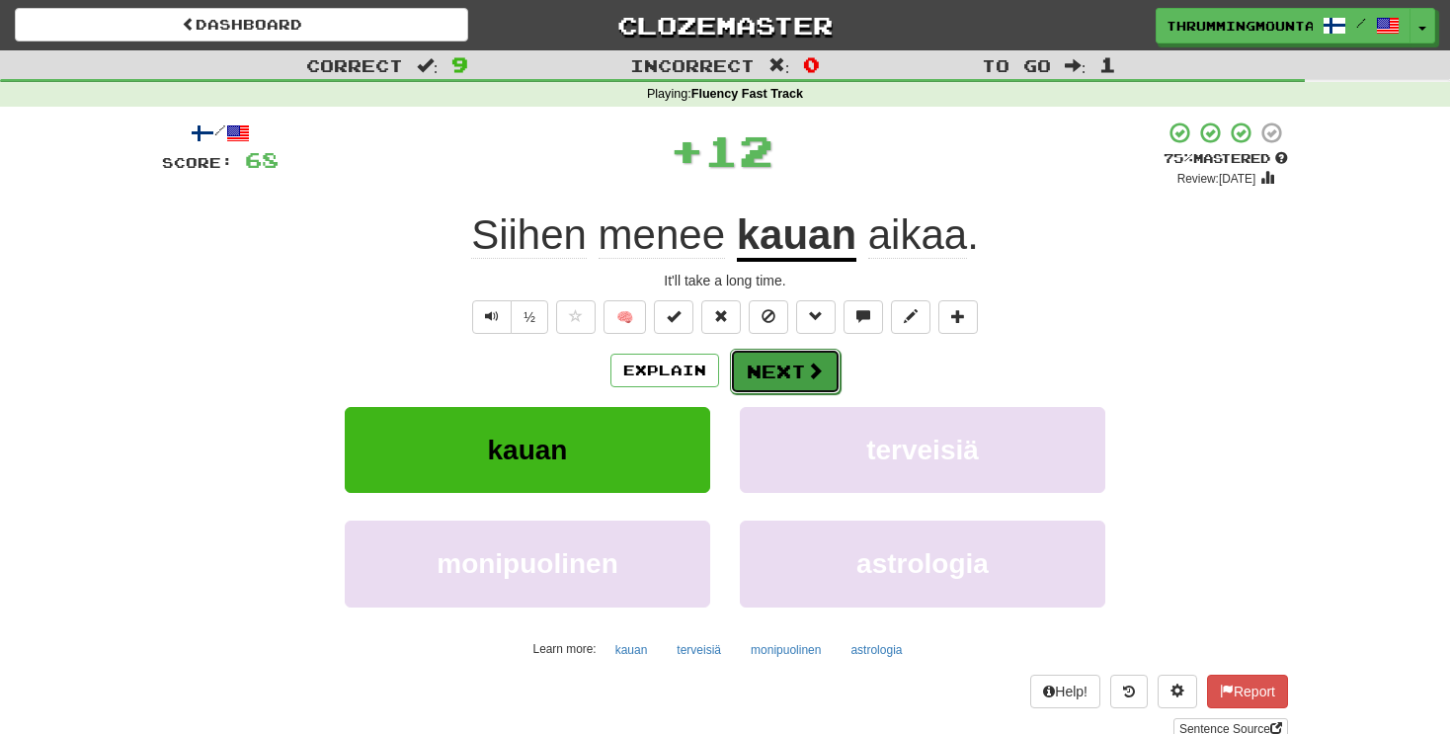
click at [774, 381] on button "Next" at bounding box center [785, 371] width 111 height 45
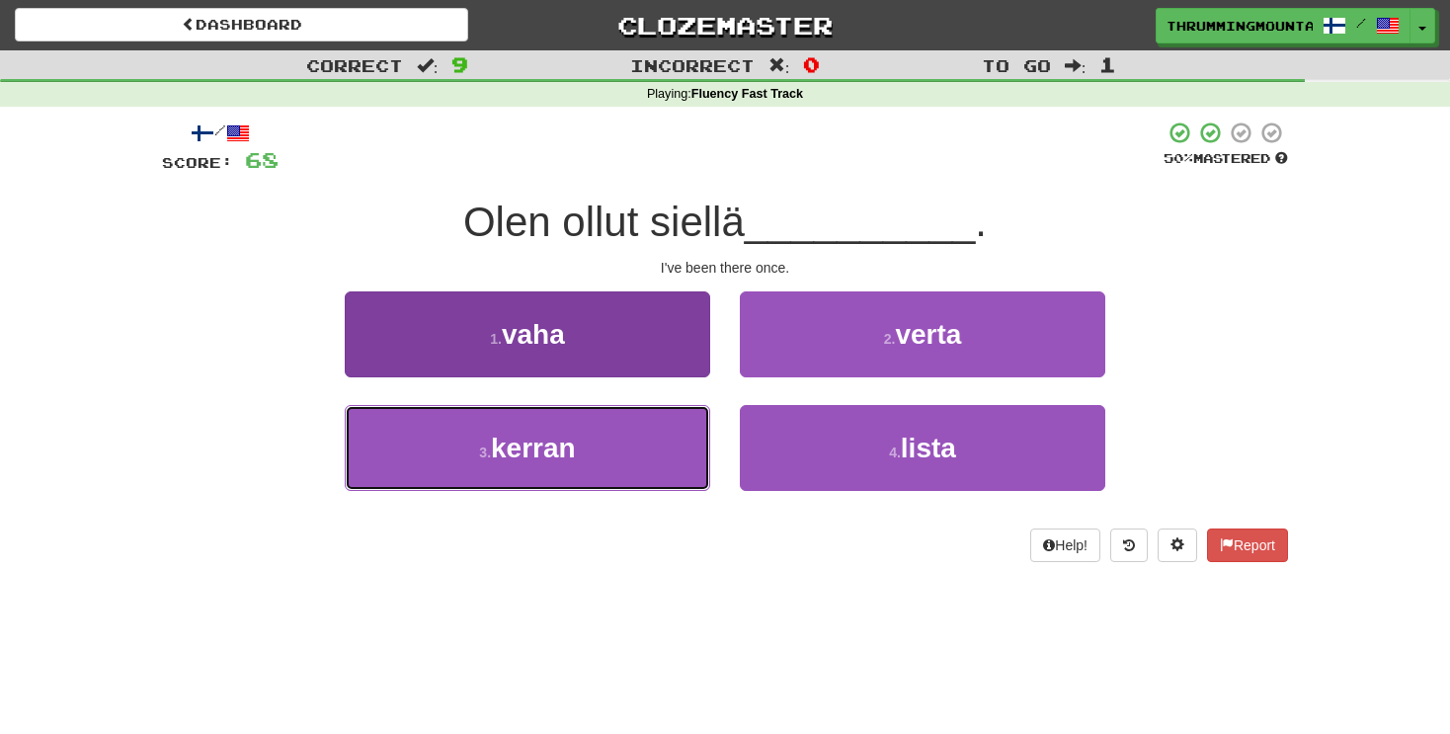
drag, startPoint x: 647, startPoint y: 440, endPoint x: 647, endPoint y: 416, distance: 23.7
click at [647, 441] on button "3 . kerran" at bounding box center [528, 448] width 366 height 86
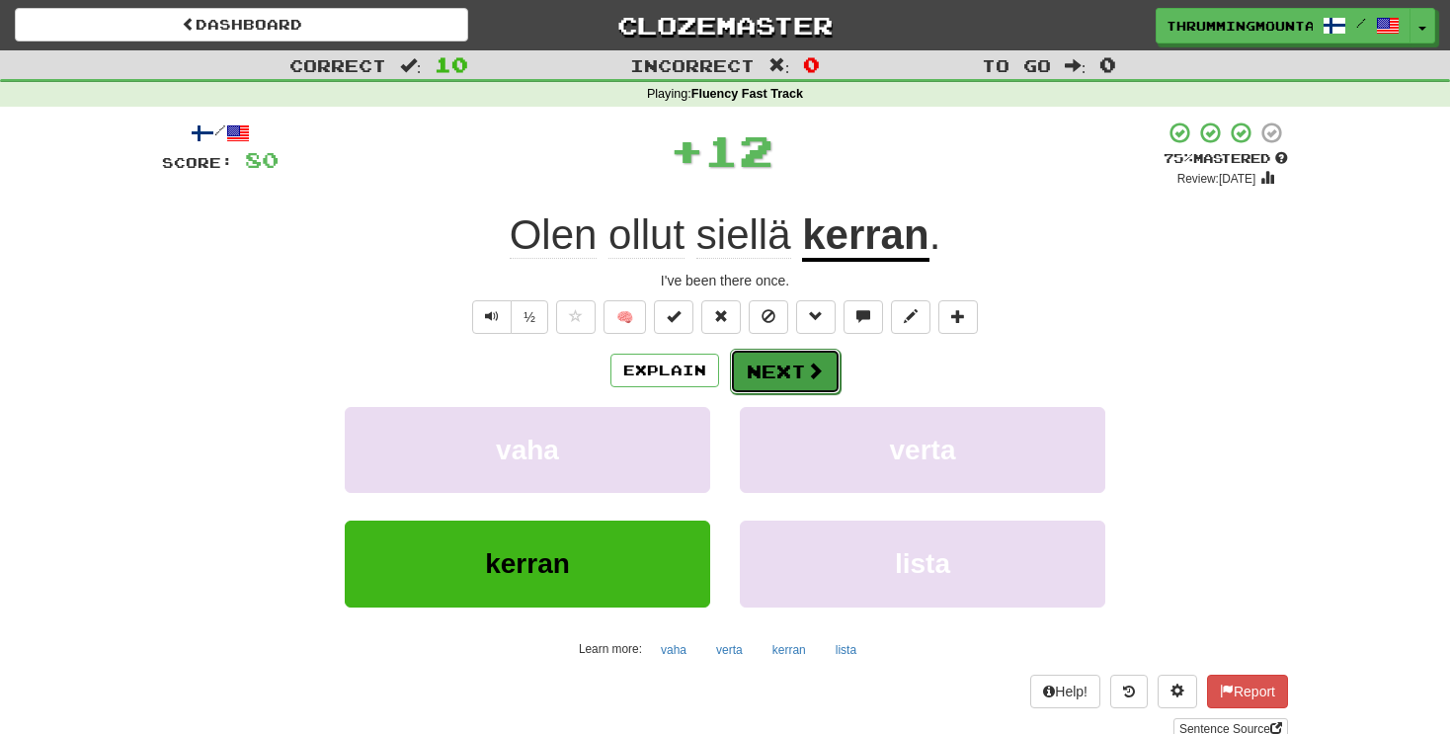
click at [774, 372] on button "Next" at bounding box center [785, 371] width 111 height 45
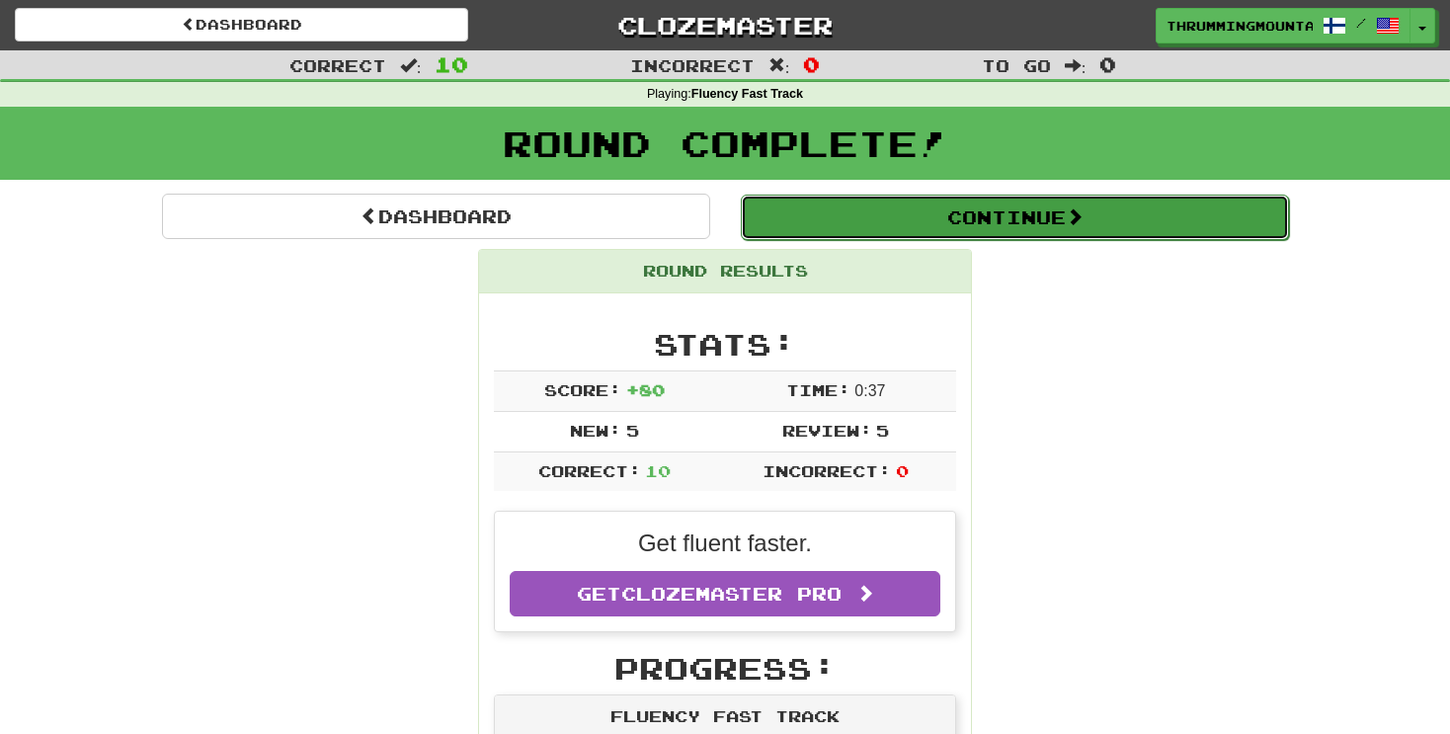
click at [1046, 210] on button "Continue" at bounding box center [1015, 217] width 548 height 45
